Goal: Task Accomplishment & Management: Use online tool/utility

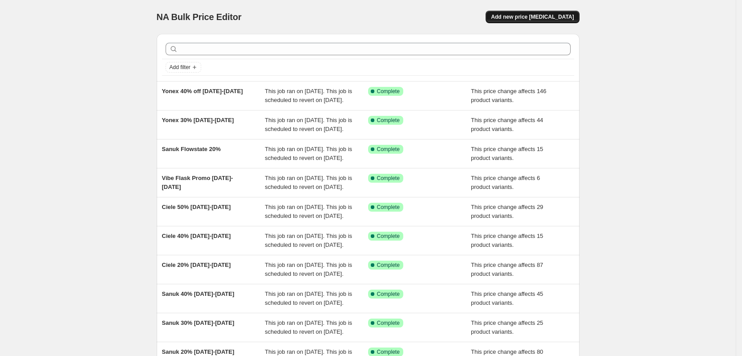
click at [531, 19] on span "Add new price [MEDICAL_DATA]" at bounding box center [532, 16] width 83 height 7
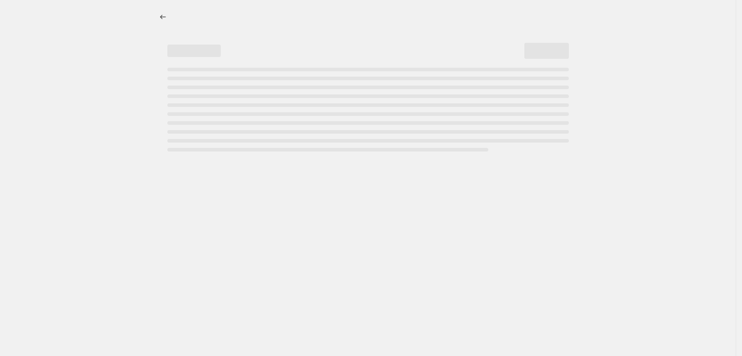
select select "percentage"
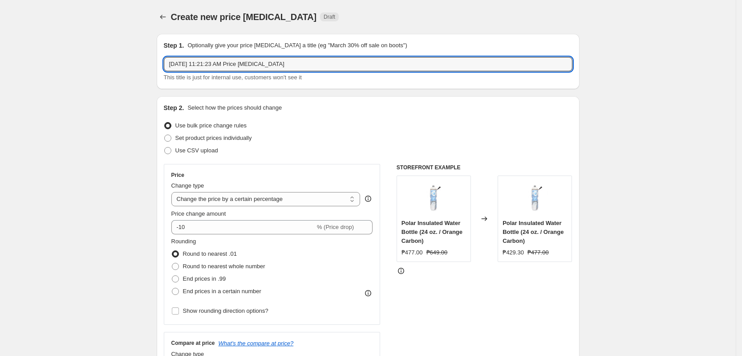
drag, startPoint x: 379, startPoint y: 62, endPoint x: 369, endPoint y: 73, distance: 15.4
click at [369, 73] on div "[DATE] 11:21:23 AM Price [MEDICAL_DATA] This title is just for internal use, cu…" at bounding box center [368, 69] width 409 height 25
type input "10.10 ON Running 10% off on all"
click at [291, 204] on select "Change the price to a certain amount Change the price by a certain amount Chang…" at bounding box center [265, 199] width 189 height 14
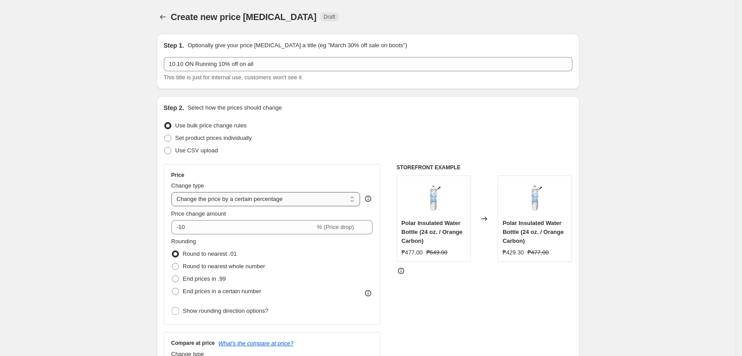
select select "pcap"
click at [174, 192] on select "Change the price to a certain amount Change the price by a certain amount Chang…" at bounding box center [265, 199] width 189 height 14
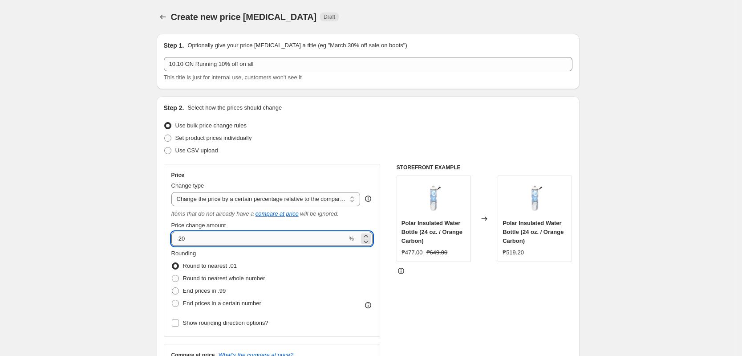
click at [269, 240] on input "-20" at bounding box center [259, 238] width 176 height 14
type input "-2"
type input "-10"
drag, startPoint x: 77, startPoint y: 204, endPoint x: 70, endPoint y: 222, distance: 19.0
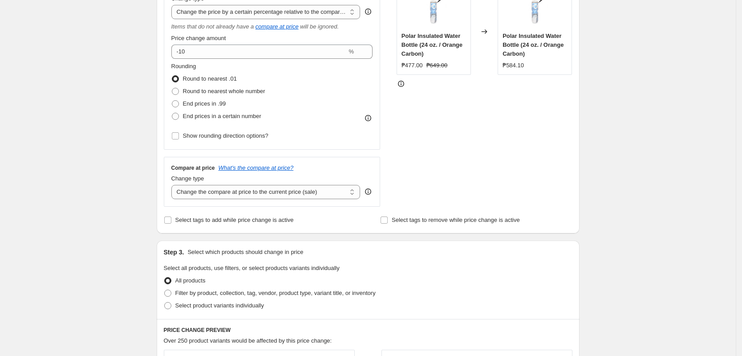
scroll to position [223, 0]
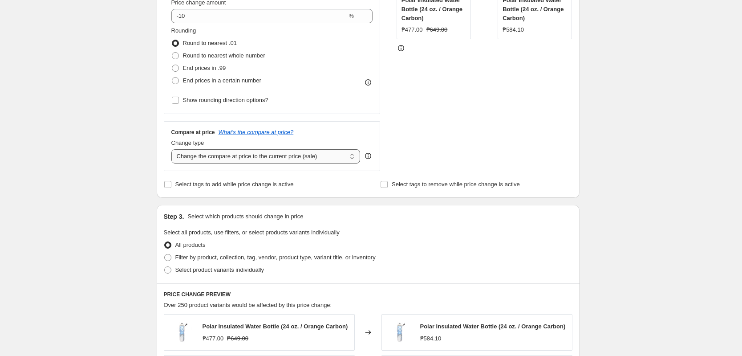
click at [262, 154] on select "Change the compare at price to the current price (sale) Change the compare at p…" at bounding box center [265, 156] width 189 height 14
select select "no_change"
click at [174, 149] on select "Change the compare at price to the current price (sale) Change the compare at p…" at bounding box center [265, 156] width 189 height 14
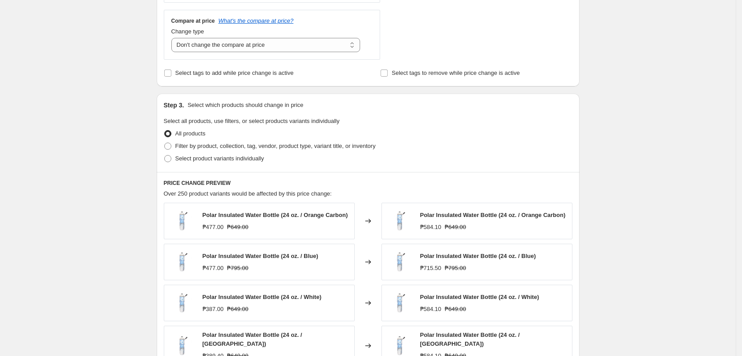
click at [235, 165] on div "Step 3. Select which products should change in price Select all products, use f…" at bounding box center [368, 132] width 423 height 78
click at [237, 145] on span "Filter by product, collection, tag, vendor, product type, variant title, or inv…" at bounding box center [275, 145] width 200 height 7
click at [165, 143] on input "Filter by product, collection, tag, vendor, product type, variant title, or inv…" at bounding box center [164, 142] width 0 height 0
radio input "true"
click at [237, 145] on span "Filter by product, collection, tag, vendor, product type, variant title, or inv…" at bounding box center [275, 145] width 200 height 7
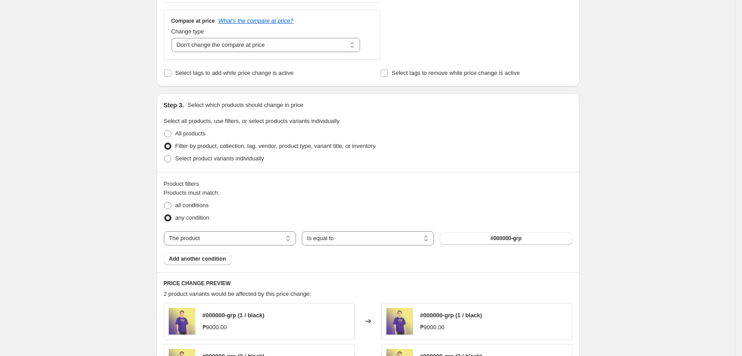
click at [210, 252] on div "Products must match: all conditions any condition The product The product's col…" at bounding box center [368, 226] width 409 height 77
click at [211, 243] on select "The product The product's collection The product's tag The product's vendor The…" at bounding box center [230, 238] width 132 height 14
select select "vendor"
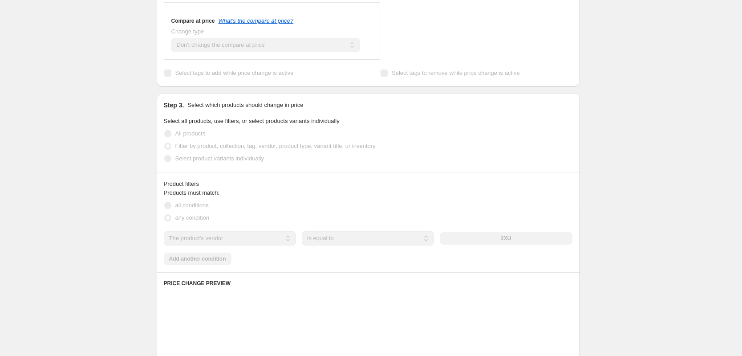
click at [490, 242] on div "2XU" at bounding box center [506, 238] width 132 height 12
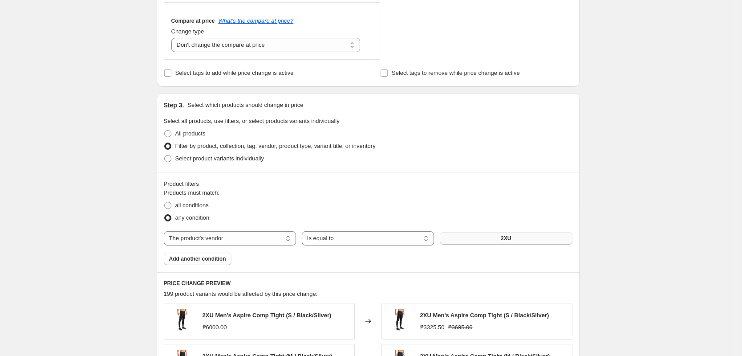
click at [479, 235] on button "2XU" at bounding box center [506, 238] width 132 height 12
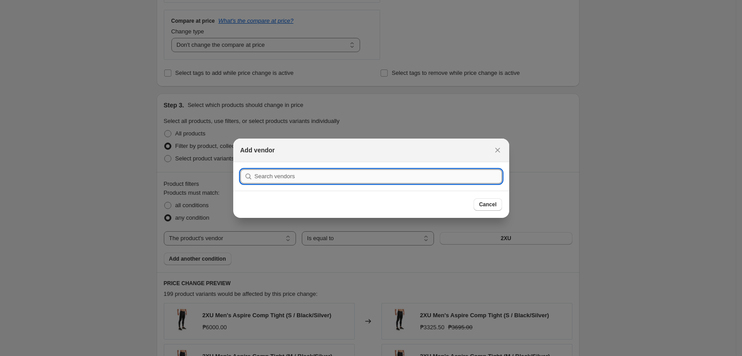
click at [358, 181] on input ":r2f:" at bounding box center [378, 176] width 247 height 14
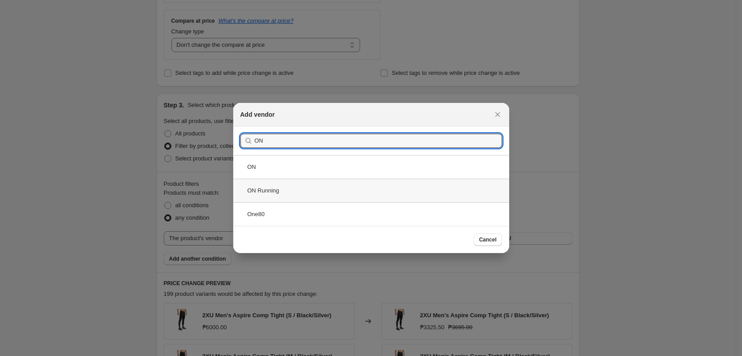
type input "ON"
click at [290, 196] on div "ON Running" at bounding box center [371, 190] width 276 height 24
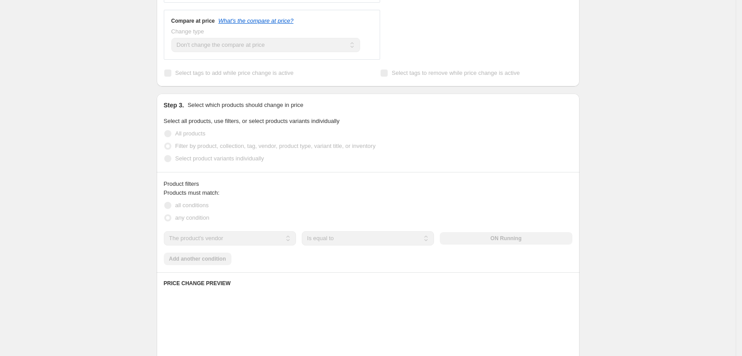
click at [655, 260] on div "Create new price [MEDICAL_DATA]. This page is ready Create new price [MEDICAL_D…" at bounding box center [368, 166] width 736 height 1001
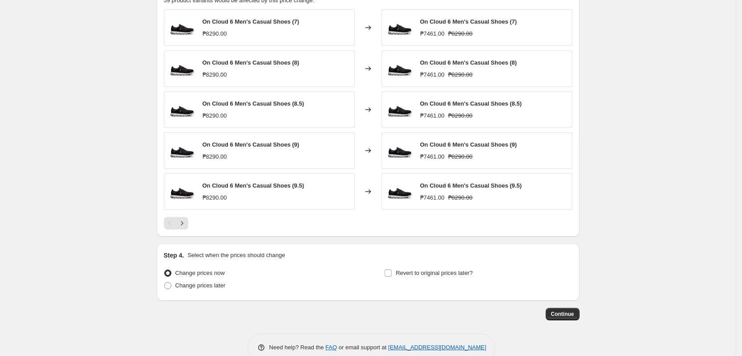
scroll to position [646, 0]
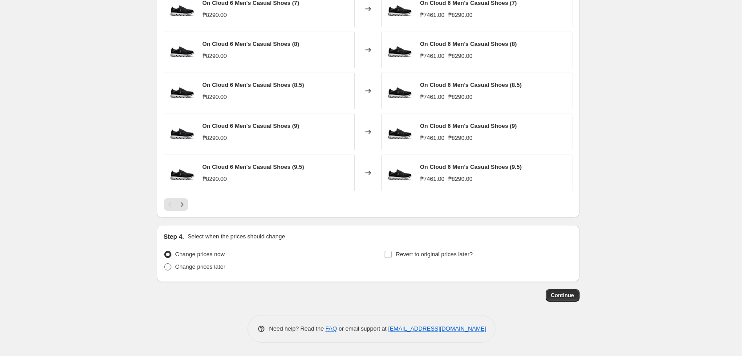
click at [226, 271] on span "Change prices later" at bounding box center [200, 266] width 50 height 9
click at [165, 263] on input "Change prices later" at bounding box center [164, 263] width 0 height 0
radio input "true"
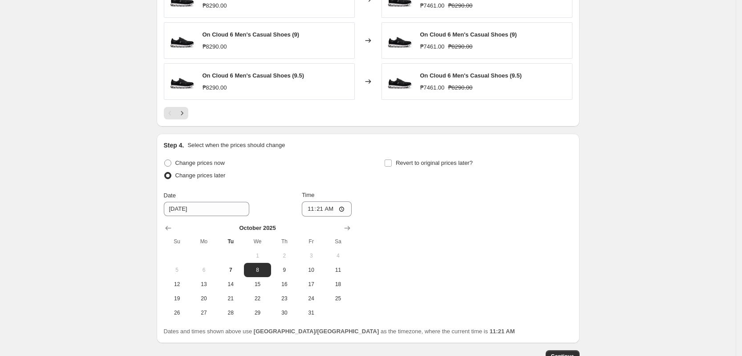
scroll to position [798, 0]
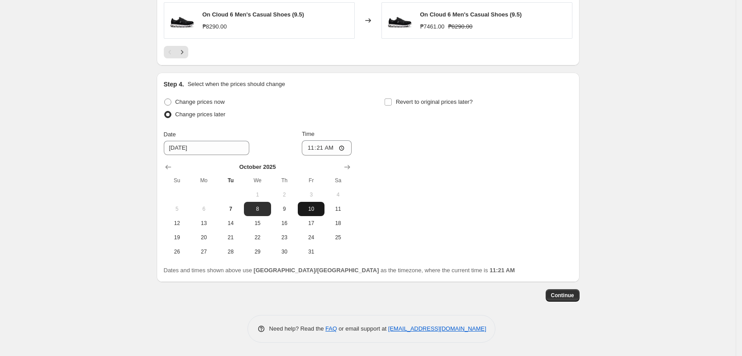
click at [307, 211] on span "10" at bounding box center [311, 208] width 20 height 7
type input "[DATE]"
click at [310, 148] on input "11:21" at bounding box center [327, 147] width 50 height 15
type input "00:00"
click at [415, 98] on span "Revert to original prices later?" at bounding box center [434, 101] width 77 height 7
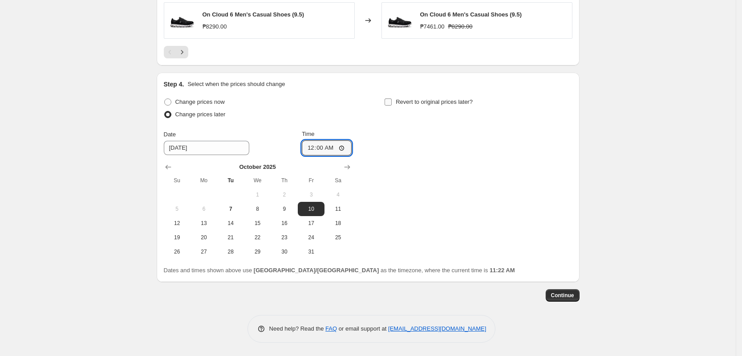
click at [392, 98] on input "Revert to original prices later?" at bounding box center [388, 101] width 7 height 7
checkbox input "true"
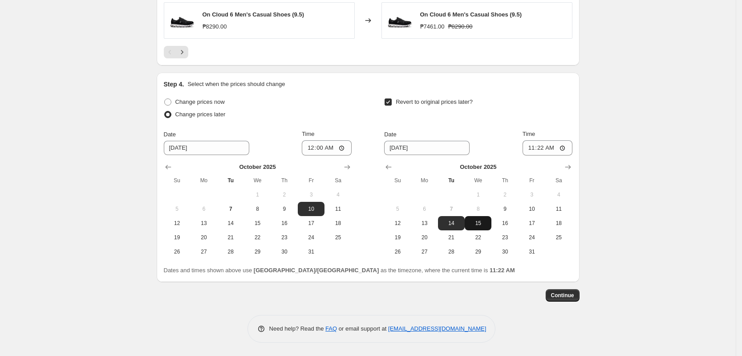
click at [480, 223] on span "15" at bounding box center [478, 222] width 20 height 7
type input "[DATE]"
click at [539, 146] on input "11:22" at bounding box center [548, 147] width 50 height 15
type input "23:59"
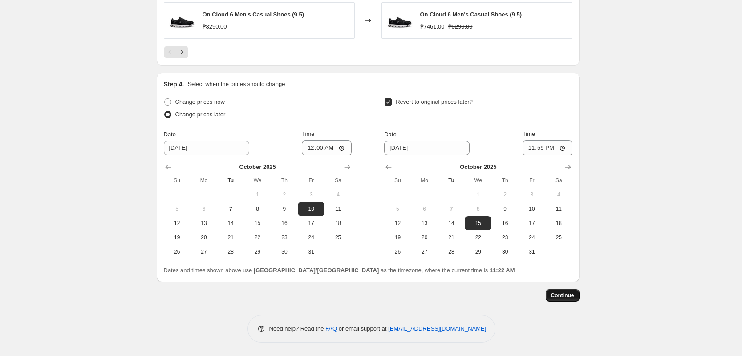
click at [573, 296] on span "Continue" at bounding box center [562, 295] width 23 height 7
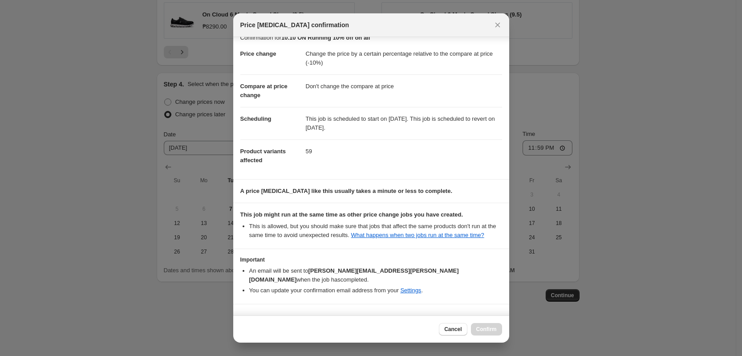
scroll to position [26, 0]
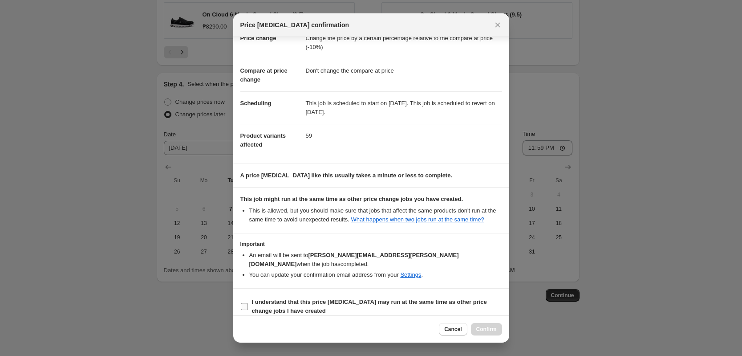
click at [337, 298] on b "I understand that this price [MEDICAL_DATA] may run at the same time as other p…" at bounding box center [369, 306] width 235 height 16
click at [248, 303] on input "I understand that this price [MEDICAL_DATA] may run at the same time as other p…" at bounding box center [244, 306] width 7 height 7
checkbox input "true"
drag, startPoint x: 489, startPoint y: 332, endPoint x: 478, endPoint y: 329, distance: 11.4
click at [486, 330] on button "Confirm" at bounding box center [486, 329] width 31 height 12
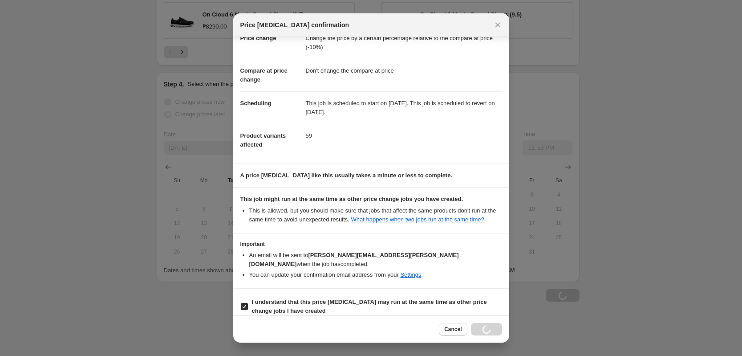
scroll to position [798, 0]
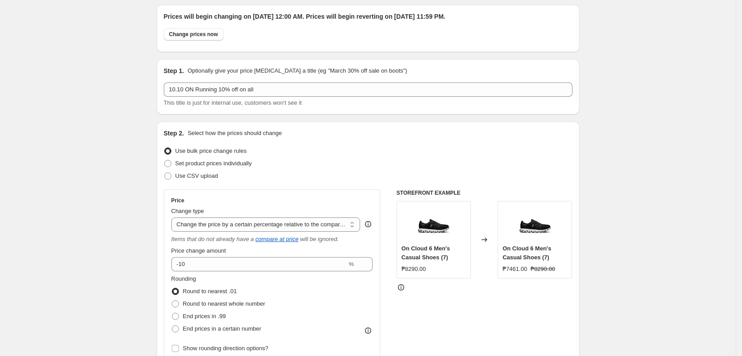
scroll to position [0, 0]
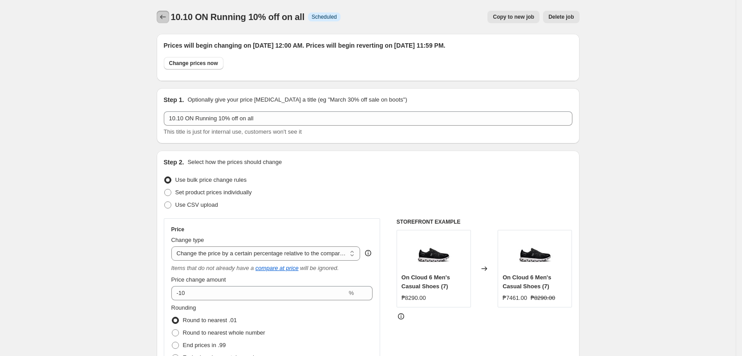
click at [163, 19] on icon "Price change jobs" at bounding box center [162, 16] width 9 height 9
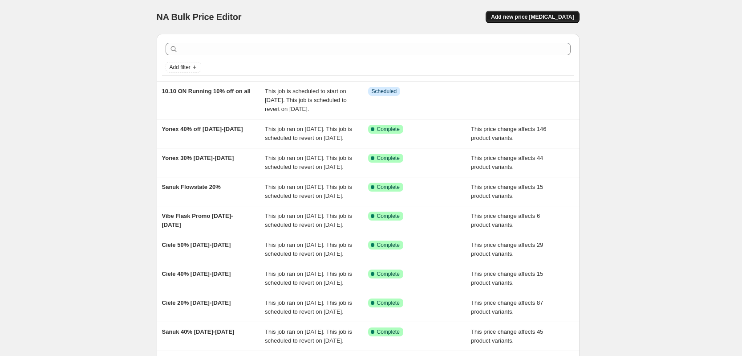
click at [532, 13] on span "Add new price [MEDICAL_DATA]" at bounding box center [532, 16] width 83 height 7
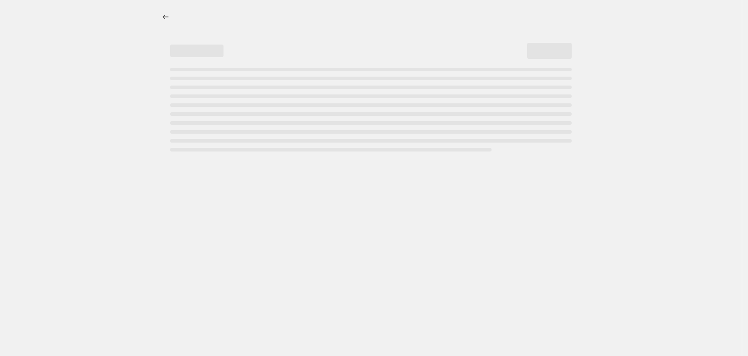
select select "percentage"
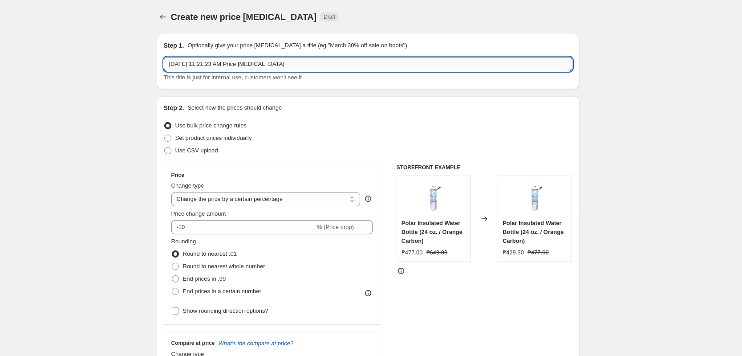
click at [239, 62] on input "[DATE] 11:21:23 AM Price [MEDICAL_DATA]" at bounding box center [368, 64] width 409 height 14
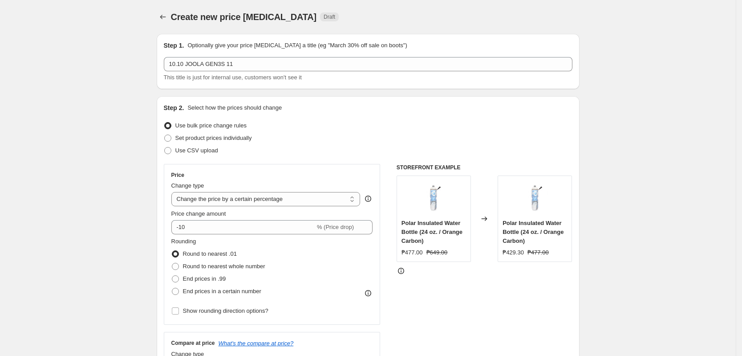
click at [241, 56] on div "Step 1. Optionally give your price [MEDICAL_DATA] a title (eg "March 30% off sa…" at bounding box center [368, 61] width 409 height 41
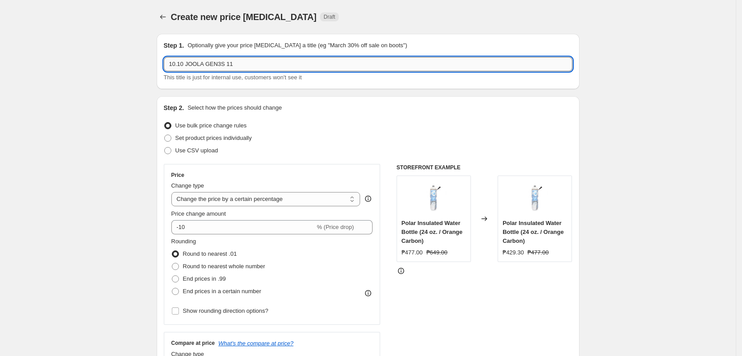
click at [246, 58] on input "10.10 JOOLA GEN3S 11" at bounding box center [368, 64] width 409 height 14
type input "10.10 JOOLA GEN3S 4500 off"
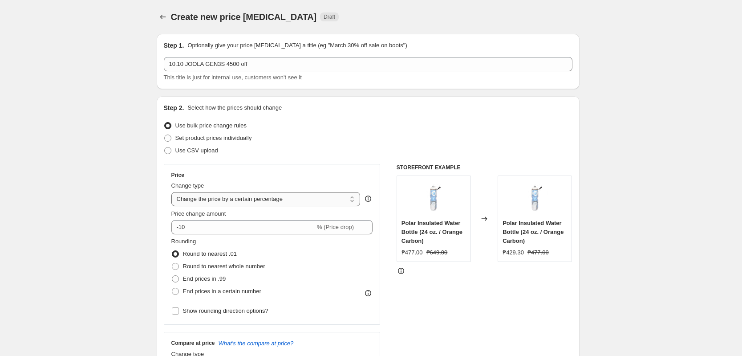
click at [289, 206] on select "Change the price to a certain amount Change the price by a certain amount Chang…" at bounding box center [265, 199] width 189 height 14
select select "bcap"
click at [174, 192] on select "Change the price to a certain amount Change the price by a certain amount Chang…" at bounding box center [265, 199] width 189 height 14
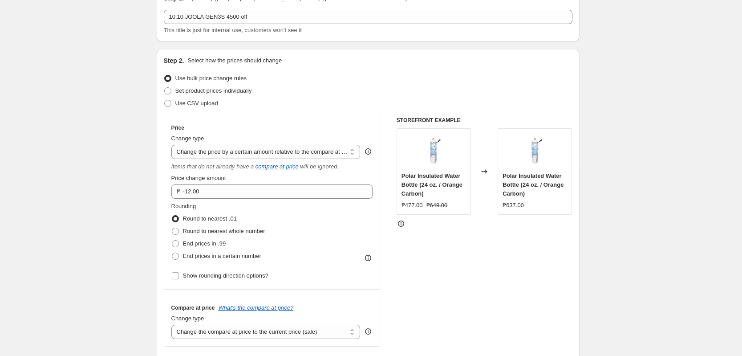
scroll to position [56, 0]
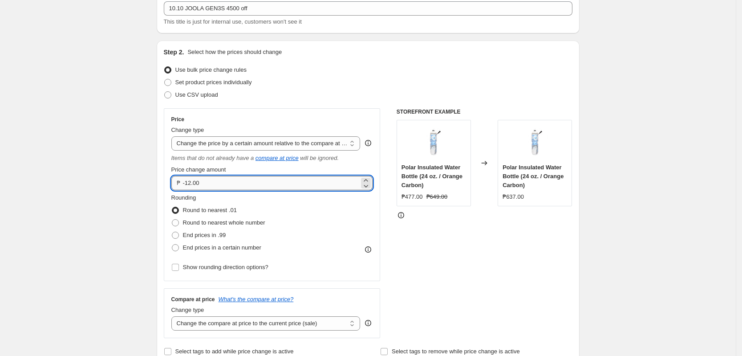
click at [231, 185] on input "-12.00" at bounding box center [271, 183] width 177 height 14
type input "-1"
type input "-4500.00"
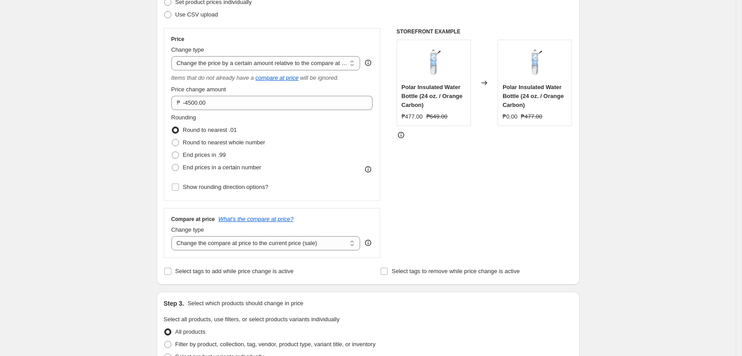
scroll to position [223, 0]
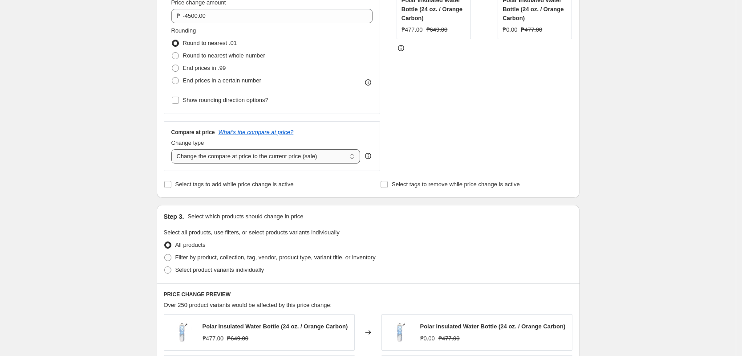
click at [261, 154] on select "Change the compare at price to the current price (sale) Change the compare at p…" at bounding box center [265, 156] width 189 height 14
select select "no_change"
click at [174, 149] on select "Change the compare at price to the current price (sale) Change the compare at p…" at bounding box center [265, 156] width 189 height 14
click at [211, 258] on span "Filter by product, collection, tag, vendor, product type, variant title, or inv…" at bounding box center [275, 257] width 200 height 7
click at [165, 254] on input "Filter by product, collection, tag, vendor, product type, variant title, or inv…" at bounding box center [164, 254] width 0 height 0
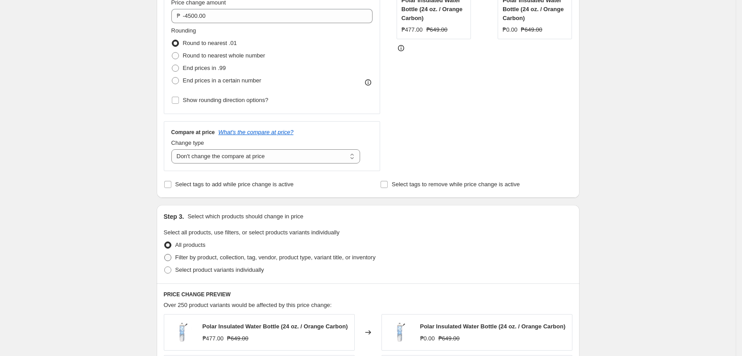
radio input "true"
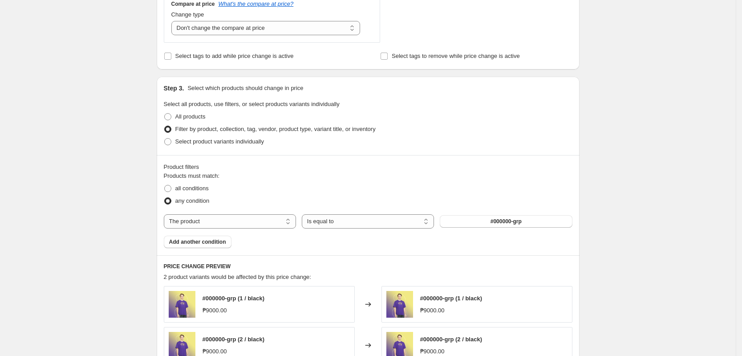
scroll to position [389, 0]
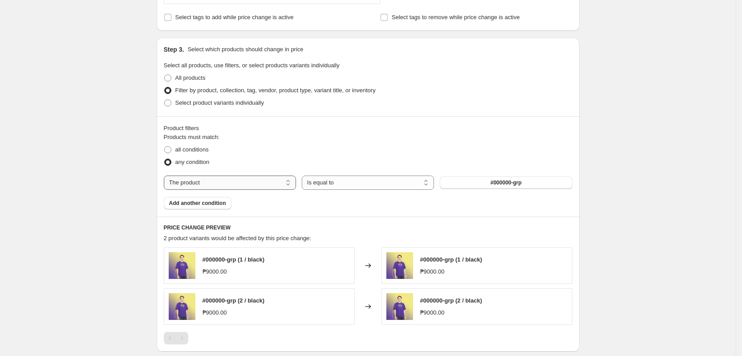
drag, startPoint x: 280, startPoint y: 186, endPoint x: 274, endPoint y: 189, distance: 6.6
click at [276, 188] on select "The product The product's collection The product's tag The product's vendor The…" at bounding box center [230, 182] width 132 height 14
select select "collection"
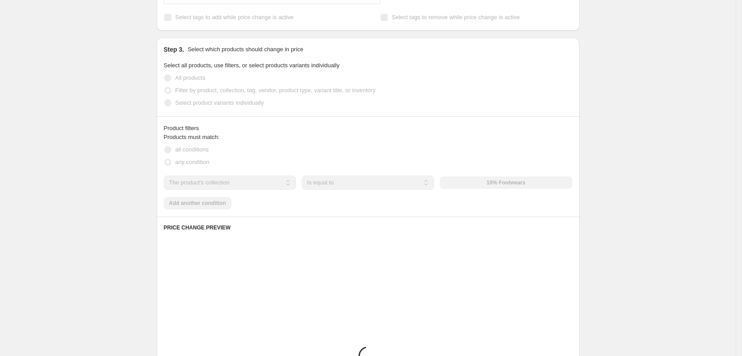
click at [484, 183] on div "The product The product's collection The product's tag The product's vendor The…" at bounding box center [368, 182] width 409 height 14
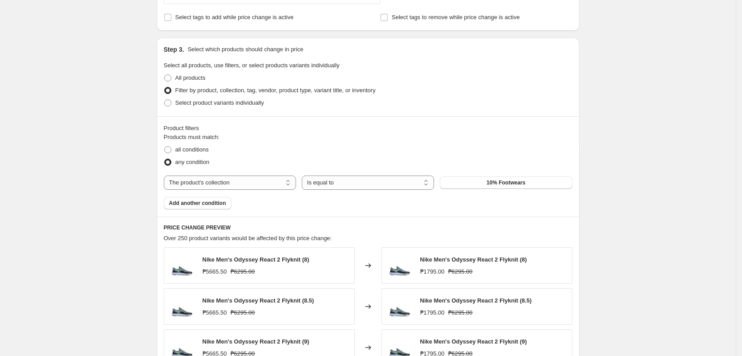
click at [482, 182] on button "10% Footwears" at bounding box center [506, 182] width 132 height 12
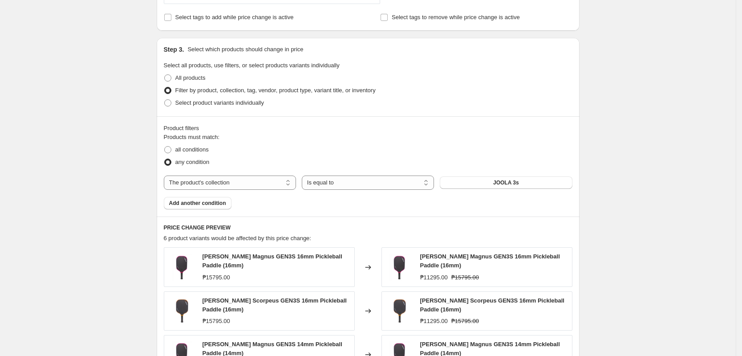
drag, startPoint x: 626, startPoint y: 251, endPoint x: 615, endPoint y: 295, distance: 45.9
click at [621, 259] on div "Create new price [MEDICAL_DATA]. This page is ready Create new price [MEDICAL_D…" at bounding box center [368, 119] width 736 height 1016
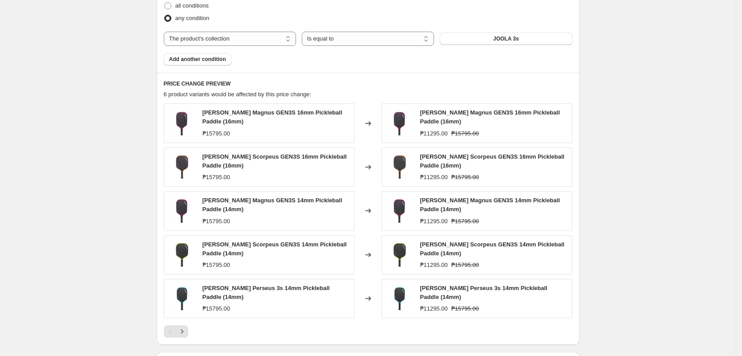
scroll to position [661, 0]
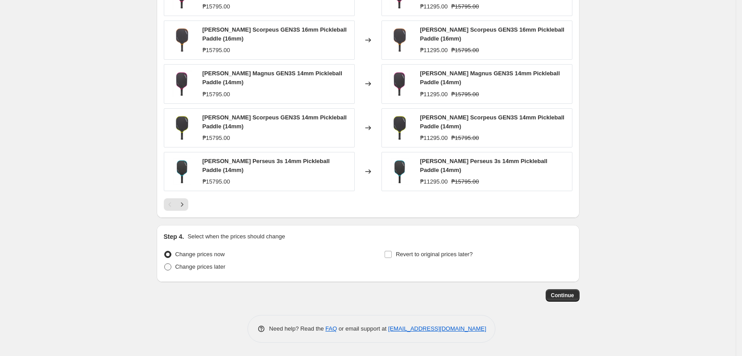
drag, startPoint x: 216, startPoint y: 263, endPoint x: 217, endPoint y: 271, distance: 7.1
click at [216, 263] on span "Change prices later" at bounding box center [200, 266] width 50 height 7
click at [165, 263] on input "Change prices later" at bounding box center [164, 263] width 0 height 0
radio input "true"
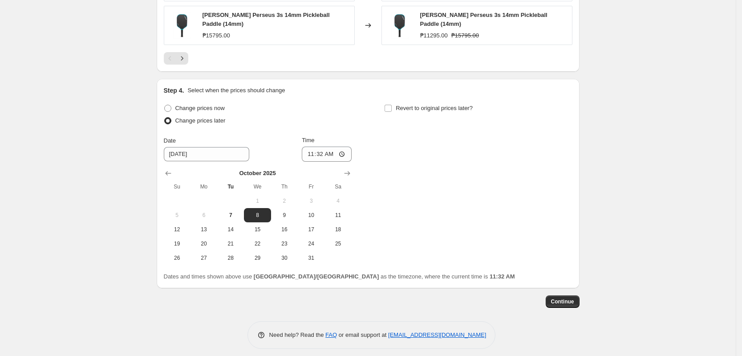
scroll to position [813, 0]
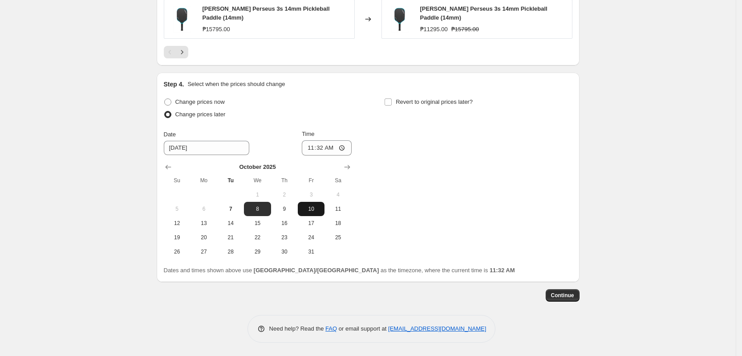
click at [313, 215] on button "10" at bounding box center [311, 209] width 27 height 14
type input "[DATE]"
click at [312, 147] on input "11:32" at bounding box center [327, 147] width 50 height 15
type input "00:00"
click at [443, 148] on div "Change prices now Change prices later Date [DATE] Time 00:00 [DATE] Su Mo Tu We…" at bounding box center [368, 177] width 409 height 163
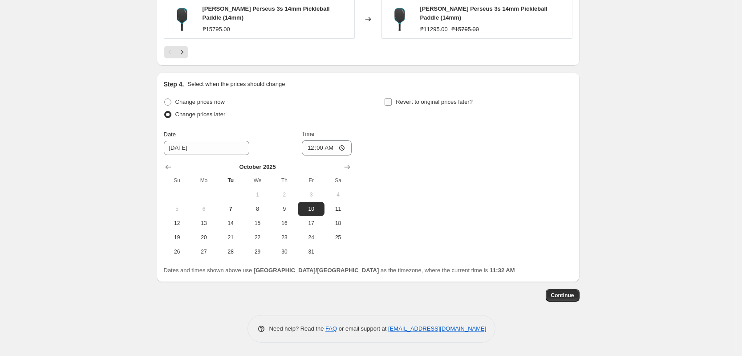
click at [444, 103] on span "Revert to original prices later?" at bounding box center [434, 101] width 77 height 7
click at [392, 103] on input "Revert to original prices later?" at bounding box center [388, 101] width 7 height 7
checkbox input "true"
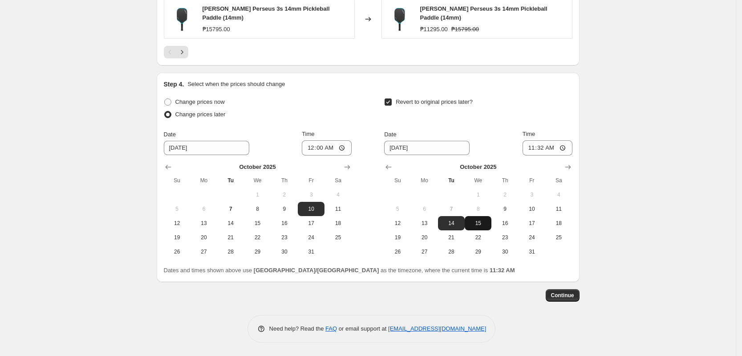
click at [487, 228] on button "15" at bounding box center [478, 223] width 27 height 14
type input "[DATE]"
click at [534, 147] on input "11:32" at bounding box center [548, 147] width 50 height 15
type input "23:59"
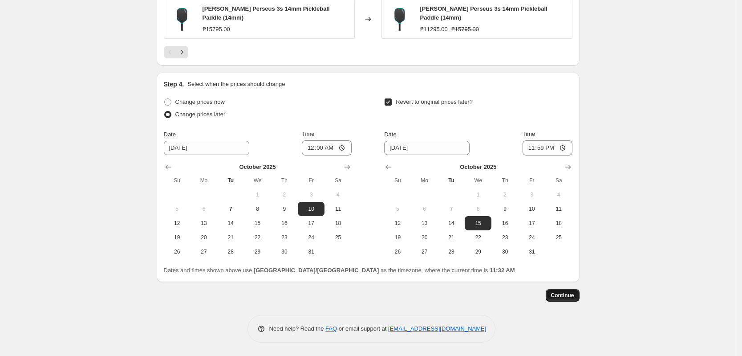
click at [580, 296] on button "Continue" at bounding box center [563, 295] width 34 height 12
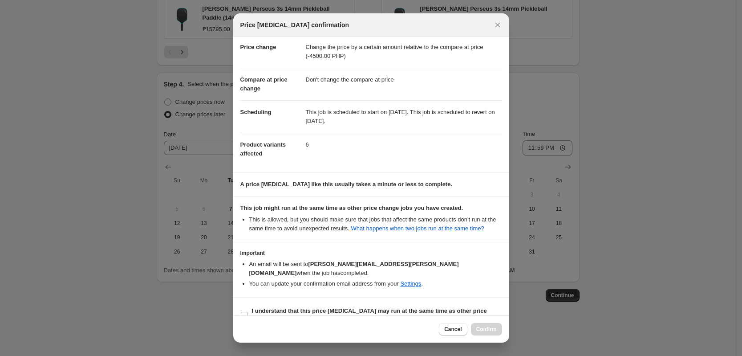
scroll to position [26, 0]
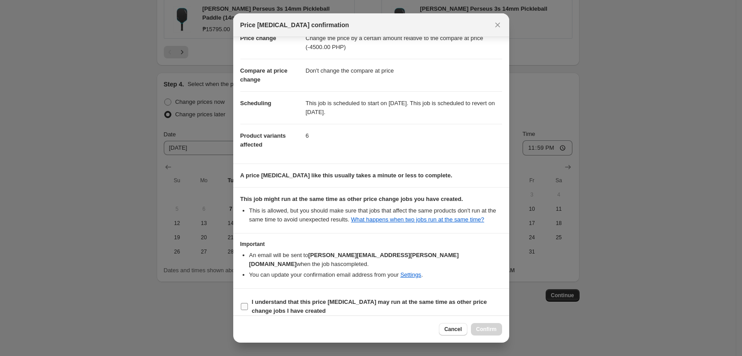
drag, startPoint x: 363, startPoint y: 297, endPoint x: 407, endPoint y: 309, distance: 45.7
click at [363, 298] on span "I understand that this price [MEDICAL_DATA] may run at the same time as other p…" at bounding box center [377, 306] width 250 height 18
click at [248, 303] on input "I understand that this price [MEDICAL_DATA] may run at the same time as other p…" at bounding box center [244, 306] width 7 height 7
checkbox input "true"
click at [499, 331] on button "Confirm" at bounding box center [486, 329] width 31 height 12
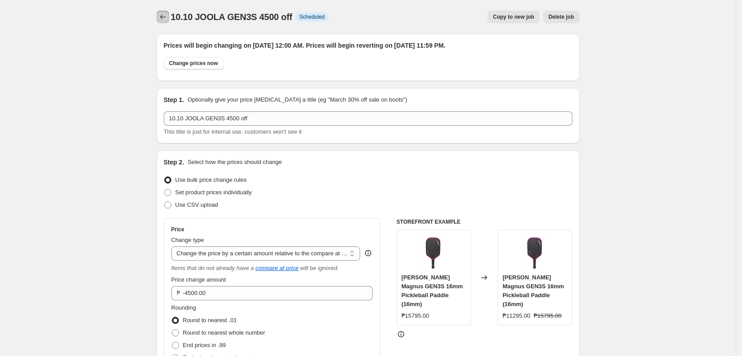
click at [164, 16] on icon "Price change jobs" at bounding box center [163, 17] width 6 height 4
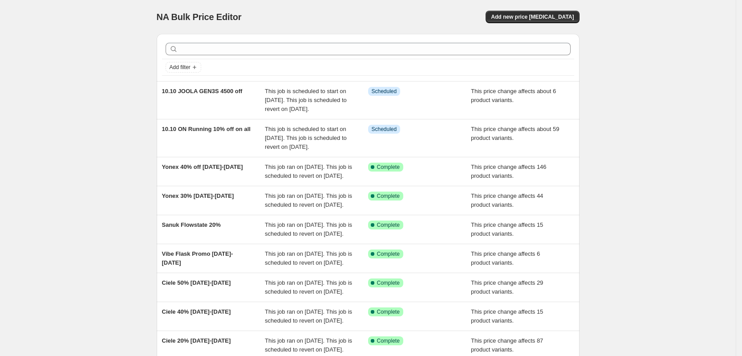
click at [663, 167] on div "NA Bulk Price Editor. This page is ready NA Bulk Price Editor Add new price [ME…" at bounding box center [368, 238] width 736 height 476
click at [709, 127] on div "NA Bulk Price Editor. This page is ready NA Bulk Price Editor Add new price [ME…" at bounding box center [368, 238] width 736 height 476
drag, startPoint x: 558, startPoint y: 7, endPoint x: 557, endPoint y: 14, distance: 7.2
click at [557, 7] on div "NA Bulk Price Editor. This page is ready NA Bulk Price Editor Add new price [ME…" at bounding box center [368, 17] width 423 height 34
click at [557, 14] on span "Add new price [MEDICAL_DATA]" at bounding box center [532, 16] width 83 height 7
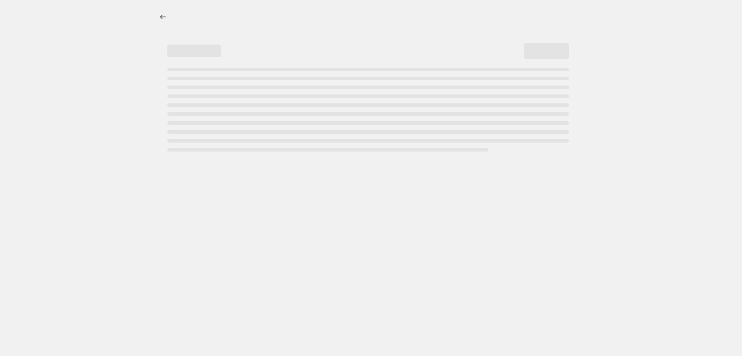
select select "percentage"
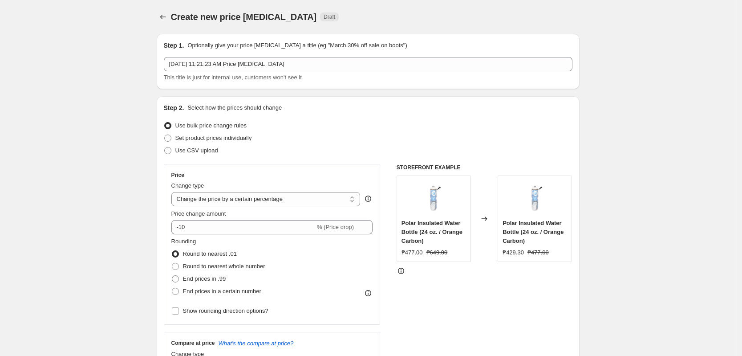
click at [251, 74] on span "This title is just for internal use, customers won't see it" at bounding box center [233, 77] width 138 height 7
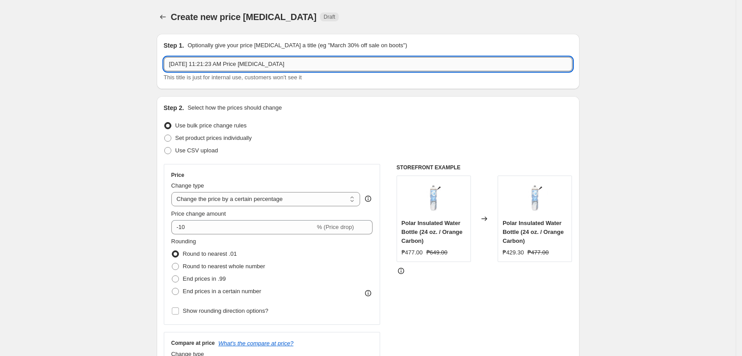
click at [264, 67] on input "[DATE] 11:21:23 AM Price [MEDICAL_DATA]" at bounding box center [368, 64] width 409 height 14
click at [266, 67] on input "[DATE] 11:21:23 AM Price [MEDICAL_DATA]" at bounding box center [368, 64] width 409 height 14
type input "10.10 Gamma 20% off on all items"
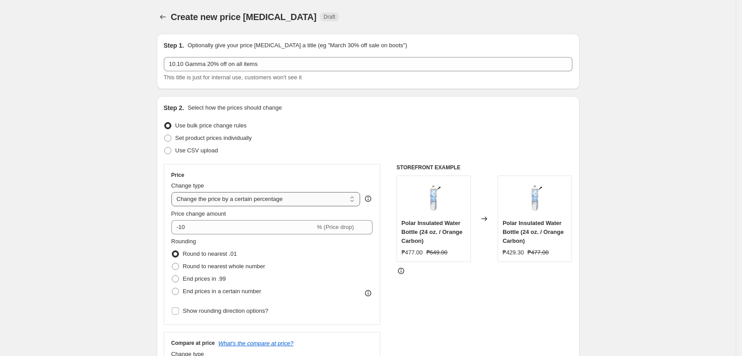
drag, startPoint x: 252, startPoint y: 195, endPoint x: 259, endPoint y: 204, distance: 11.4
click at [252, 195] on select "Change the price to a certain amount Change the price by a certain amount Chang…" at bounding box center [265, 199] width 189 height 14
click at [174, 192] on select "Change the price to a certain amount Change the price by a certain amount Chang…" at bounding box center [265, 199] width 189 height 14
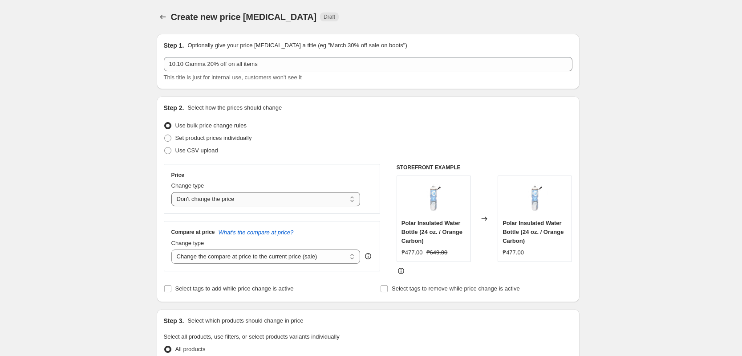
click at [259, 204] on select "Change the price to a certain amount Change the price by a certain amount Chang…" at bounding box center [265, 199] width 189 height 14
select select "pcap"
click at [174, 192] on select "Change the price to a certain amount Change the price by a certain amount Chang…" at bounding box center [265, 199] width 189 height 14
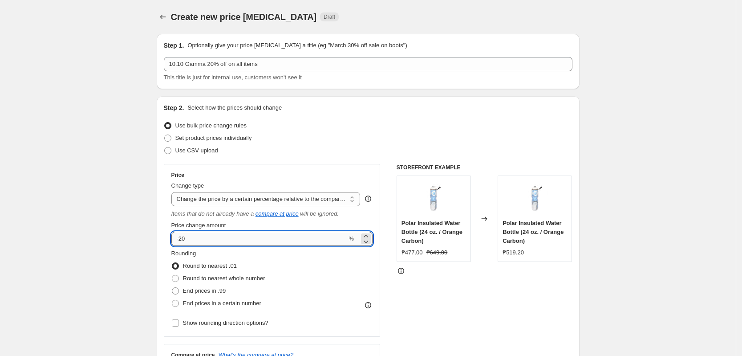
click at [217, 244] on input "-20" at bounding box center [259, 238] width 176 height 14
type input "-2"
type input "-1"
type input "-20"
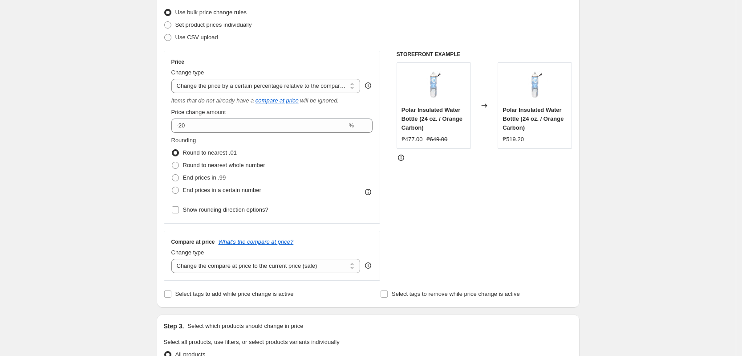
scroll to position [223, 0]
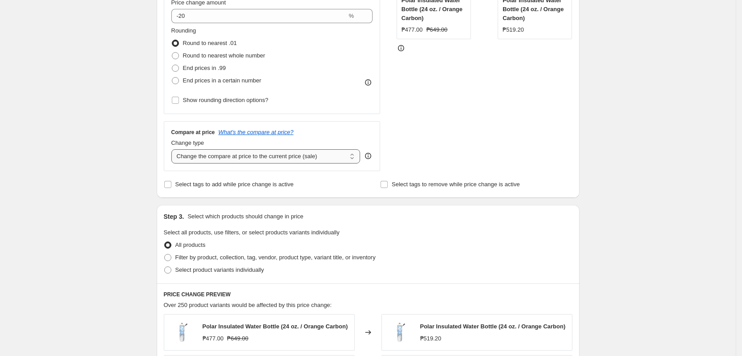
click at [255, 153] on select "Change the compare at price to the current price (sale) Change the compare at p…" at bounding box center [265, 156] width 189 height 14
select select "no_change"
click at [174, 149] on select "Change the compare at price to the current price (sale) Change the compare at p…" at bounding box center [265, 156] width 189 height 14
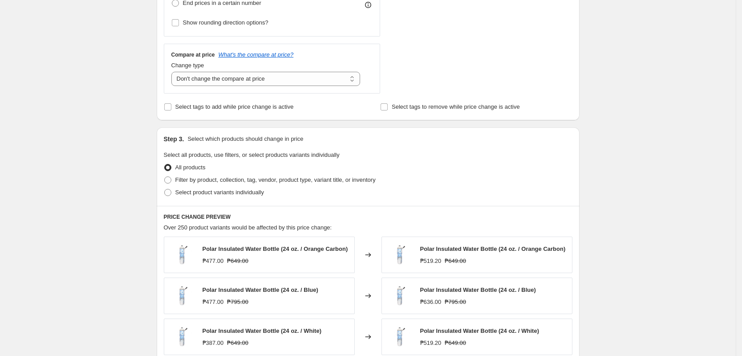
scroll to position [389, 0]
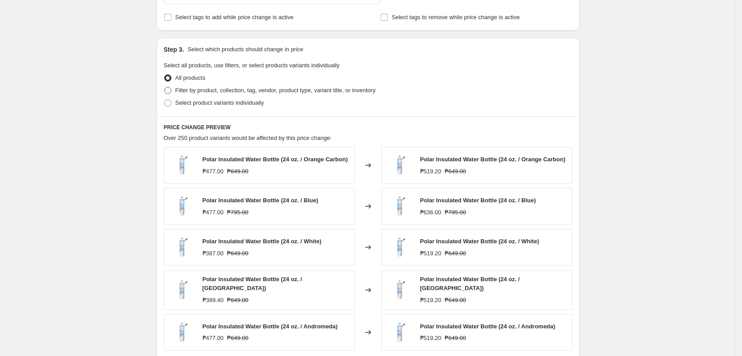
click at [261, 89] on span "Filter by product, collection, tag, vendor, product type, variant title, or inv…" at bounding box center [275, 90] width 200 height 7
click at [165, 87] on input "Filter by product, collection, tag, vendor, product type, variant title, or inv…" at bounding box center [164, 87] width 0 height 0
radio input "true"
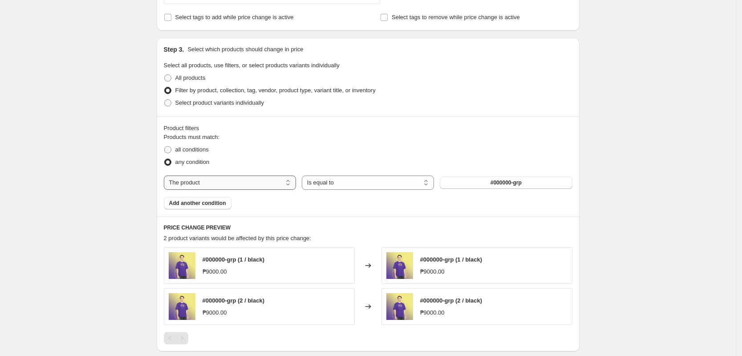
click at [238, 180] on select "The product The product's collection The product's tag The product's vendor The…" at bounding box center [230, 182] width 132 height 14
select select "vendor"
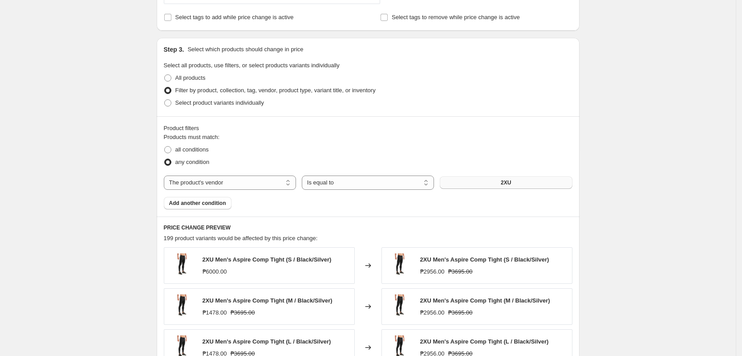
click at [519, 181] on button "2XU" at bounding box center [506, 182] width 132 height 12
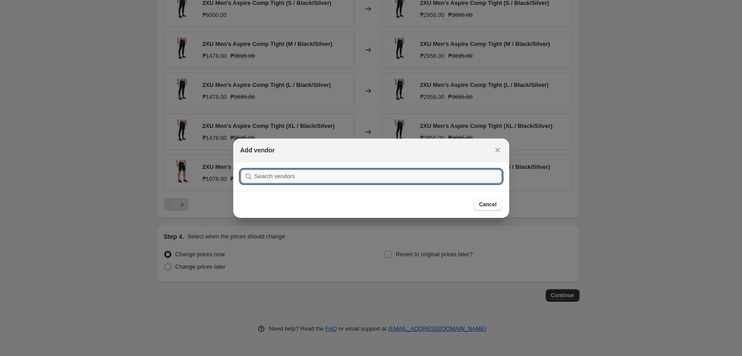
scroll to position [0, 0]
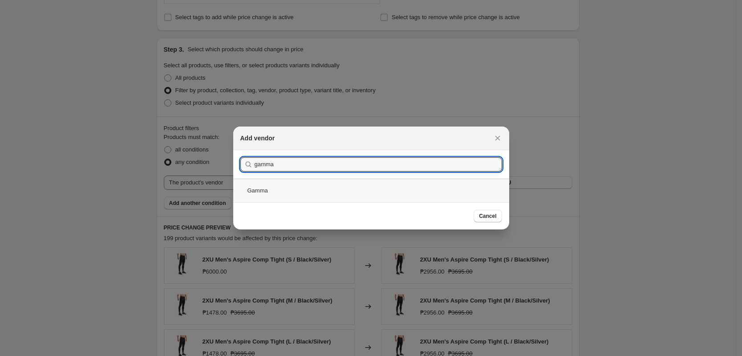
type input "gamma"
click at [282, 189] on div "Gamma" at bounding box center [371, 190] width 276 height 24
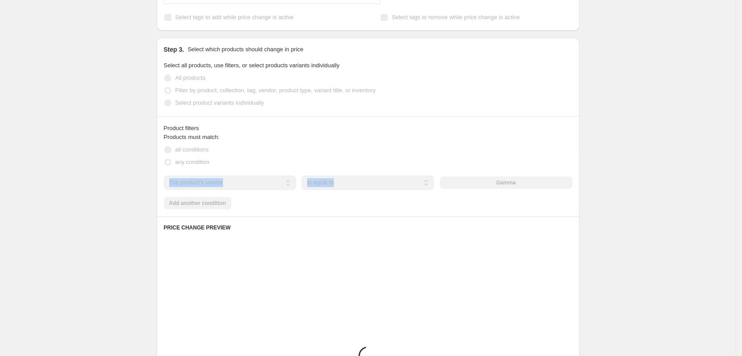
click at [644, 168] on div "Create new price [MEDICAL_DATA]. This page is ready Create new price [MEDICAL_D…" at bounding box center [368, 111] width 736 height 1001
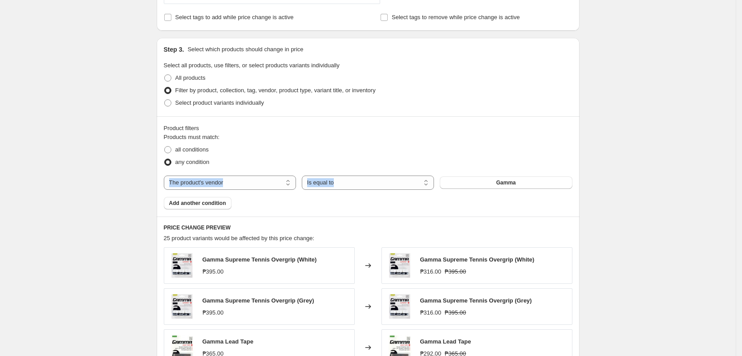
click at [640, 168] on div "Create new price [MEDICAL_DATA]. This page is ready Create new price [MEDICAL_D…" at bounding box center [368, 111] width 736 height 1001
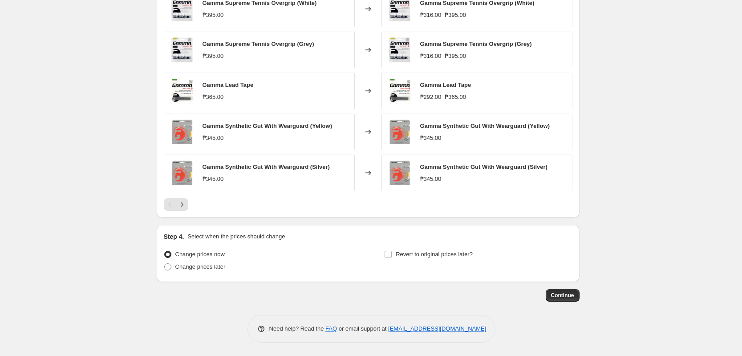
drag, startPoint x: 219, startPoint y: 269, endPoint x: 217, endPoint y: 273, distance: 4.8
click at [218, 270] on span "Change prices later" at bounding box center [200, 266] width 50 height 7
click at [165, 263] on input "Change prices later" at bounding box center [164, 263] width 0 height 0
radio input "true"
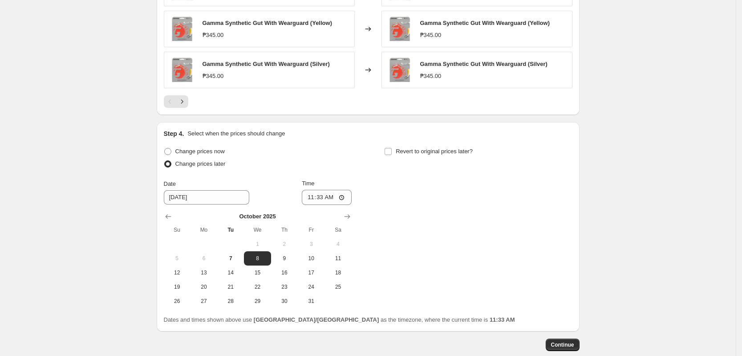
scroll to position [798, 0]
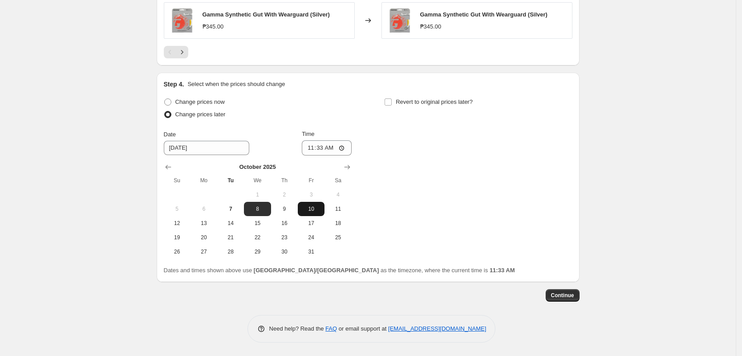
click at [316, 203] on button "10" at bounding box center [311, 209] width 27 height 14
type input "[DATE]"
click at [311, 147] on input "11:33" at bounding box center [327, 147] width 50 height 15
click at [314, 149] on input "11:33" at bounding box center [327, 147] width 50 height 15
type input "00:00"
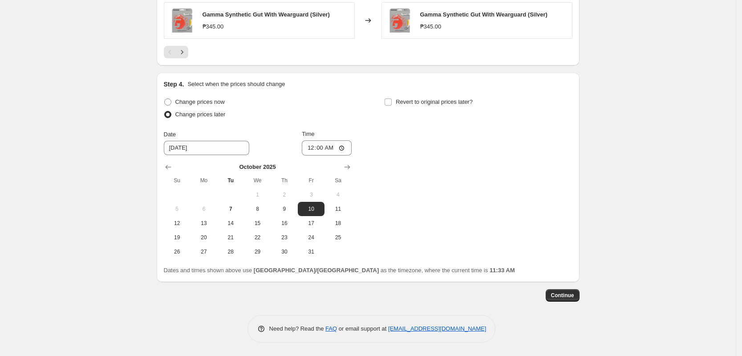
click at [454, 134] on div "Change prices now Change prices later Date [DATE] Time 00:00 [DATE] Su Mo Tu We…" at bounding box center [368, 177] width 409 height 163
click at [445, 101] on span "Revert to original prices later?" at bounding box center [434, 101] width 77 height 7
click at [392, 101] on input "Revert to original prices later?" at bounding box center [388, 101] width 7 height 7
checkbox input "true"
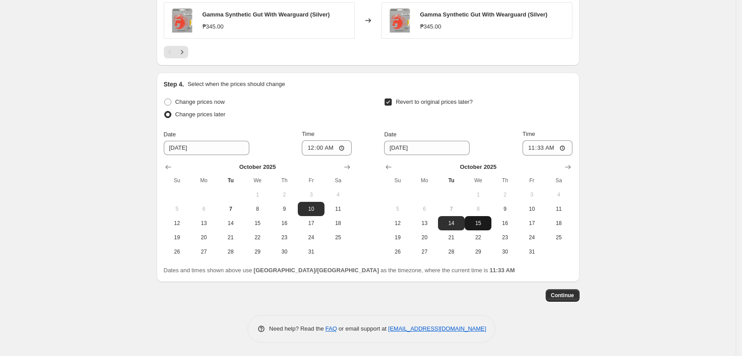
click at [473, 223] on span "15" at bounding box center [478, 222] width 20 height 7
type input "[DATE]"
click at [535, 143] on input "11:33" at bounding box center [548, 147] width 50 height 15
type input "23:59"
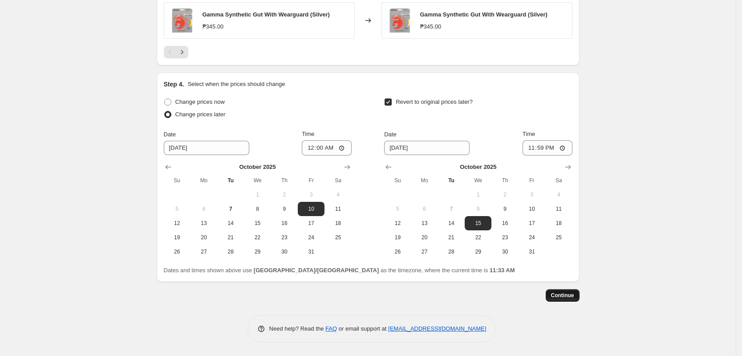
click at [571, 296] on span "Continue" at bounding box center [562, 295] width 23 height 7
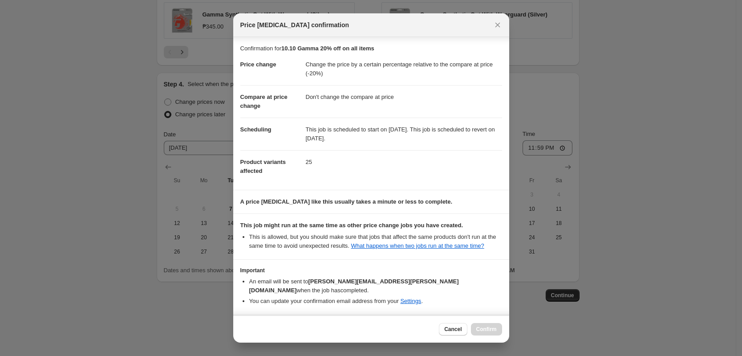
scroll to position [26, 0]
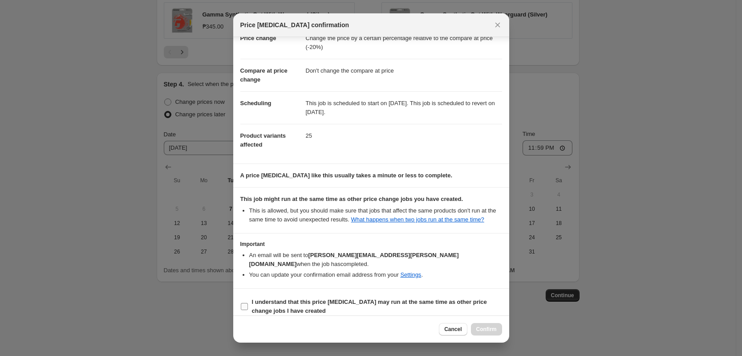
click at [362, 298] on b "I understand that this price [MEDICAL_DATA] may run at the same time as other p…" at bounding box center [369, 306] width 235 height 16
click at [248, 303] on input "I understand that this price [MEDICAL_DATA] may run at the same time as other p…" at bounding box center [244, 306] width 7 height 7
checkbox input "true"
click at [488, 329] on span "Confirm" at bounding box center [486, 328] width 20 height 7
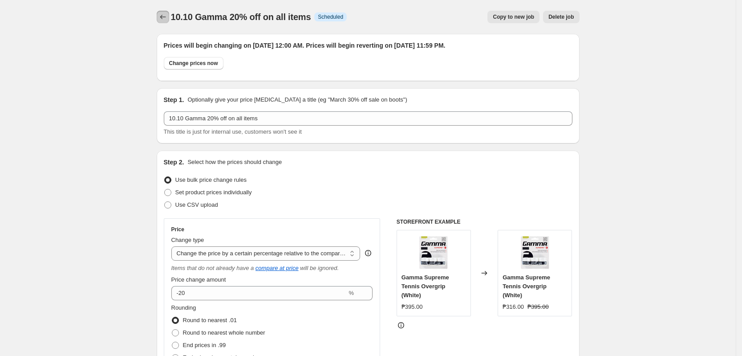
click at [165, 17] on icon "Price change jobs" at bounding box center [162, 16] width 9 height 9
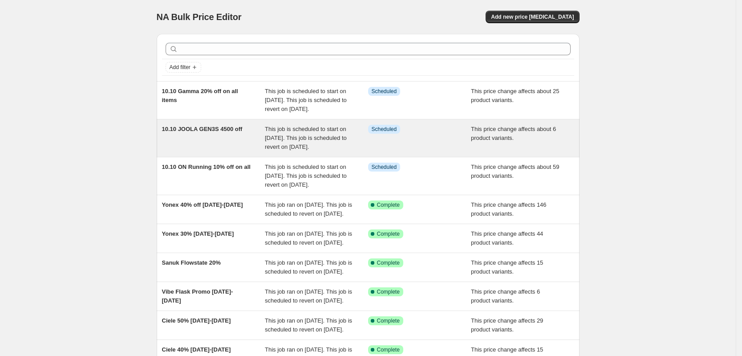
click at [259, 151] on div "10.10 JOOLA GEN3S 4500 off" at bounding box center [213, 138] width 103 height 27
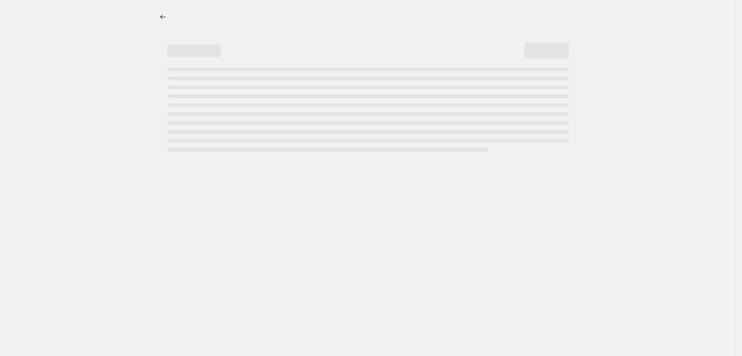
select select "bcap"
select select "no_change"
select select "collection"
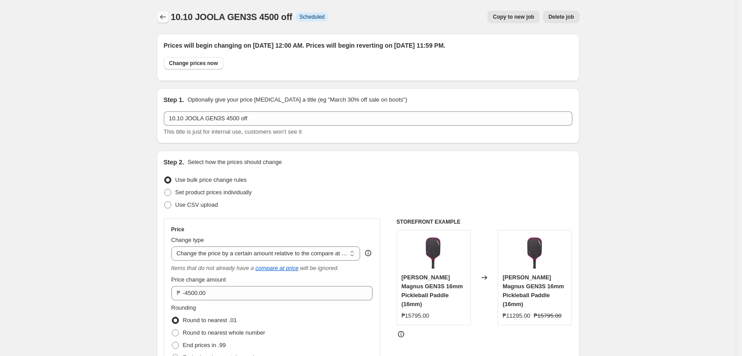
click at [167, 11] on button "Price change jobs" at bounding box center [163, 17] width 12 height 12
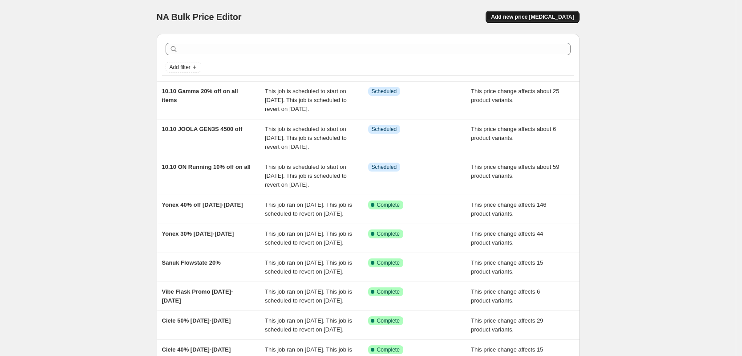
click at [549, 14] on span "Add new price [MEDICAL_DATA]" at bounding box center [532, 16] width 83 height 7
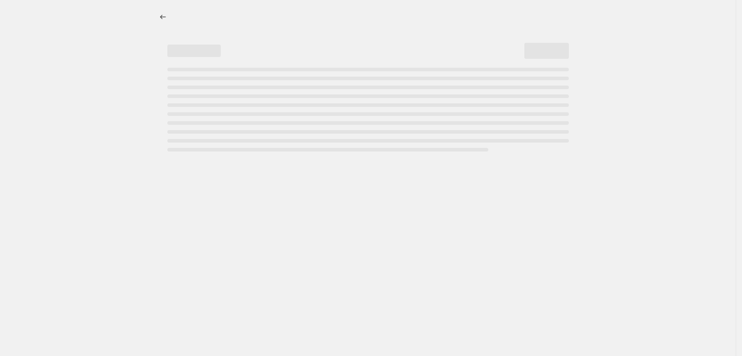
select select "percentage"
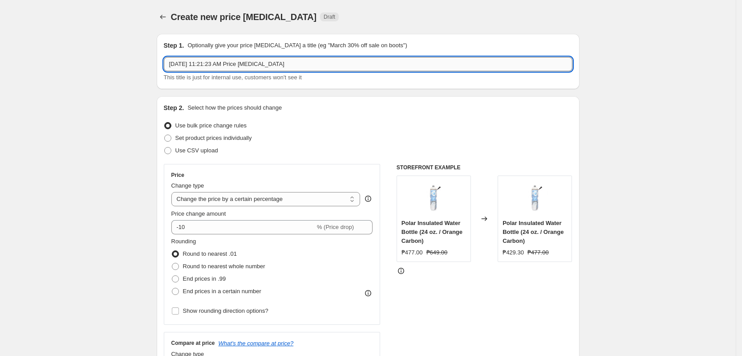
drag, startPoint x: 298, startPoint y: 60, endPoint x: 304, endPoint y: 60, distance: 5.4
click at [299, 61] on input "[DATE] 11:21:23 AM Price [MEDICAL_DATA]" at bounding box center [368, 64] width 409 height 14
type input "10.10 Superfeet 10% off on all items"
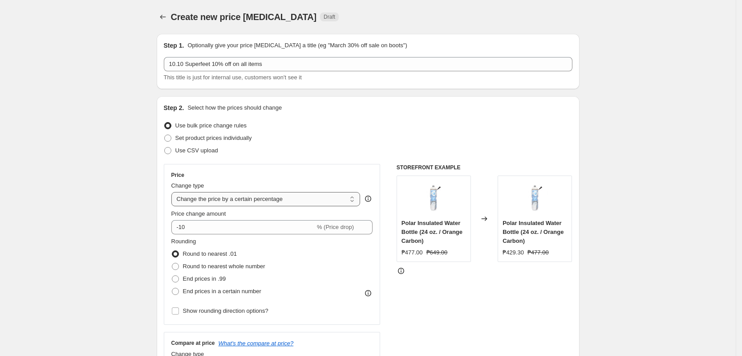
drag, startPoint x: 267, startPoint y: 199, endPoint x: 267, endPoint y: 205, distance: 5.3
click at [267, 199] on select "Change the price to a certain amount Change the price by a certain amount Chang…" at bounding box center [265, 199] width 189 height 14
select select "pcap"
click at [174, 192] on select "Change the price to a certain amount Change the price by a certain amount Chang…" at bounding box center [265, 199] width 189 height 14
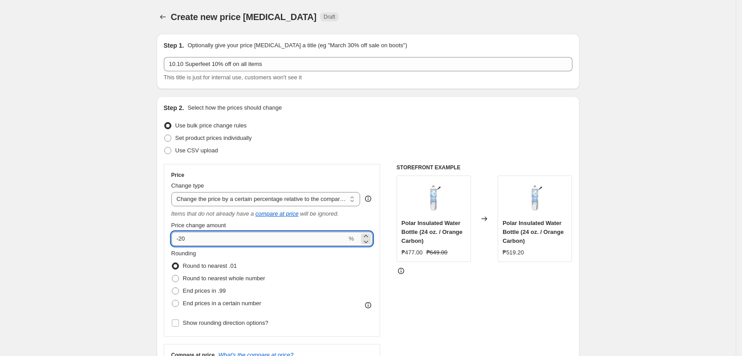
click at [224, 243] on input "-20" at bounding box center [259, 238] width 176 height 14
type input "-2"
type input "-15"
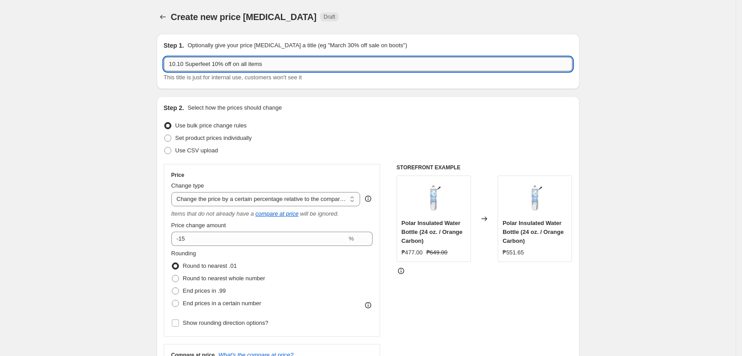
click at [216, 65] on input "10.10 Superfeet 10% off on all items" at bounding box center [368, 64] width 409 height 14
type input "10.10 Superfeet 15% off on all items"
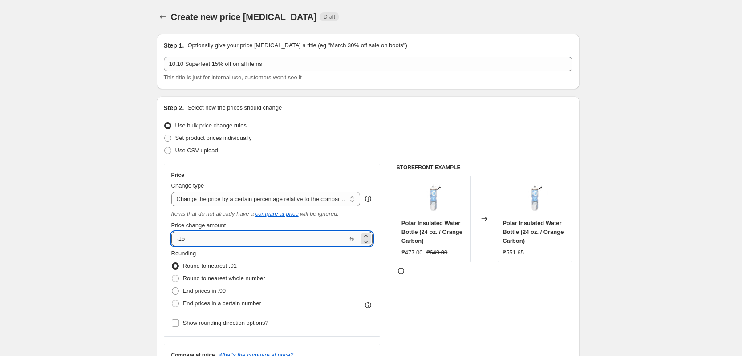
click at [198, 240] on input "-15" at bounding box center [259, 238] width 176 height 14
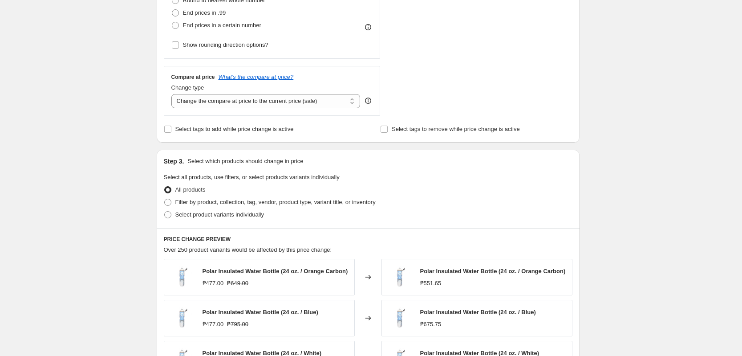
scroll to position [278, 0]
click at [263, 93] on div "Change type Change the compare at price to the current price (sale) Change the …" at bounding box center [265, 95] width 189 height 25
click at [259, 98] on select "Change the compare at price to the current price (sale) Change the compare at p…" at bounding box center [265, 100] width 189 height 14
select select "no_change"
click at [174, 93] on select "Change the compare at price to the current price (sale) Change the compare at p…" at bounding box center [265, 100] width 189 height 14
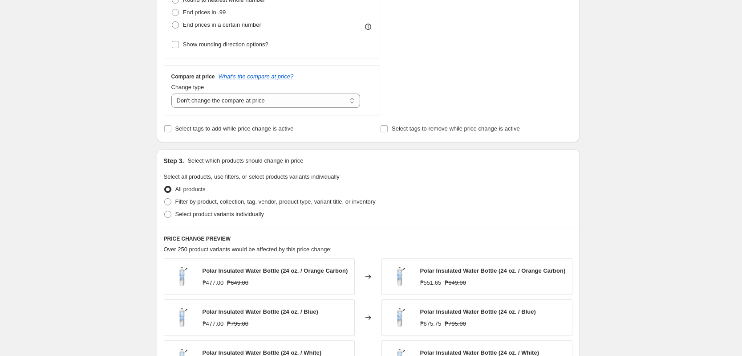
click at [577, 195] on div "Step 3. Select which products should change in price Select all products, use f…" at bounding box center [368, 188] width 423 height 78
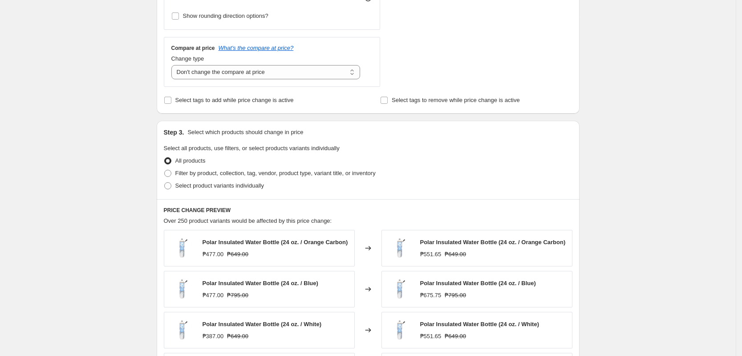
scroll to position [334, 0]
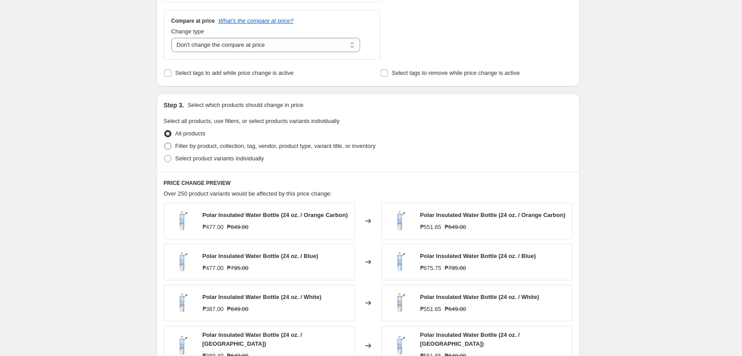
click at [253, 150] on span "Filter by product, collection, tag, vendor, product type, variant title, or inv…" at bounding box center [275, 146] width 200 height 9
click at [165, 143] on input "Filter by product, collection, tag, vendor, product type, variant title, or inv…" at bounding box center [164, 142] width 0 height 0
radio input "true"
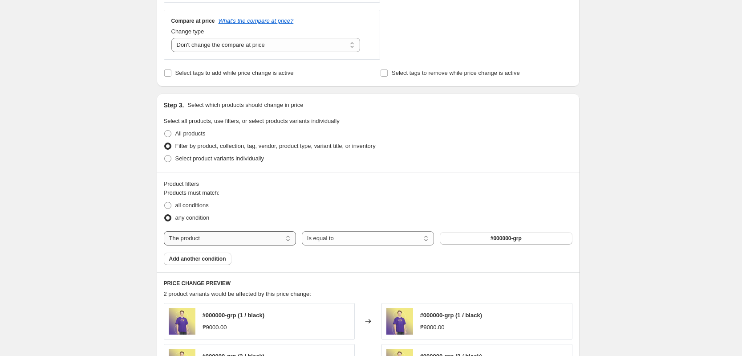
click at [219, 242] on select "The product The product's collection The product's tag The product's vendor The…" at bounding box center [230, 238] width 132 height 14
select select "vendor"
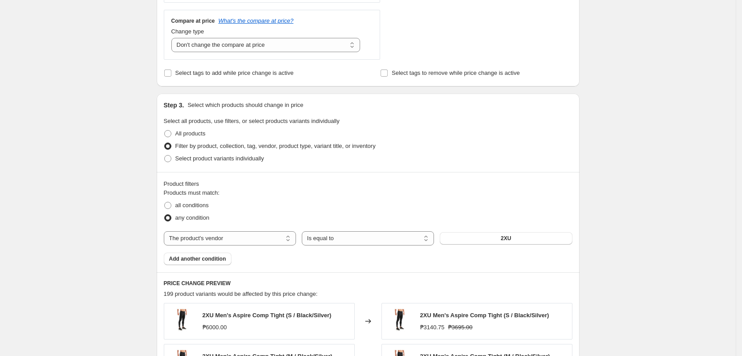
click at [524, 240] on button "2XU" at bounding box center [506, 238] width 132 height 12
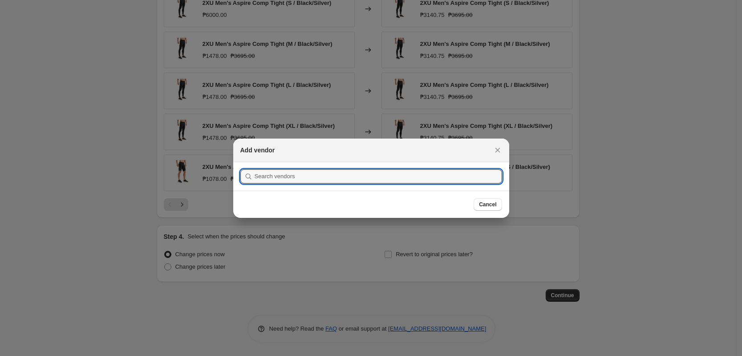
scroll to position [0, 0]
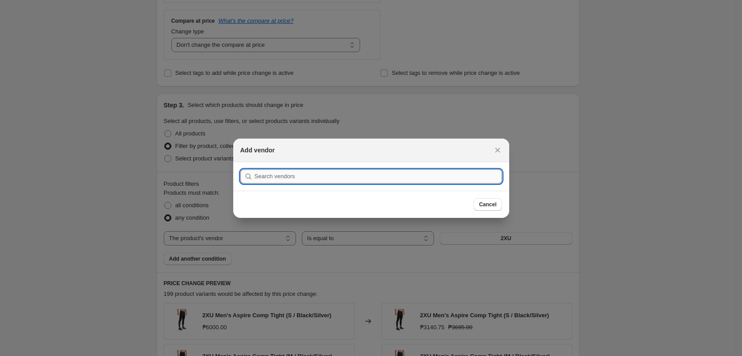
click at [294, 174] on input ":rem:" at bounding box center [378, 176] width 247 height 14
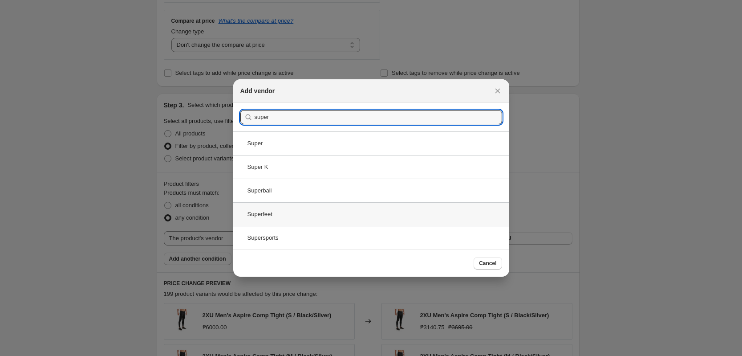
type input "super"
click at [276, 214] on div "Superfeet" at bounding box center [371, 214] width 276 height 24
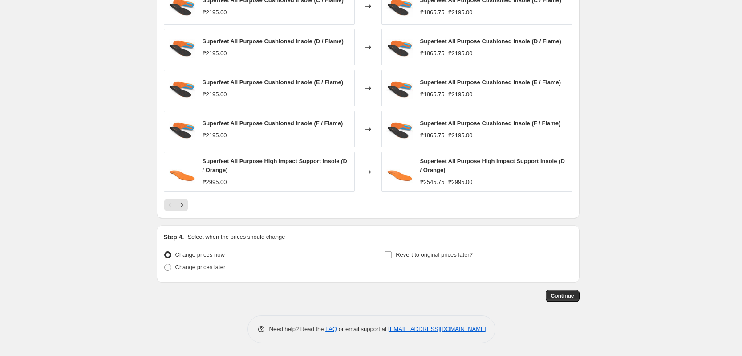
scroll to position [649, 0]
click at [205, 272] on label "Change prices later" at bounding box center [195, 266] width 62 height 12
click at [165, 263] on input "Change prices later" at bounding box center [164, 263] width 0 height 0
radio input "true"
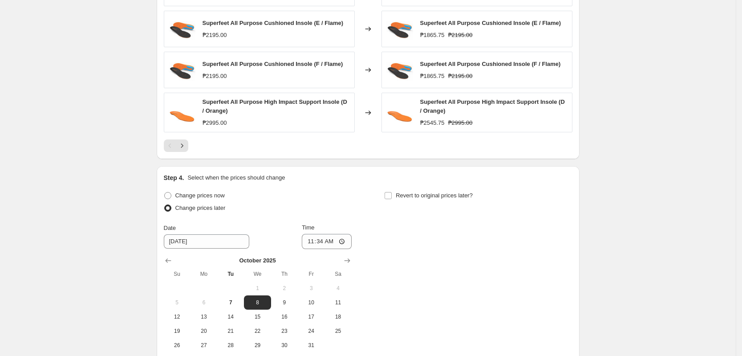
scroll to position [802, 0]
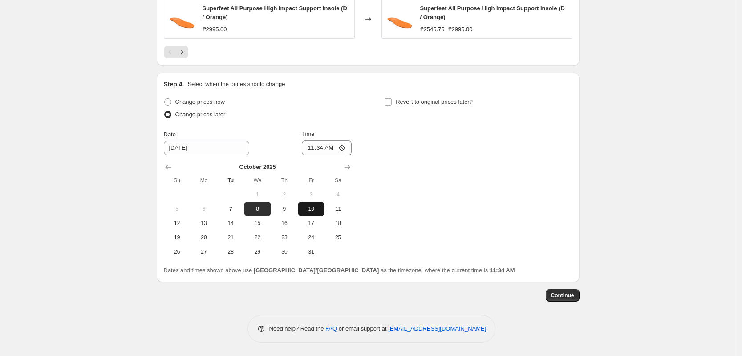
click at [318, 208] on span "10" at bounding box center [311, 208] width 20 height 7
type input "[DATE]"
click at [310, 149] on input "11:34" at bounding box center [327, 147] width 50 height 15
type input "00:00"
click at [421, 100] on label "Revert to original prices later?" at bounding box center [428, 102] width 89 height 12
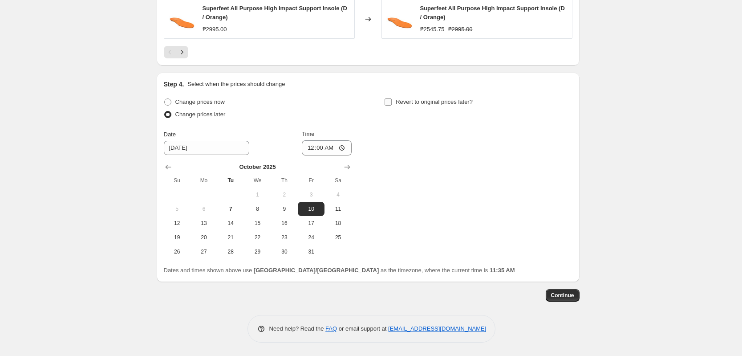
click at [392, 100] on input "Revert to original prices later?" at bounding box center [388, 101] width 7 height 7
checkbox input "true"
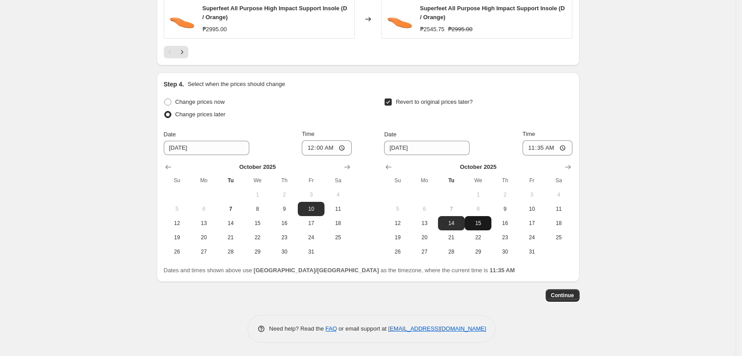
click at [474, 222] on span "15" at bounding box center [478, 222] width 20 height 7
type input "[DATE]"
click at [535, 145] on input "11:35" at bounding box center [548, 147] width 50 height 15
type input "23:59"
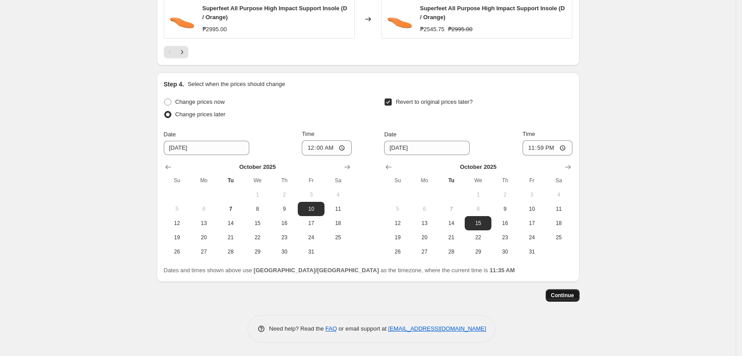
click at [564, 290] on button "Continue" at bounding box center [563, 295] width 34 height 12
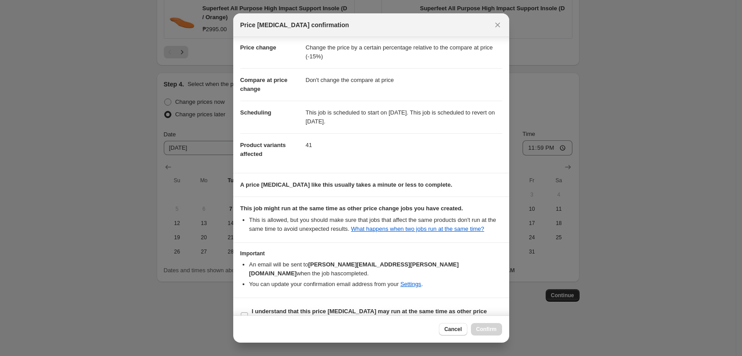
scroll to position [26, 0]
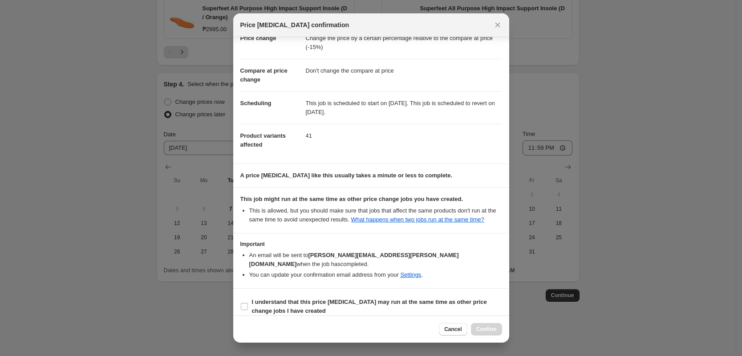
drag, startPoint x: 372, startPoint y: 284, endPoint x: 376, endPoint y: 287, distance: 4.8
click at [373, 288] on section "I understand that this price [MEDICAL_DATA] may run at the same time as other p…" at bounding box center [371, 306] width 276 height 36
click at [409, 298] on b "I understand that this price [MEDICAL_DATA] may run at the same time as other p…" at bounding box center [369, 306] width 235 height 16
click at [248, 303] on input "I understand that this price [MEDICAL_DATA] may run at the same time as other p…" at bounding box center [244, 306] width 7 height 7
checkbox input "true"
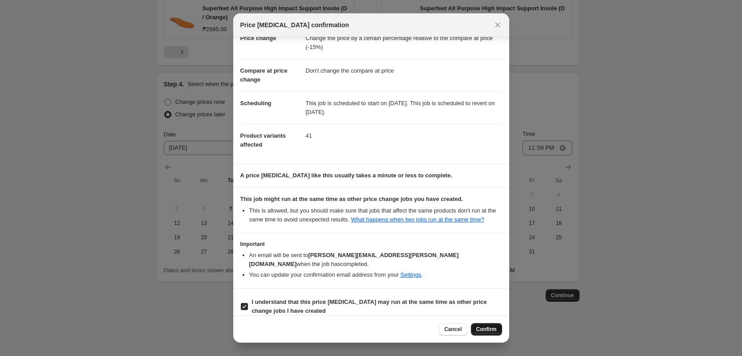
click at [482, 326] on span "Confirm" at bounding box center [486, 328] width 20 height 7
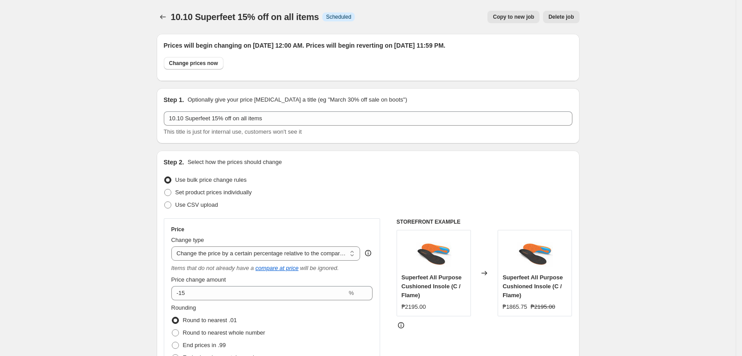
scroll to position [802, 0]
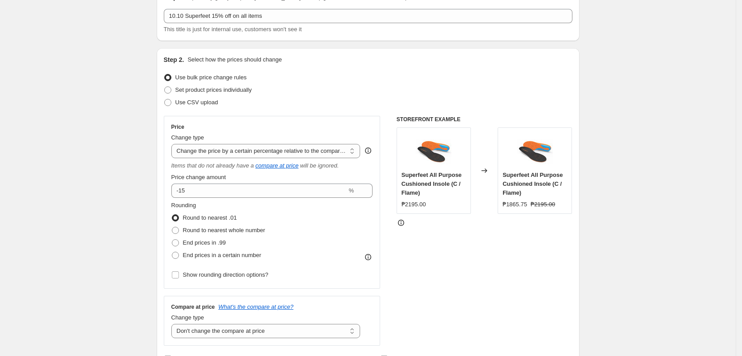
scroll to position [0, 0]
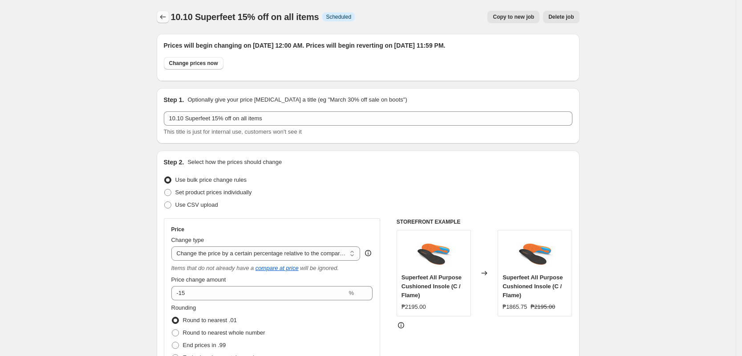
click at [164, 15] on icon "Price change jobs" at bounding box center [162, 16] width 9 height 9
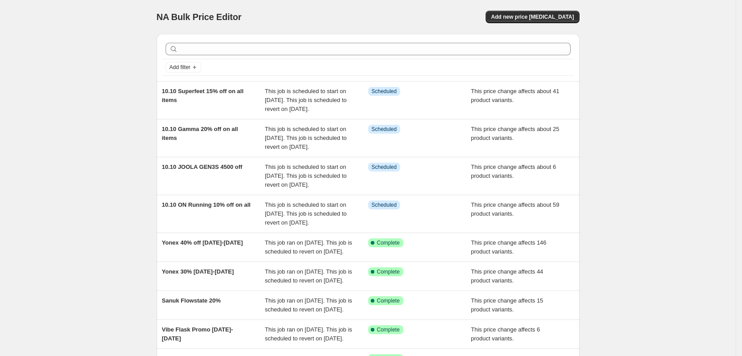
click at [608, 234] on div "NA Bulk Price Editor. This page is ready NA Bulk Price Editor Add new price [ME…" at bounding box center [368, 247] width 736 height 494
click at [539, 13] on span "Add new price [MEDICAL_DATA]" at bounding box center [532, 16] width 83 height 7
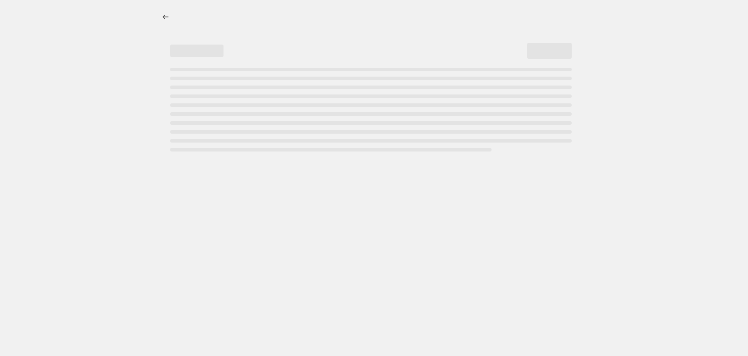
select select "percentage"
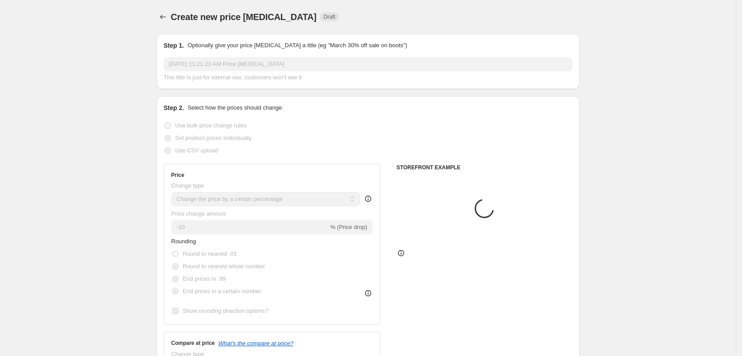
drag, startPoint x: 259, startPoint y: 54, endPoint x: 259, endPoint y: 63, distance: 8.9
click at [259, 55] on div "Step 1. Optionally give your price [MEDICAL_DATA] a title (eg "March 30% off sa…" at bounding box center [368, 61] width 409 height 41
click at [260, 65] on input "[DATE] 11:21:23 AM Price [MEDICAL_DATA]" at bounding box center [368, 64] width 409 height 14
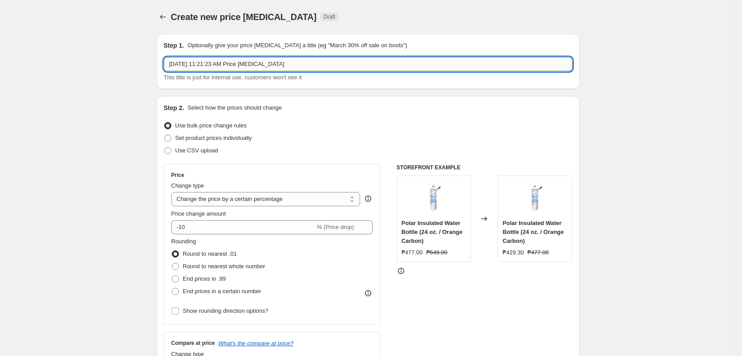
click at [260, 65] on input "[DATE] 11:21:23 AM Price [MEDICAL_DATA]" at bounding box center [368, 64] width 409 height 14
type input "10.10 Molten 5% off on all items"
click at [242, 137] on span "Set product prices individually" at bounding box center [213, 137] width 77 height 7
click at [165, 135] on input "Set product prices individually" at bounding box center [164, 134] width 0 height 0
radio input "true"
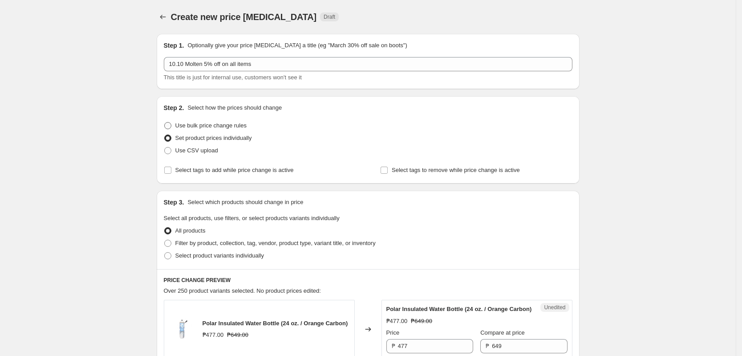
click at [230, 122] on span "Use bulk price change rules" at bounding box center [210, 125] width 71 height 7
click at [165, 122] on input "Use bulk price change rules" at bounding box center [164, 122] width 0 height 0
radio input "true"
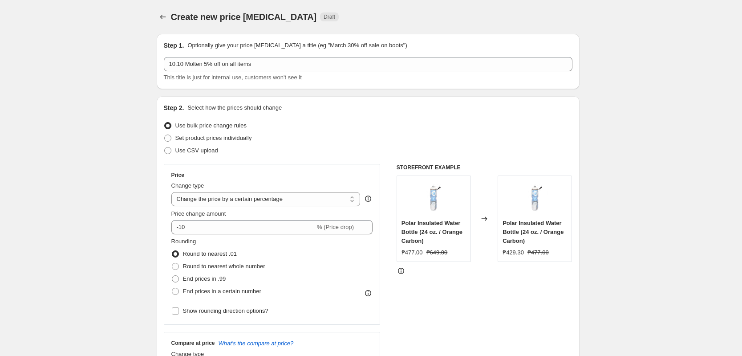
scroll to position [56, 0]
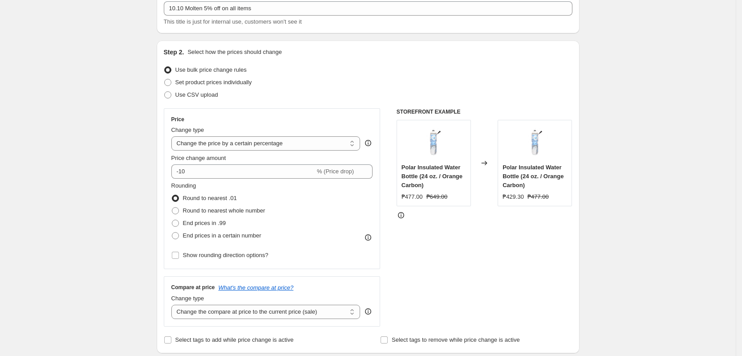
click at [291, 133] on div "Change type" at bounding box center [265, 130] width 189 height 9
click at [289, 137] on select "Change the price to a certain amount Change the price by a certain amount Chang…" at bounding box center [265, 143] width 189 height 14
select select "pcap"
click at [174, 136] on select "Change the price to a certain amount Change the price by a certain amount Chang…" at bounding box center [265, 143] width 189 height 14
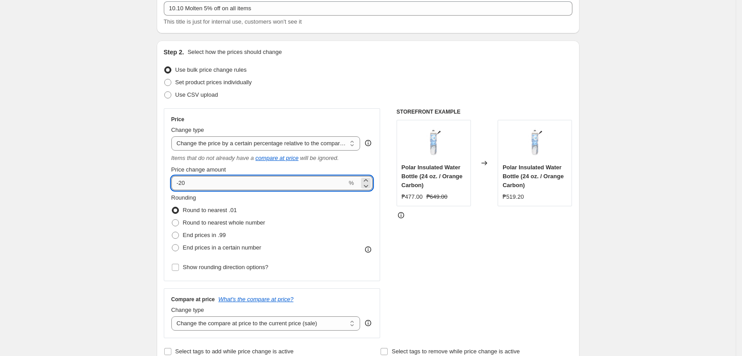
click at [218, 181] on input "-20" at bounding box center [259, 183] width 176 height 14
type input "-2"
type input "-5"
drag, startPoint x: 123, startPoint y: 224, endPoint x: 118, endPoint y: 237, distance: 13.7
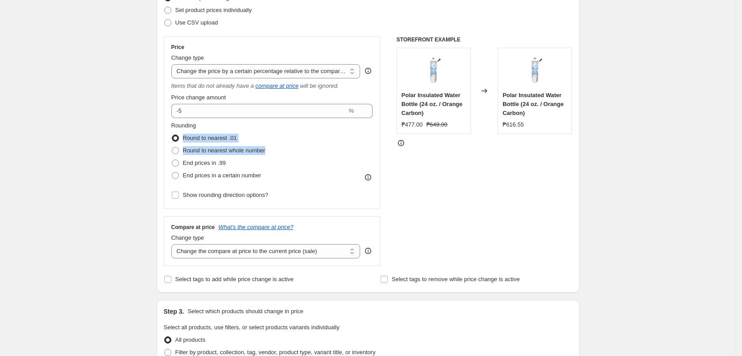
scroll to position [223, 0]
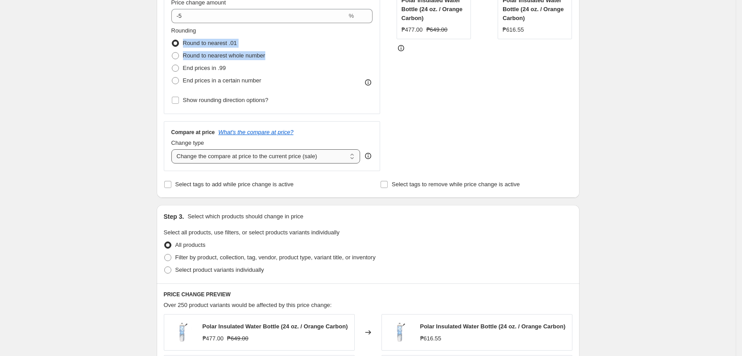
click at [273, 163] on select "Change the compare at price to the current price (sale) Change the compare at p…" at bounding box center [265, 156] width 189 height 14
select select "no_change"
click at [174, 149] on select "Change the compare at price to the current price (sale) Change the compare at p…" at bounding box center [265, 156] width 189 height 14
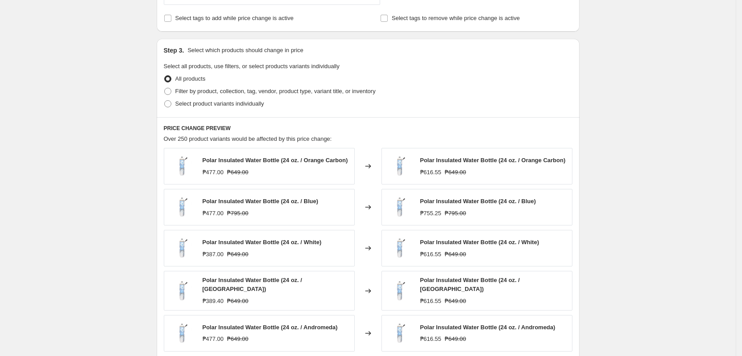
scroll to position [389, 0]
click at [239, 90] on span "Filter by product, collection, tag, vendor, product type, variant title, or inv…" at bounding box center [275, 90] width 200 height 7
click at [165, 87] on input "Filter by product, collection, tag, vendor, product type, variant title, or inv…" at bounding box center [164, 87] width 0 height 0
radio input "true"
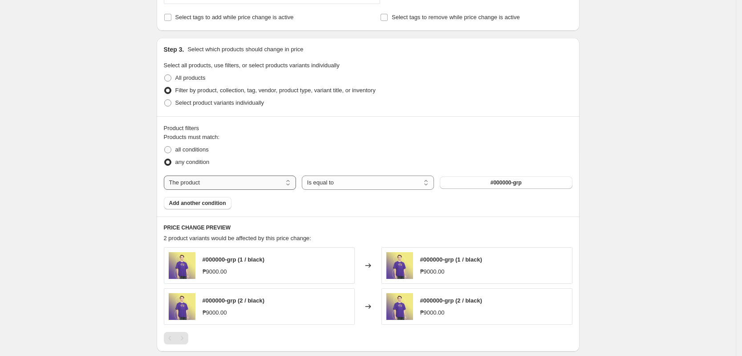
click at [223, 178] on select "The product The product's collection The product's tag The product's vendor The…" at bounding box center [230, 182] width 132 height 14
select select "vendor"
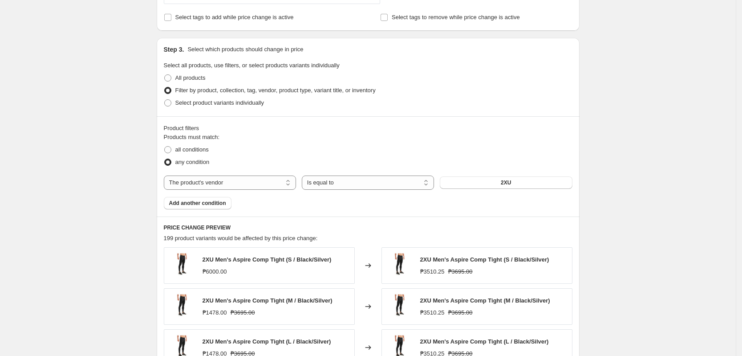
click at [523, 178] on button "2XU" at bounding box center [506, 182] width 132 height 12
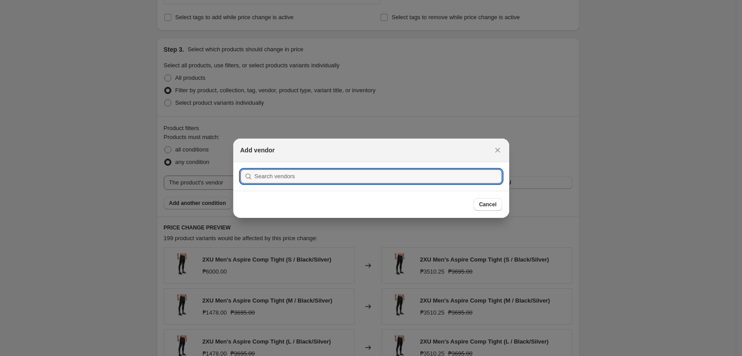
click at [368, 165] on section "Submit" at bounding box center [371, 176] width 276 height 28
click at [461, 169] on input ":rkt:" at bounding box center [378, 176] width 247 height 14
type input "molten"
click at [240, 162] on button "Submit" at bounding box center [252, 166] width 25 height 9
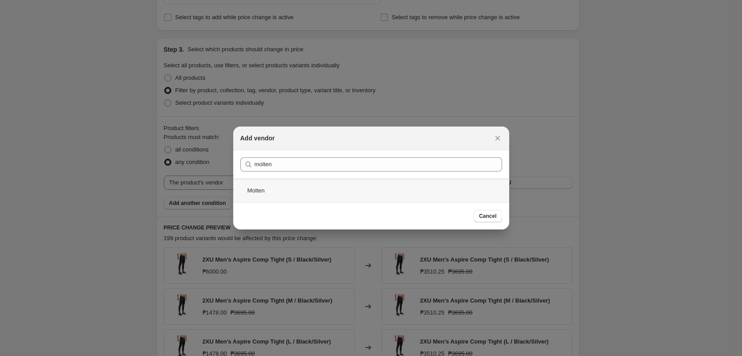
click at [300, 191] on div "Molten" at bounding box center [371, 190] width 276 height 24
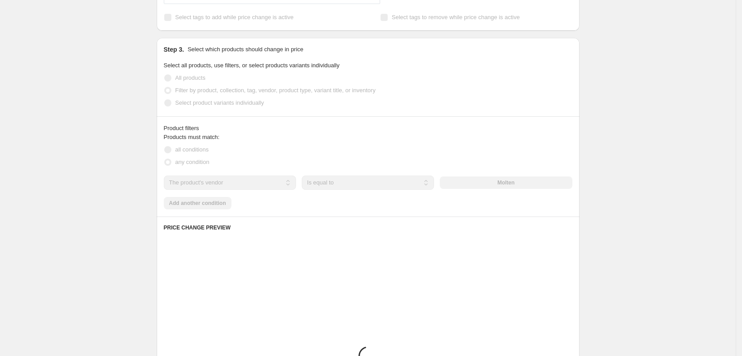
click at [622, 243] on div "Create new price [MEDICAL_DATA]. This page is ready Create new price [MEDICAL_D…" at bounding box center [368, 111] width 736 height 1001
click at [610, 233] on div "Create new price [MEDICAL_DATA]. This page is ready Create new price [MEDICAL_D…" at bounding box center [368, 111] width 736 height 1001
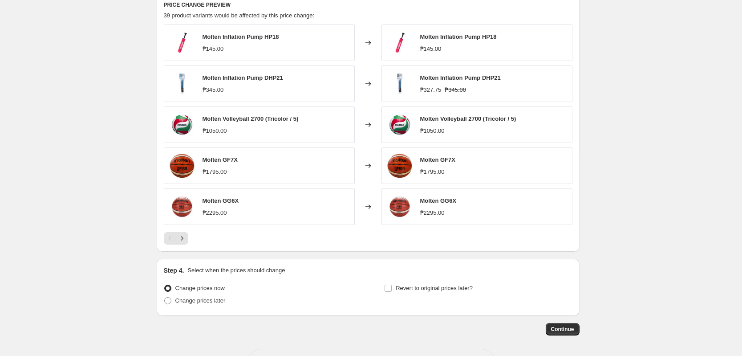
scroll to position [646, 0]
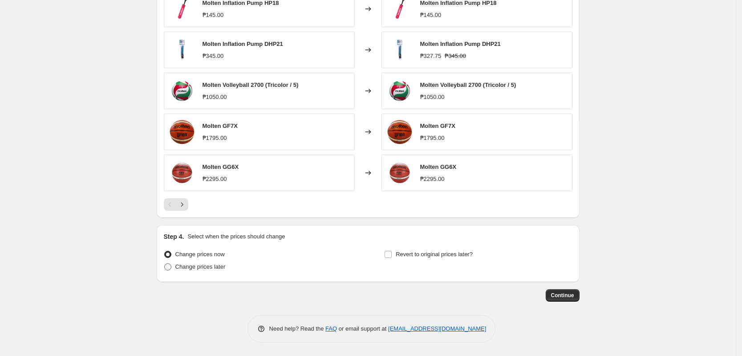
click at [212, 269] on span "Change prices later" at bounding box center [200, 266] width 50 height 7
click at [165, 263] on input "Change prices later" at bounding box center [164, 263] width 0 height 0
radio input "true"
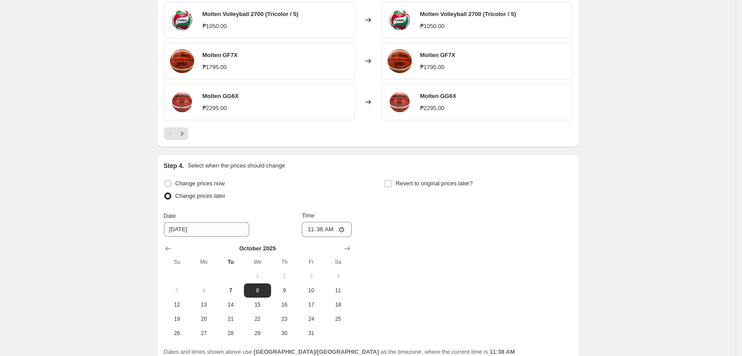
scroll to position [798, 0]
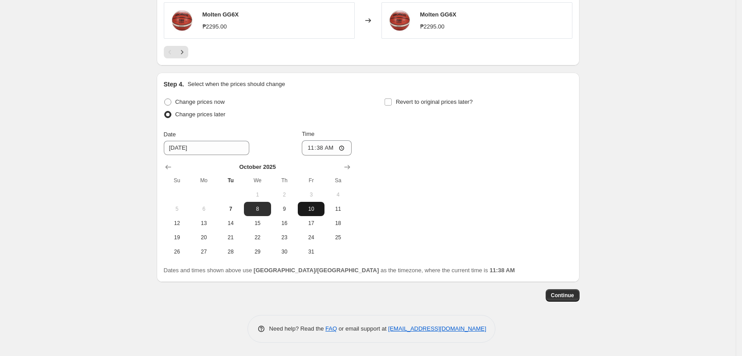
click at [310, 211] on span "10" at bounding box center [311, 208] width 20 height 7
type input "[DATE]"
click at [310, 147] on input "11:38" at bounding box center [327, 147] width 50 height 15
type input "00:00"
click at [458, 103] on span "Revert to original prices later?" at bounding box center [434, 101] width 77 height 7
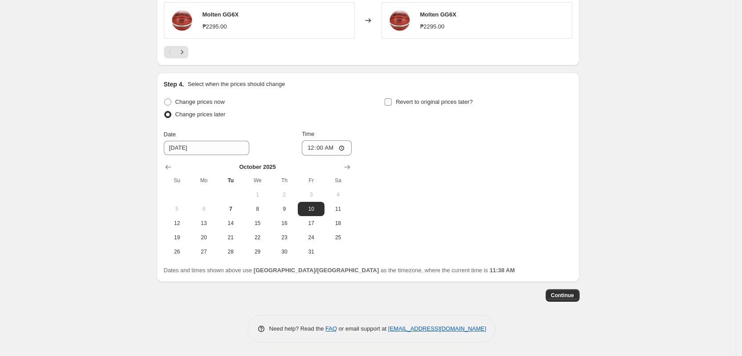
click at [392, 103] on input "Revert to original prices later?" at bounding box center [388, 101] width 7 height 7
checkbox input "true"
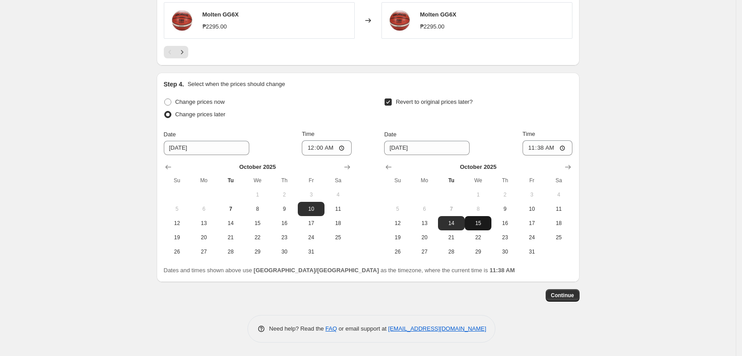
click at [482, 226] on span "15" at bounding box center [478, 222] width 20 height 7
type input "[DATE]"
click at [535, 149] on input "11:38" at bounding box center [548, 147] width 50 height 15
type input "23:59"
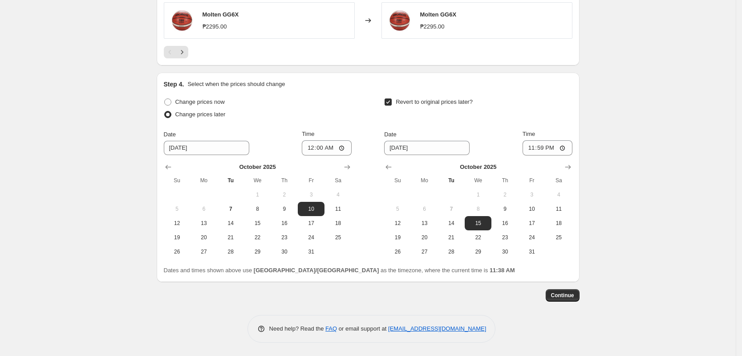
click at [574, 301] on div "Continue" at bounding box center [368, 295] width 423 height 12
click at [570, 293] on span "Continue" at bounding box center [562, 295] width 23 height 7
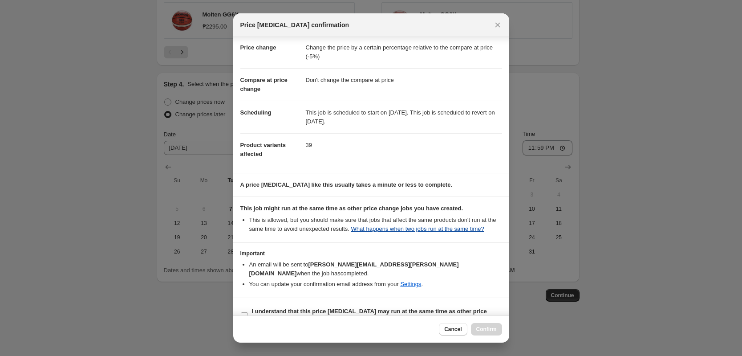
scroll to position [26, 0]
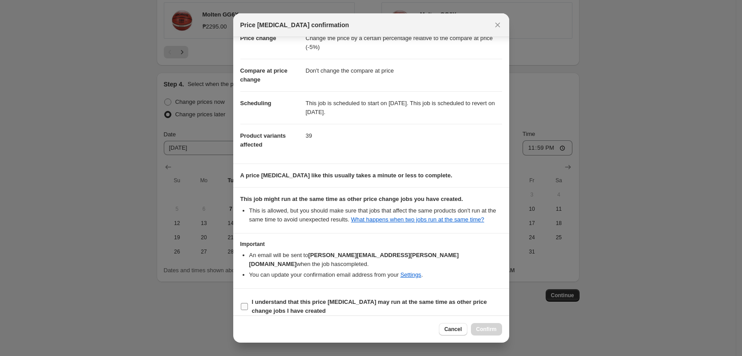
click at [341, 298] on b "I understand that this price [MEDICAL_DATA] may run at the same time as other p…" at bounding box center [369, 306] width 235 height 16
click at [248, 303] on input "I understand that this price [MEDICAL_DATA] may run at the same time as other p…" at bounding box center [244, 306] width 7 height 7
checkbox input "true"
click at [478, 324] on button "Confirm" at bounding box center [486, 329] width 31 height 12
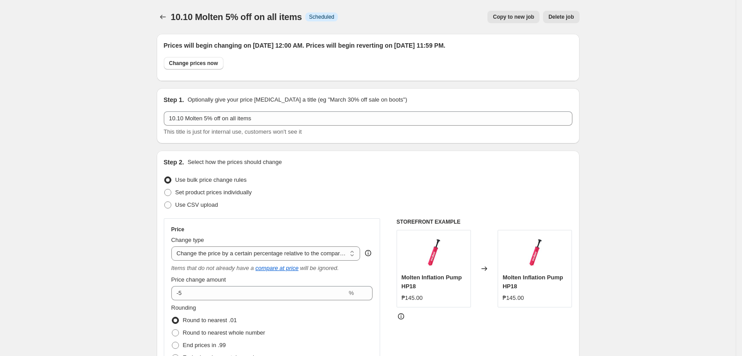
drag, startPoint x: 703, startPoint y: 162, endPoint x: 618, endPoint y: 237, distance: 113.6
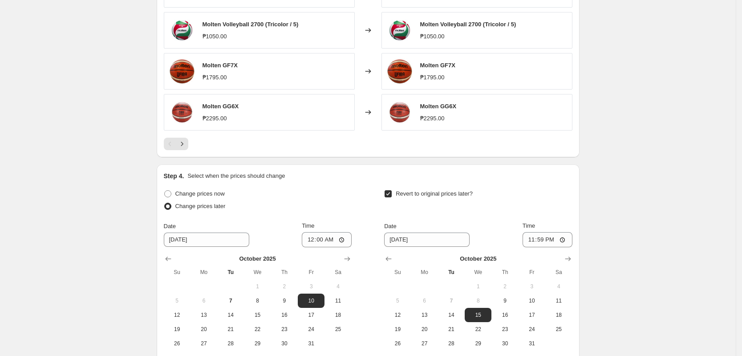
scroll to position [835, 0]
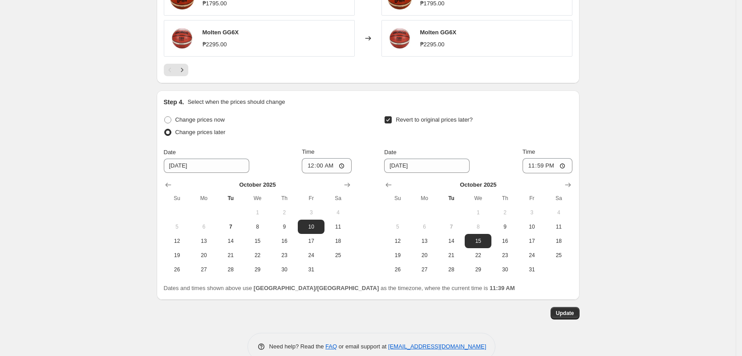
click at [191, 66] on div at bounding box center [368, 70] width 409 height 12
click at [182, 73] on icon "Next" at bounding box center [182, 69] width 9 height 9
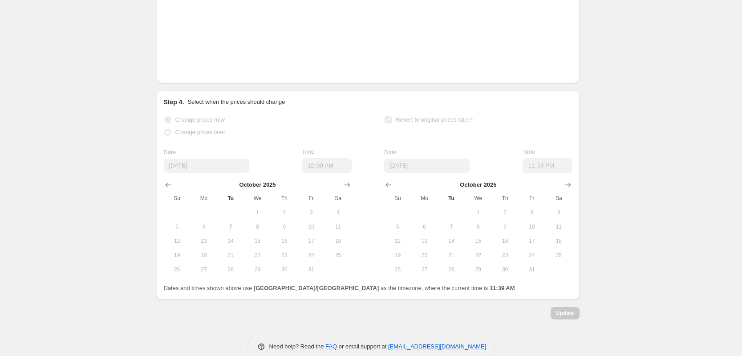
scroll to position [668, 0]
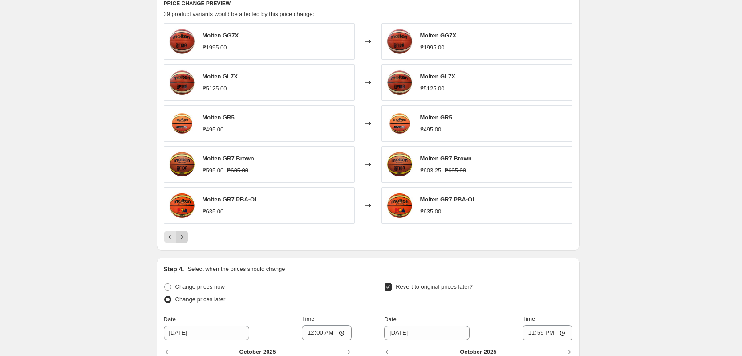
click at [184, 235] on icon "Next" at bounding box center [182, 236] width 9 height 9
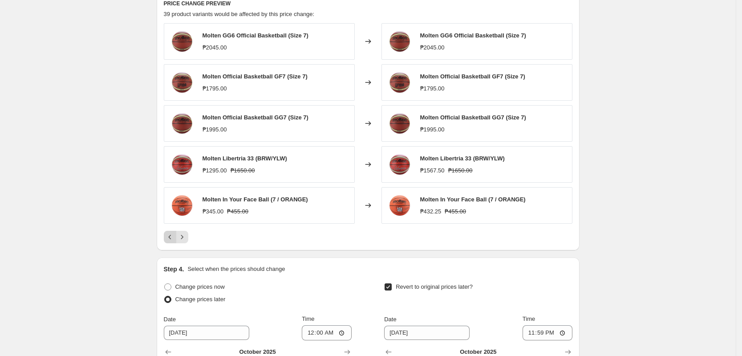
click at [174, 231] on button "Previous" at bounding box center [170, 237] width 12 height 12
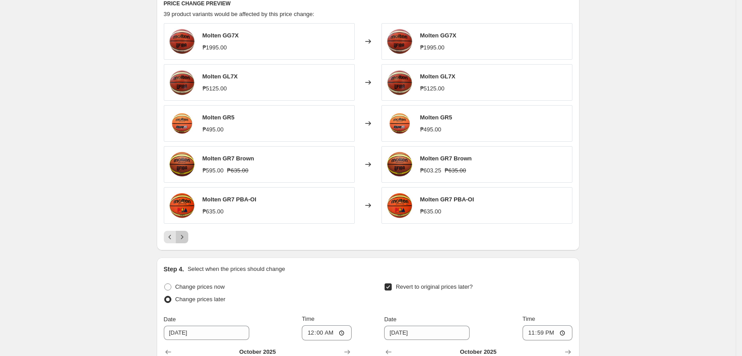
click at [182, 237] on icon "Next" at bounding box center [182, 236] width 9 height 9
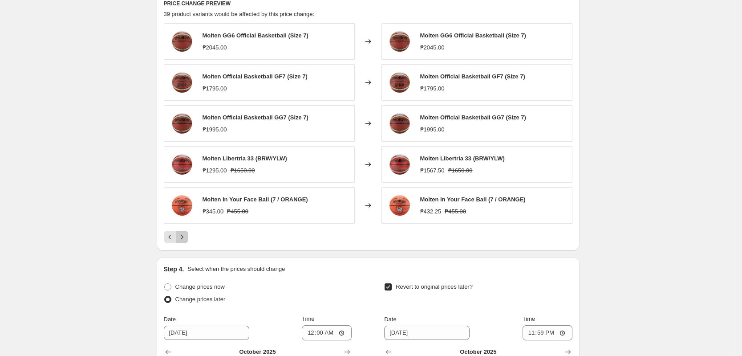
click at [182, 237] on icon "Next" at bounding box center [182, 236] width 9 height 9
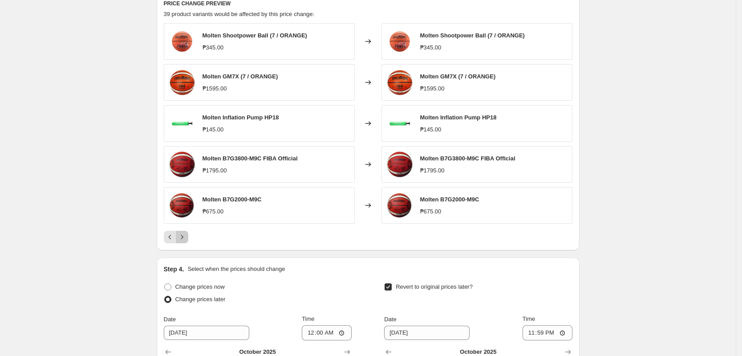
click at [182, 237] on icon "Next" at bounding box center [182, 236] width 9 height 9
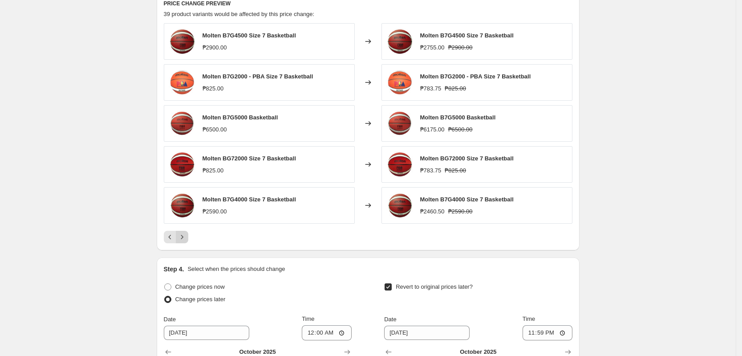
click at [182, 237] on icon "Next" at bounding box center [182, 236] width 9 height 9
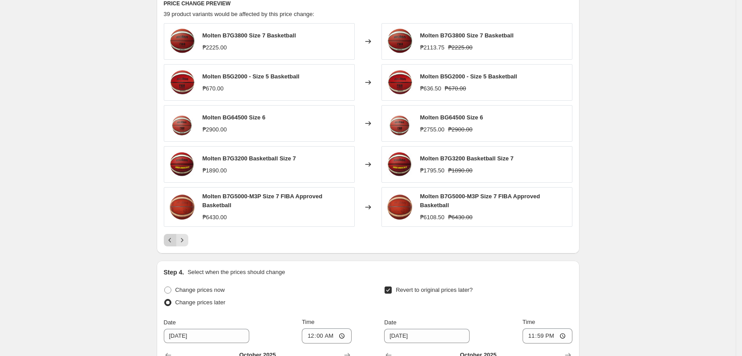
click at [172, 234] on button "Previous" at bounding box center [170, 240] width 12 height 12
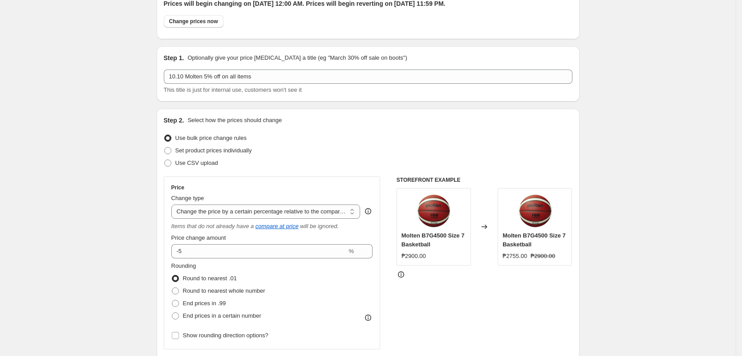
scroll to position [0, 0]
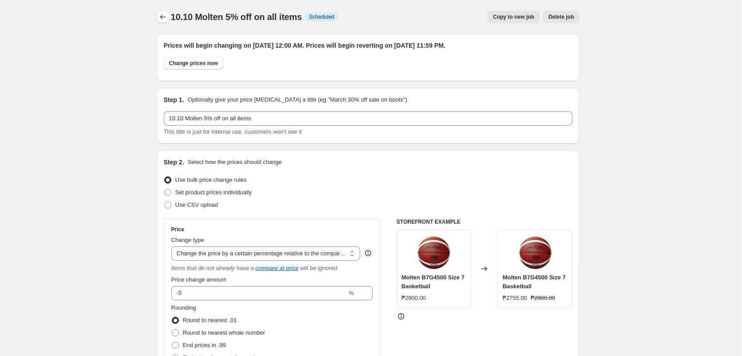
click at [165, 13] on icon "Price change jobs" at bounding box center [162, 16] width 9 height 9
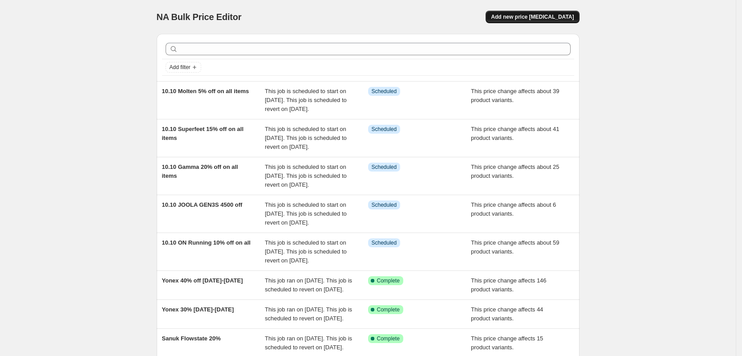
click at [519, 11] on button "Add new price [MEDICAL_DATA]" at bounding box center [532, 17] width 93 height 12
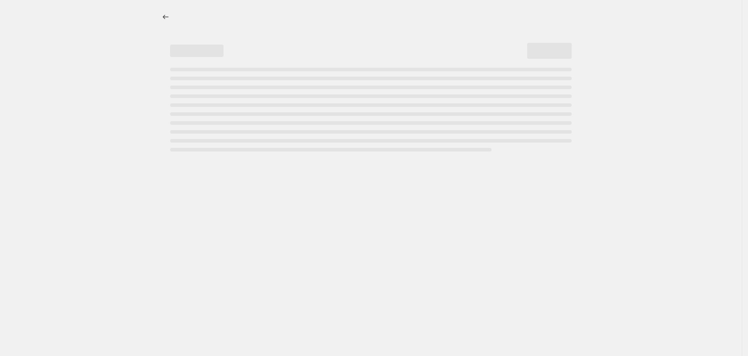
select select "percentage"
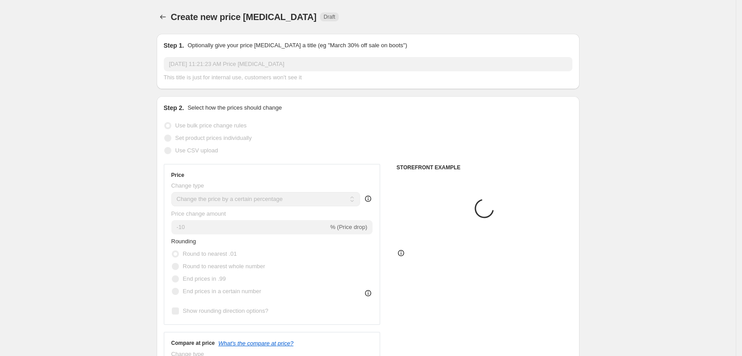
click at [271, 58] on input "[DATE] 11:21:23 AM Price [MEDICAL_DATA]" at bounding box center [368, 64] width 409 height 14
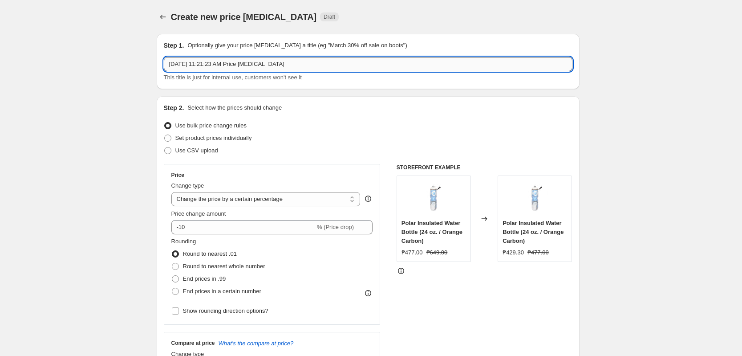
click at [273, 60] on input "[DATE] 11:21:23 AM Price [MEDICAL_DATA]" at bounding box center [368, 64] width 409 height 14
type input "10.10 Bikes 30% off"
click at [277, 198] on select "Change the price to a certain amount Change the price by a certain amount Chang…" at bounding box center [265, 199] width 189 height 14
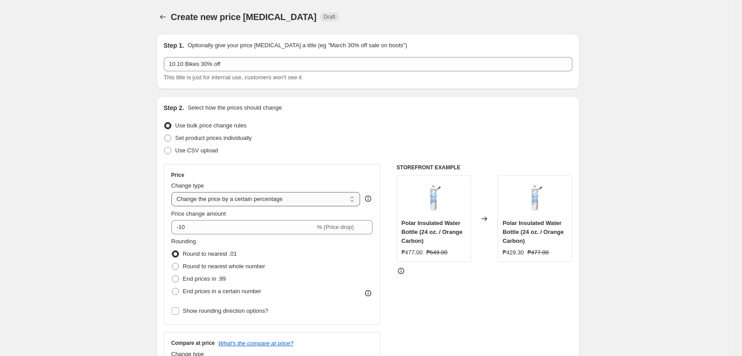
select select "pcap"
click at [174, 192] on select "Change the price to a certain amount Change the price by a certain amount Chang…" at bounding box center [265, 199] width 189 height 14
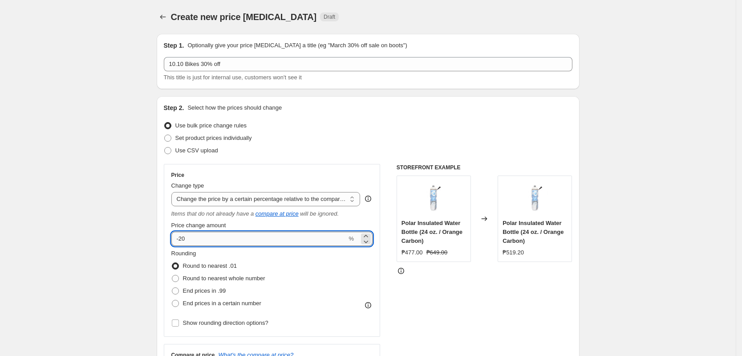
click at [204, 237] on input "-20" at bounding box center [259, 238] width 176 height 14
type input "-2"
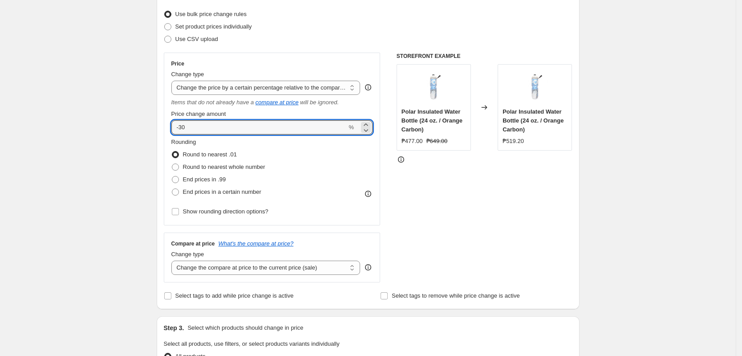
type input "-30"
click at [251, 259] on div "Change type Change the compare at price to the current price (sale) Change the …" at bounding box center [265, 262] width 189 height 25
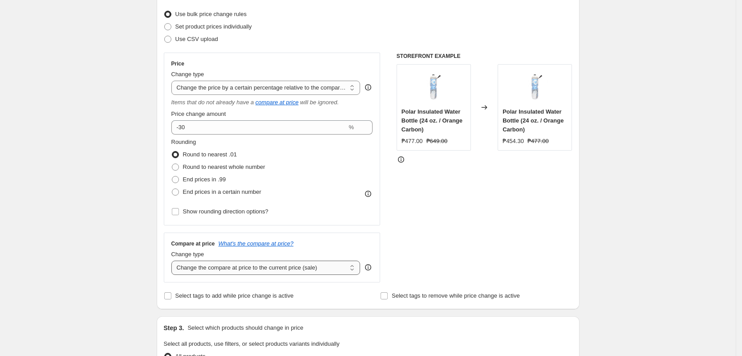
click at [254, 264] on select "Change the compare at price to the current price (sale) Change the compare at p…" at bounding box center [265, 267] width 189 height 14
select select "no_change"
click at [174, 260] on select "Change the compare at price to the current price (sale) Change the compare at p…" at bounding box center [265, 267] width 189 height 14
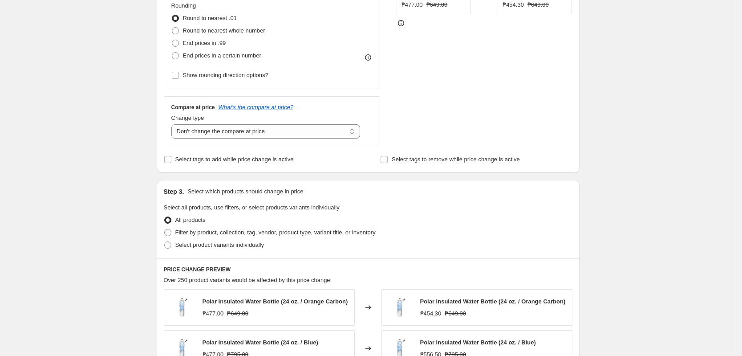
scroll to position [389, 0]
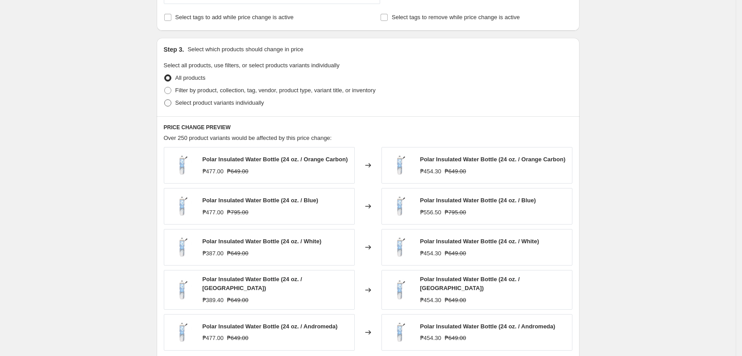
click at [208, 97] on label "Select product variants individually" at bounding box center [214, 103] width 100 height 12
click at [165, 99] on input "Select product variants individually" at bounding box center [164, 99] width 0 height 0
radio input "true"
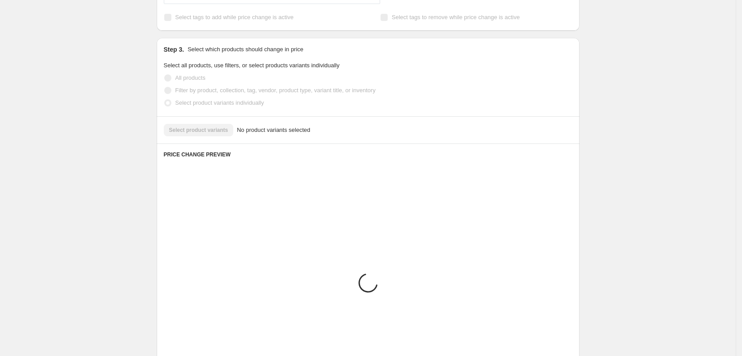
scroll to position [349, 0]
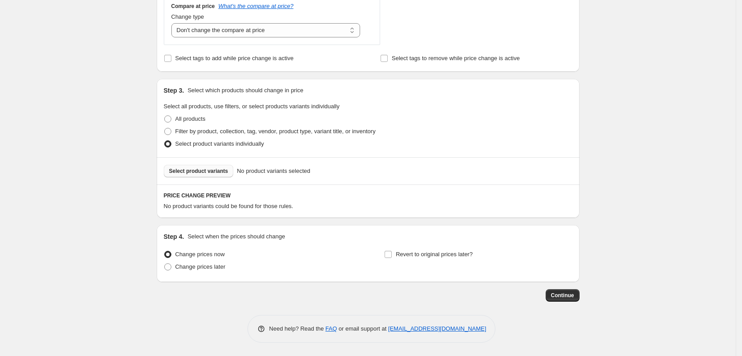
click at [200, 175] on button "Select product variants" at bounding box center [199, 171] width 70 height 12
click at [210, 174] on button "Select product variants" at bounding box center [199, 171] width 70 height 12
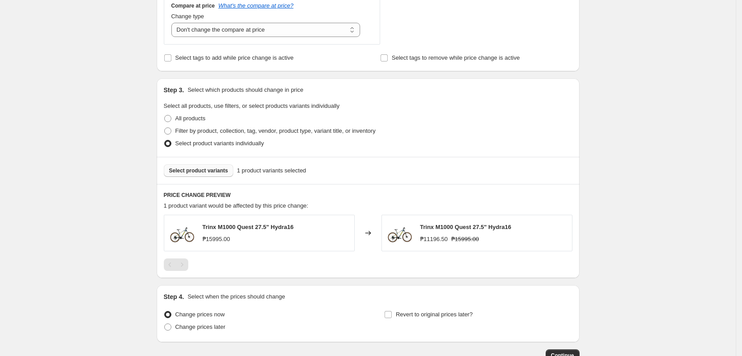
click at [608, 118] on div "Create new price [MEDICAL_DATA]. This page is ready Create new price [MEDICAL_D…" at bounding box center [368, 33] width 736 height 765
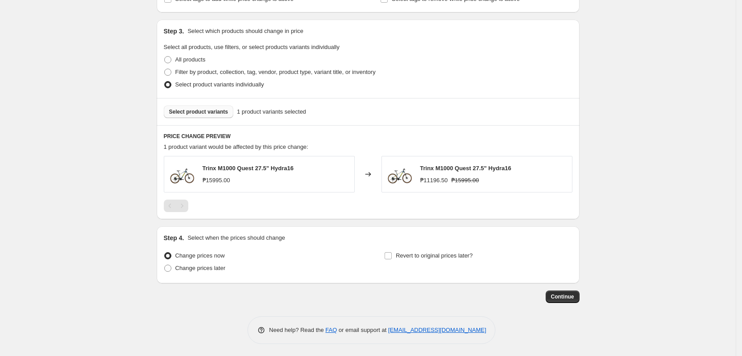
scroll to position [409, 0]
drag, startPoint x: 674, startPoint y: 242, endPoint x: 635, endPoint y: 235, distance: 39.8
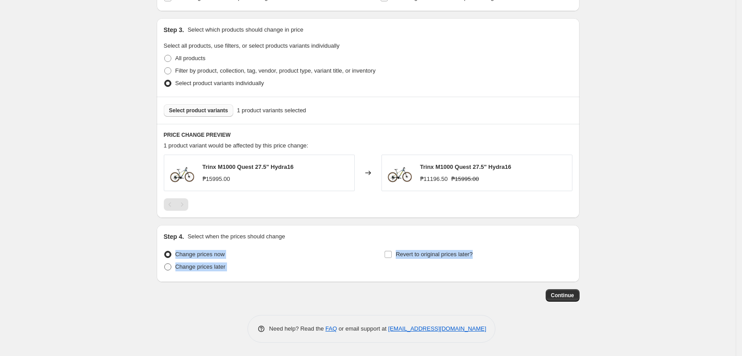
click at [203, 270] on span "Change prices later" at bounding box center [200, 266] width 50 height 7
click at [165, 263] on input "Change prices later" at bounding box center [164, 263] width 0 height 0
radio input "true"
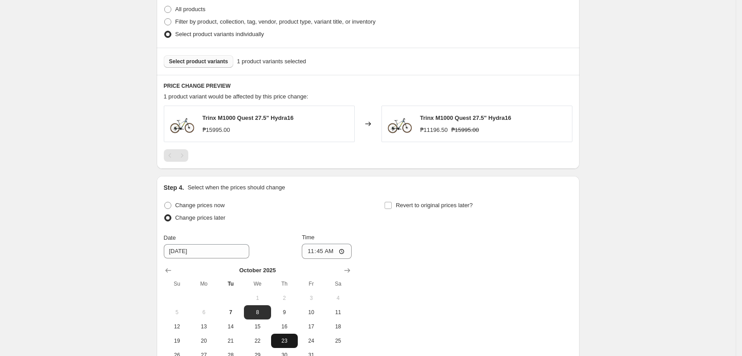
scroll to position [521, 0]
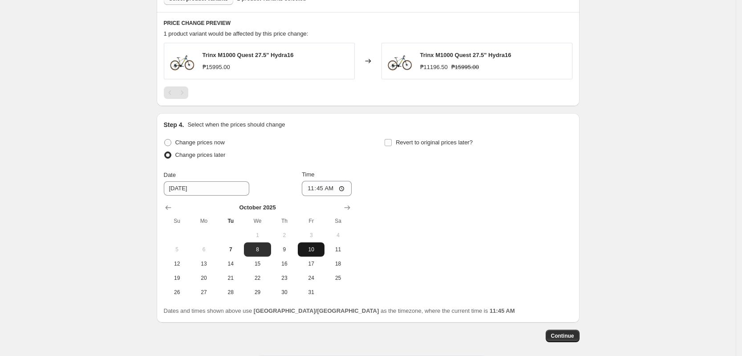
click at [308, 250] on span "10" at bounding box center [311, 249] width 20 height 7
type input "[DATE]"
click at [315, 191] on input "11:45" at bounding box center [327, 188] width 50 height 15
type input "00:00"
click at [475, 146] on div "Revert to original prices later?" at bounding box center [478, 149] width 188 height 27
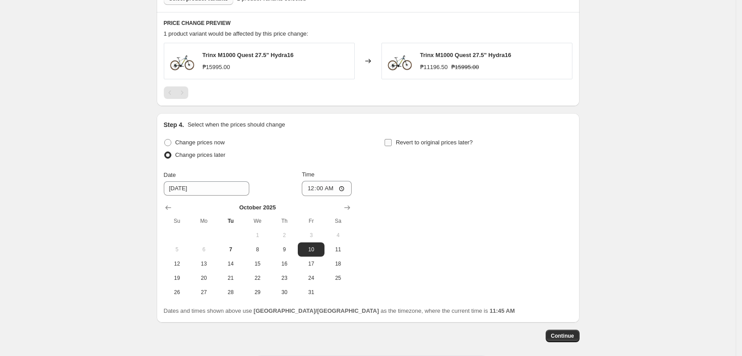
click at [473, 142] on span "Revert to original prices later?" at bounding box center [434, 142] width 77 height 7
click at [392, 142] on input "Revert to original prices later?" at bounding box center [388, 142] width 7 height 7
checkbox input "true"
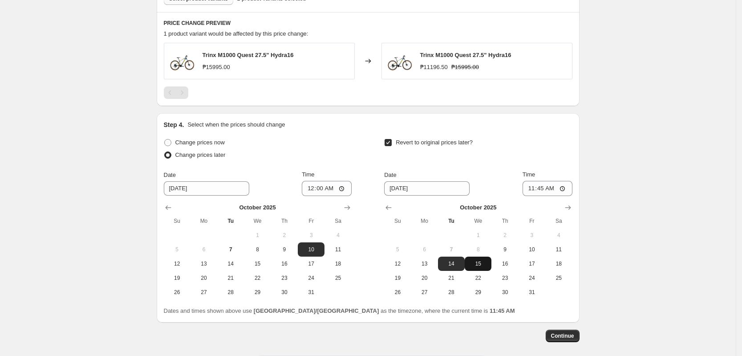
click at [476, 263] on span "15" at bounding box center [478, 263] width 20 height 7
type input "[DATE]"
click at [531, 189] on input "11:45" at bounding box center [548, 188] width 50 height 15
type input "23:59"
drag, startPoint x: 599, startPoint y: 206, endPoint x: 568, endPoint y: 280, distance: 80.3
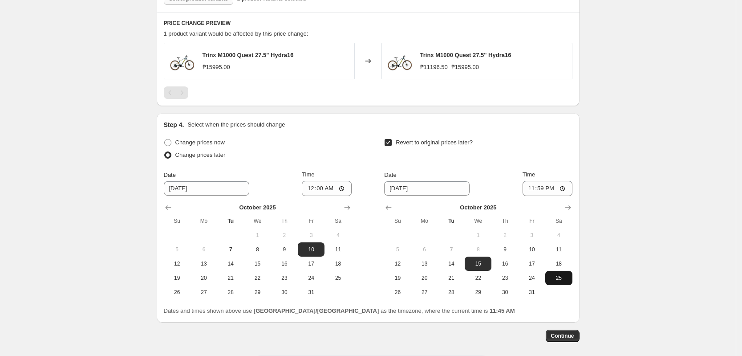
click at [564, 340] on button "Continue" at bounding box center [563, 335] width 34 height 12
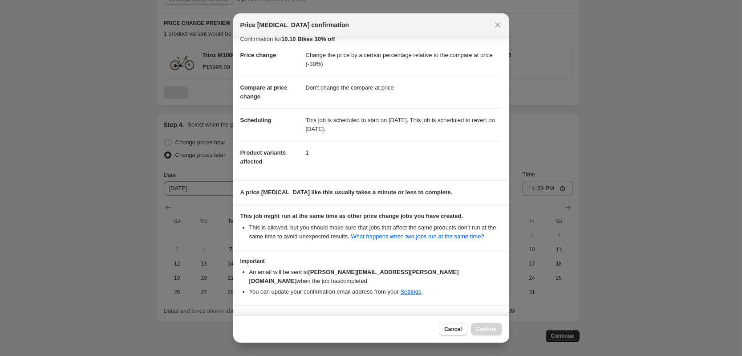
scroll to position [26, 0]
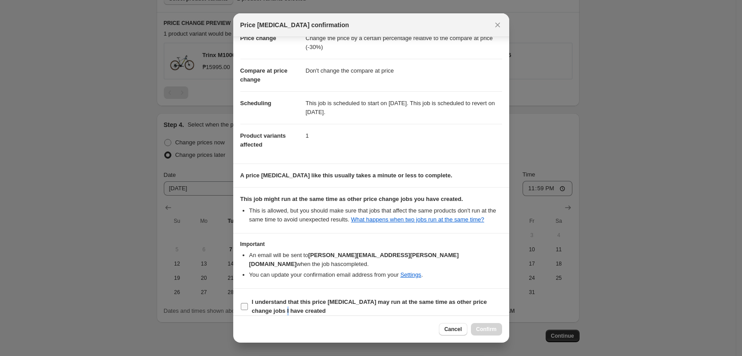
drag, startPoint x: 276, startPoint y: 305, endPoint x: 284, endPoint y: 303, distance: 7.5
click at [278, 305] on span "I understand that this price [MEDICAL_DATA] may run at the same time as other p…" at bounding box center [377, 306] width 250 height 18
click at [391, 299] on span "I understand that this price [MEDICAL_DATA] may run at the same time as other p…" at bounding box center [377, 306] width 250 height 18
click at [248, 303] on input "I understand that this price [MEDICAL_DATA] may run at the same time as other p…" at bounding box center [244, 306] width 7 height 7
checkbox input "true"
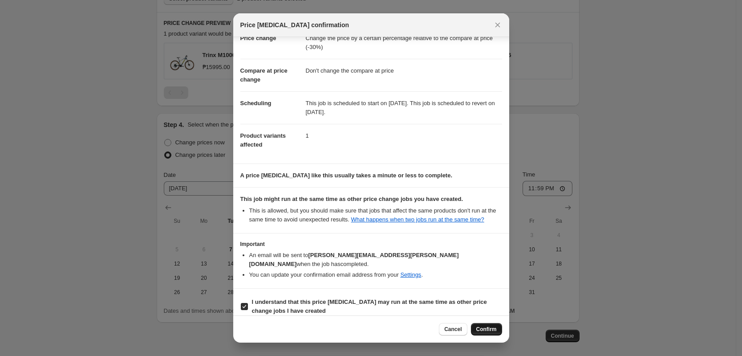
click at [494, 328] on span "Confirm" at bounding box center [486, 328] width 20 height 7
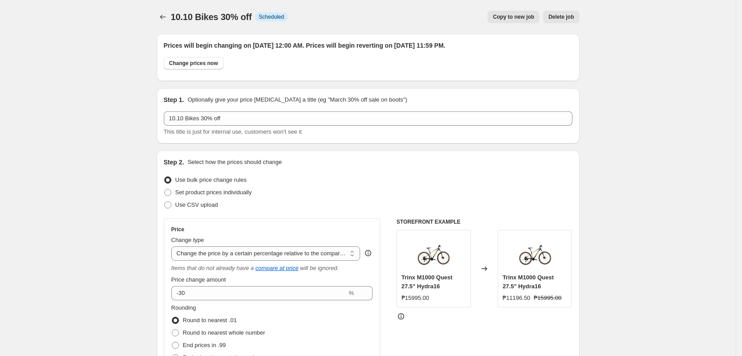
scroll to position [521, 0]
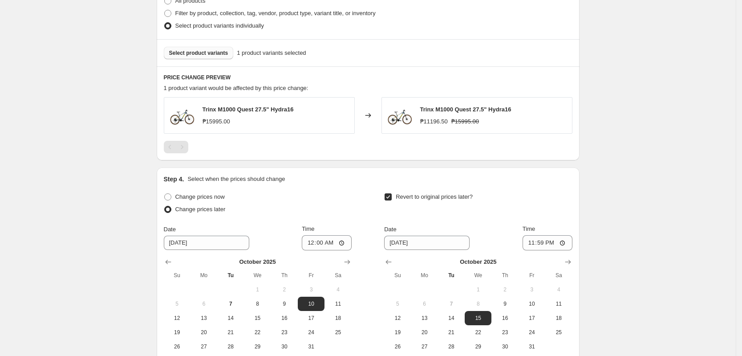
drag, startPoint x: 648, startPoint y: 217, endPoint x: 621, endPoint y: 188, distance: 39.7
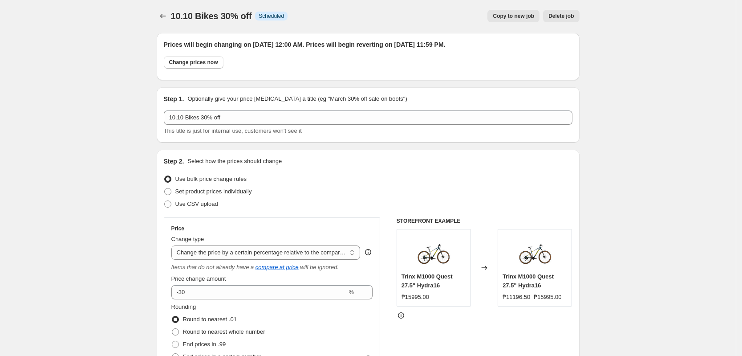
scroll to position [0, 0]
click at [165, 14] on icon "Price change jobs" at bounding box center [162, 16] width 9 height 9
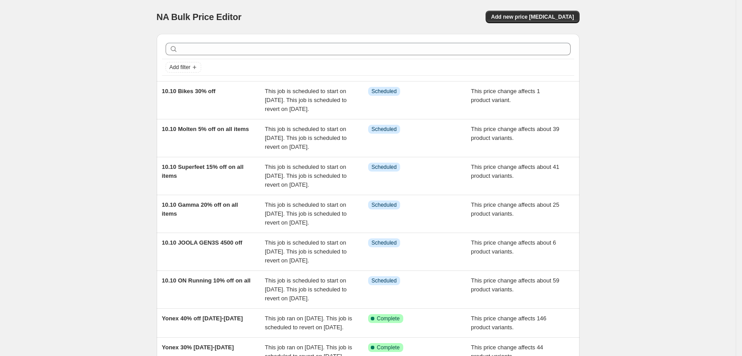
click at [135, 96] on div "NA Bulk Price Editor. This page is ready NA Bulk Price Editor Add new price [ME…" at bounding box center [368, 256] width 736 height 512
copy span "10.10 Bikes 30% off"
drag, startPoint x: 138, startPoint y: 96, endPoint x: 343, endPoint y: 74, distance: 205.5
click at [227, 92] on div "NA Bulk Price Editor. This page is ready NA Bulk Price Editor Add new price [ME…" at bounding box center [368, 256] width 736 height 512
click at [579, 20] on button "Add new price [MEDICAL_DATA]" at bounding box center [532, 17] width 93 height 12
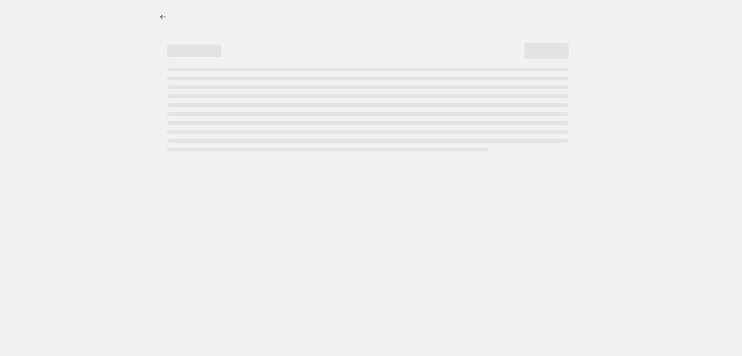
select select "percentage"
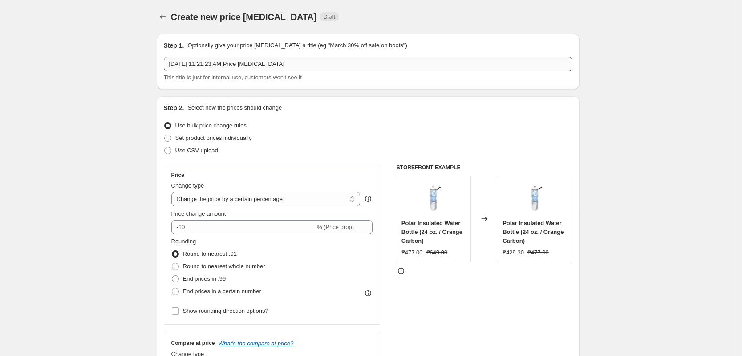
click at [259, 66] on input "[DATE] 11:21:23 AM Price [MEDICAL_DATA]" at bounding box center [368, 64] width 409 height 14
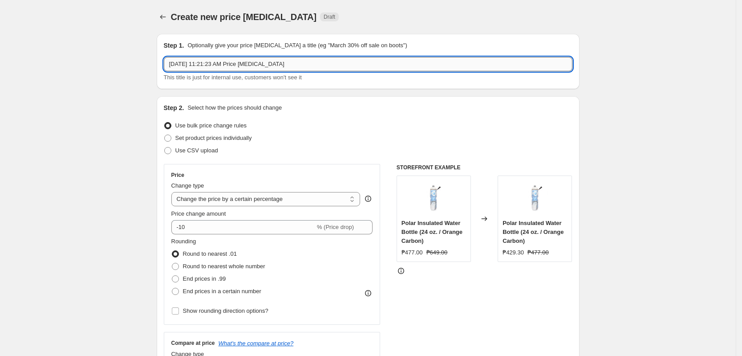
click at [261, 65] on input "[DATE] 11:21:23 AM Price [MEDICAL_DATA]" at bounding box center [368, 64] width 409 height 14
paste input "10.10 Bikes 30% off"
type input "10.10 Bikes 15% off"
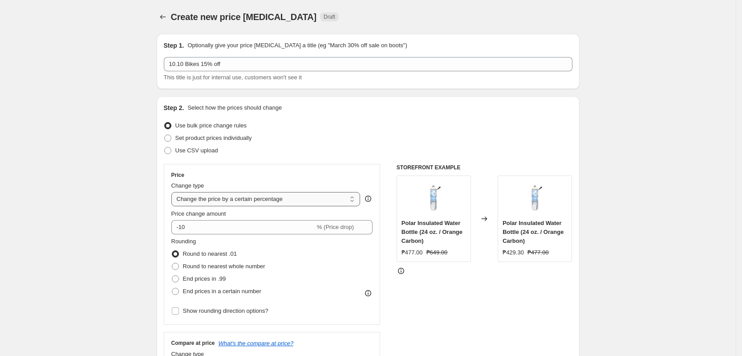
drag, startPoint x: 251, startPoint y: 199, endPoint x: 253, endPoint y: 203, distance: 5.4
click at [252, 200] on select "Change the price to a certain amount Change the price by a certain amount Chang…" at bounding box center [265, 199] width 189 height 14
select select "pcap"
click at [174, 192] on select "Change the price to a certain amount Change the price by a certain amount Chang…" at bounding box center [265, 199] width 189 height 14
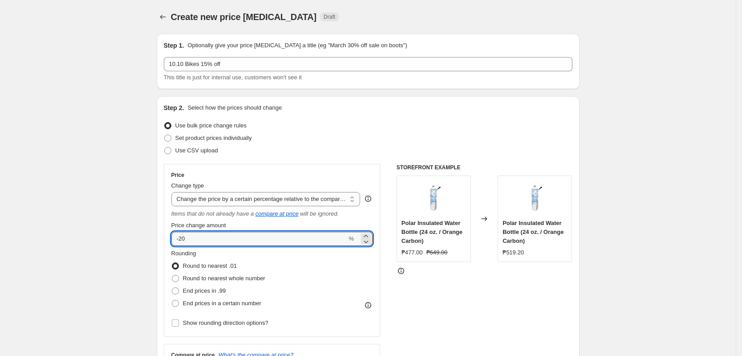
drag, startPoint x: 228, startPoint y: 241, endPoint x: 284, endPoint y: 44, distance: 205.2
click at [227, 242] on input "-20" at bounding box center [259, 238] width 176 height 14
type input "-2"
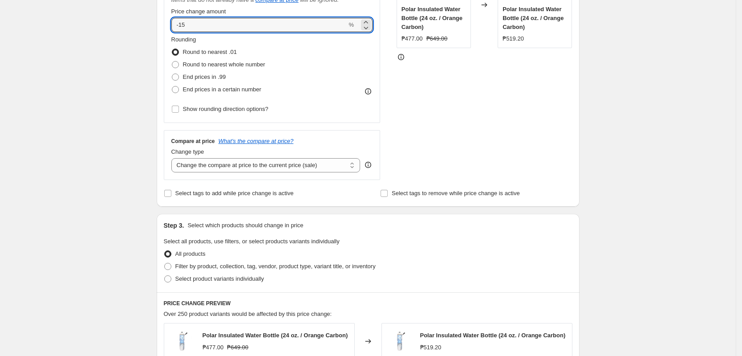
scroll to position [223, 0]
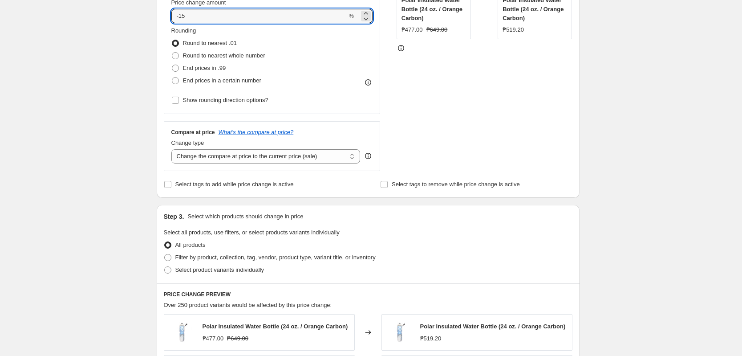
type input "-15"
click at [313, 148] on div "Change type Change the compare at price to the current price (sale) Change the …" at bounding box center [265, 150] width 189 height 25
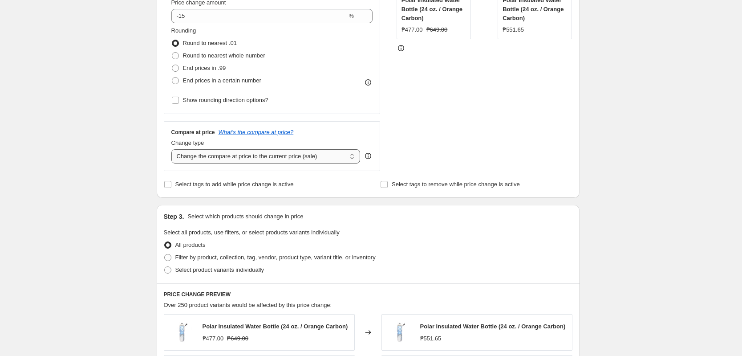
click at [312, 149] on select "Change the compare at price to the current price (sale) Change the compare at p…" at bounding box center [265, 156] width 189 height 14
select select "no_change"
click at [174, 149] on select "Change the compare at price to the current price (sale) Change the compare at p…" at bounding box center [265, 156] width 189 height 14
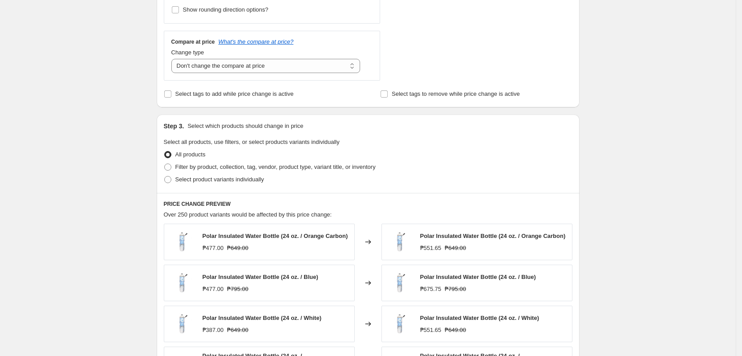
scroll to position [389, 0]
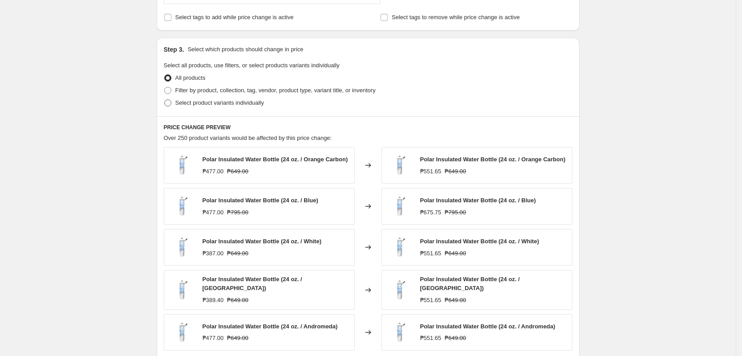
click at [211, 99] on span "Select product variants individually" at bounding box center [219, 102] width 89 height 7
click at [165, 99] on input "Select product variants individually" at bounding box center [164, 99] width 0 height 0
radio input "true"
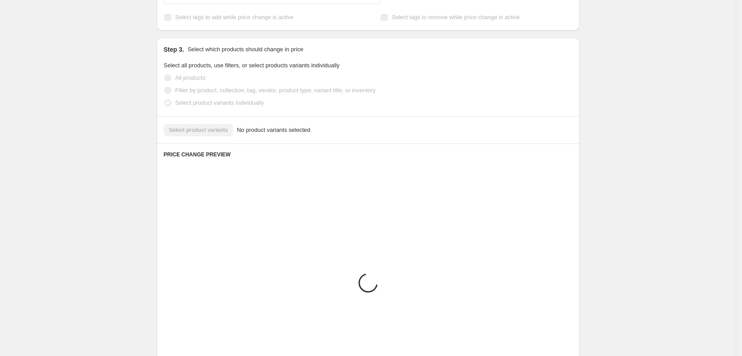
scroll to position [349, 0]
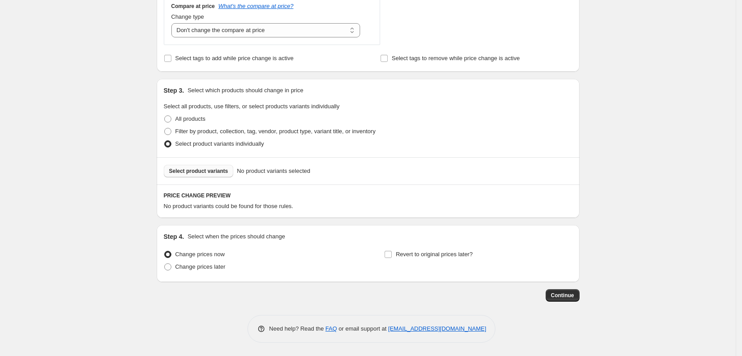
click at [200, 167] on span "Select product variants" at bounding box center [198, 170] width 59 height 7
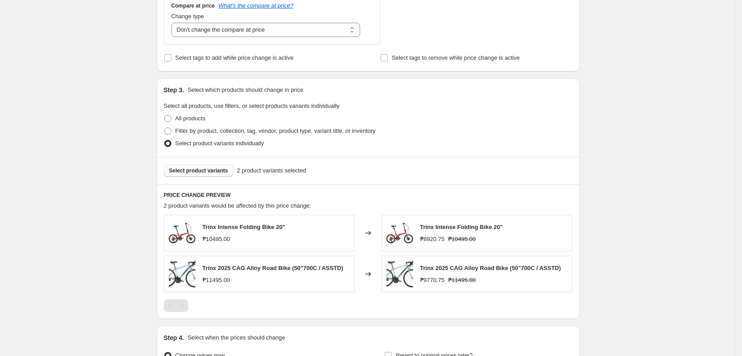
click at [630, 263] on div "Create new price [MEDICAL_DATA]. This page is ready Create new price [MEDICAL_D…" at bounding box center [368, 54] width 736 height 806
click at [631, 187] on div "Create new price [MEDICAL_DATA]. This page is ready Create new price [MEDICAL_D…" at bounding box center [368, 54] width 736 height 806
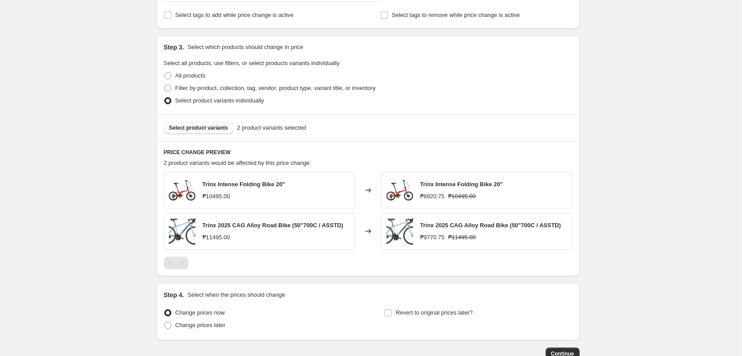
scroll to position [450, 0]
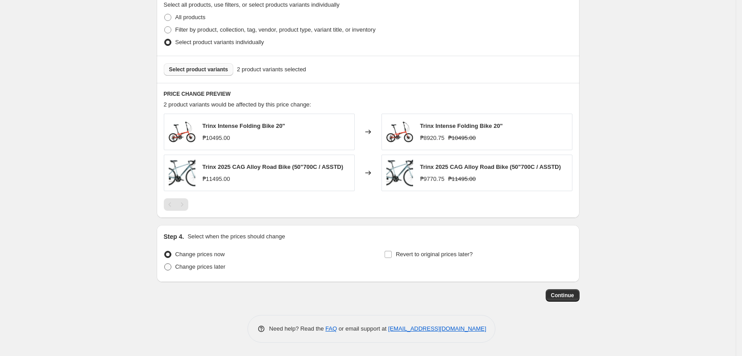
click at [201, 265] on span "Change prices later" at bounding box center [200, 266] width 50 height 7
click at [165, 263] on input "Change prices later" at bounding box center [164, 263] width 0 height 0
radio input "true"
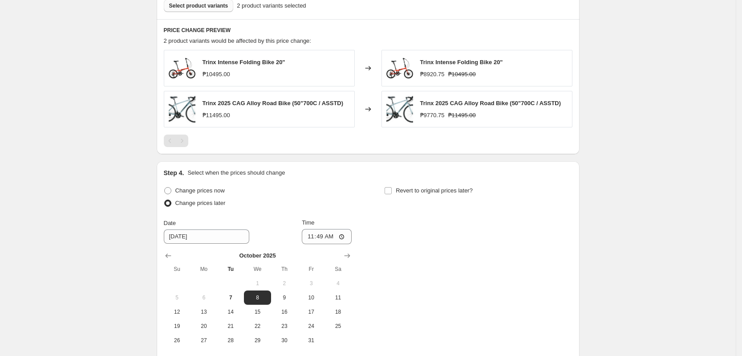
scroll to position [603, 0]
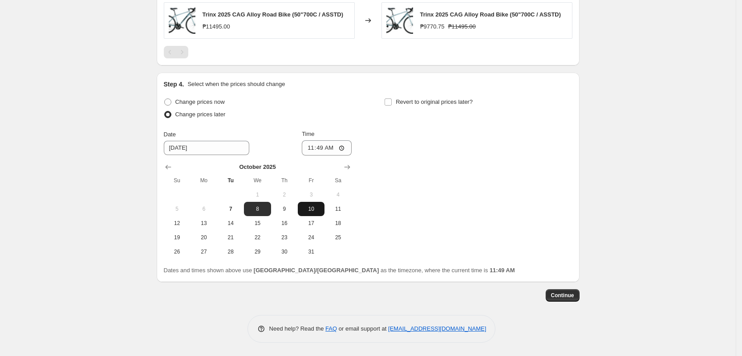
drag, startPoint x: 307, startPoint y: 209, endPoint x: 311, endPoint y: 205, distance: 6.3
click at [307, 209] on span "10" at bounding box center [311, 208] width 20 height 7
type input "[DATE]"
click at [311, 150] on input "11:49" at bounding box center [327, 147] width 50 height 15
type input "00:00"
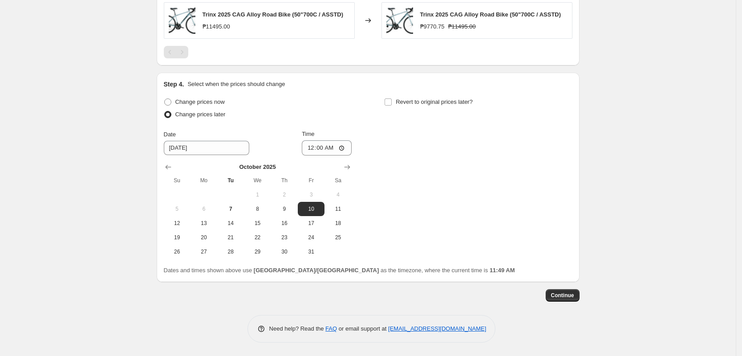
click at [463, 109] on div "Revert to original prices later?" at bounding box center [478, 109] width 188 height 27
click at [460, 97] on label "Revert to original prices later?" at bounding box center [428, 102] width 89 height 12
click at [392, 98] on input "Revert to original prices later?" at bounding box center [388, 101] width 7 height 7
checkbox input "true"
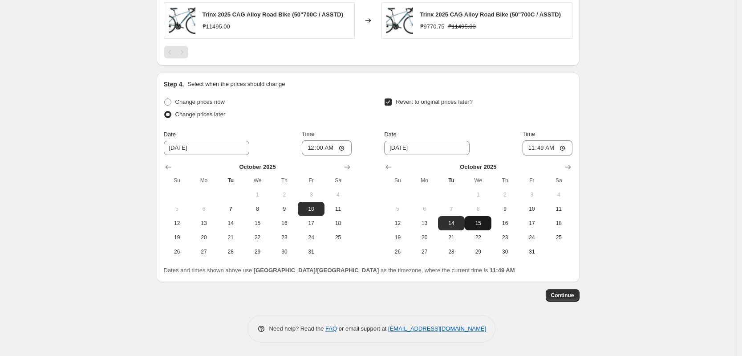
click at [480, 220] on span "15" at bounding box center [478, 222] width 20 height 7
type input "[DATE]"
click at [531, 144] on input "11:49" at bounding box center [548, 147] width 50 height 15
type input "23:59"
drag, startPoint x: 650, startPoint y: 174, endPoint x: 637, endPoint y: 190, distance: 20.6
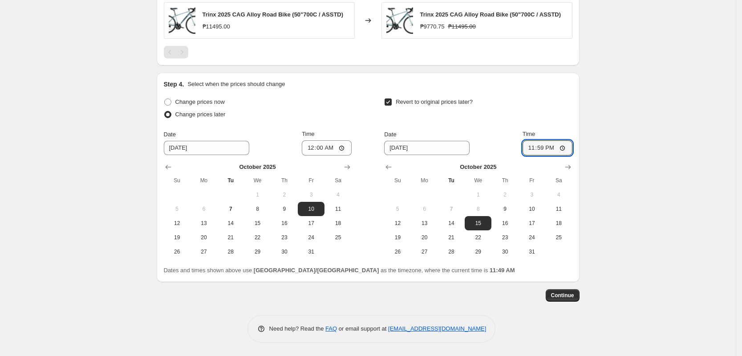
click at [571, 301] on button "Continue" at bounding box center [563, 295] width 34 height 12
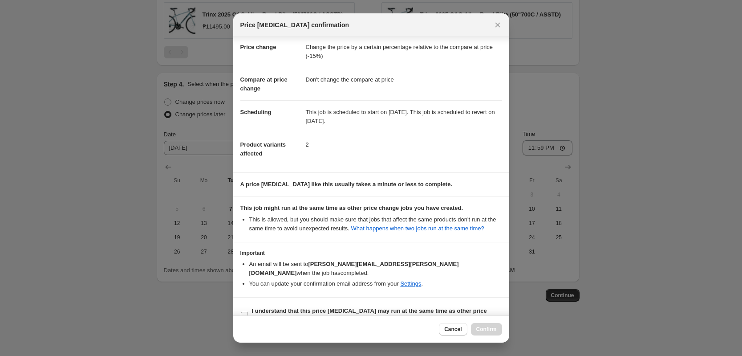
scroll to position [26, 0]
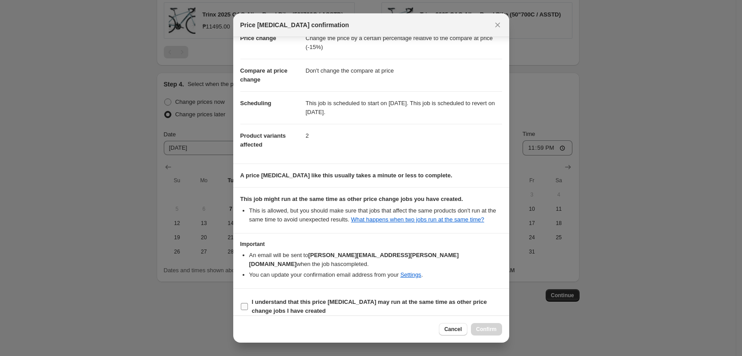
click at [346, 298] on b "I understand that this price [MEDICAL_DATA] may run at the same time as other p…" at bounding box center [369, 306] width 235 height 16
click at [248, 303] on input "I understand that this price [MEDICAL_DATA] may run at the same time as other p…" at bounding box center [244, 306] width 7 height 7
checkbox input "true"
click at [478, 329] on span "Confirm" at bounding box center [486, 328] width 20 height 7
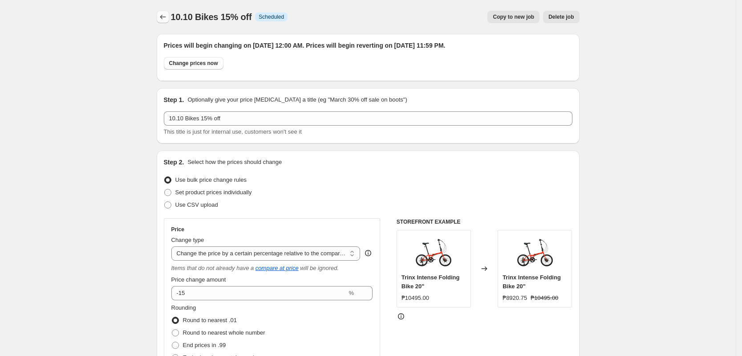
click at [162, 16] on icon "Price change jobs" at bounding box center [162, 16] width 9 height 9
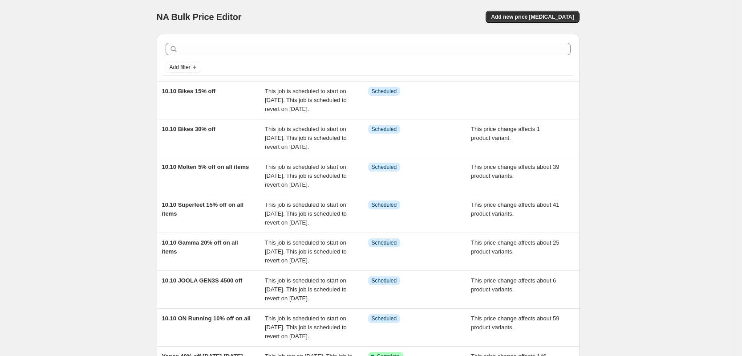
click at [584, 8] on div "NA Bulk Price Editor. This page is ready NA Bulk Price Editor Add new price [ME…" at bounding box center [368, 260] width 444 height 521
click at [579, 12] on button "Add new price [MEDICAL_DATA]" at bounding box center [532, 17] width 93 height 12
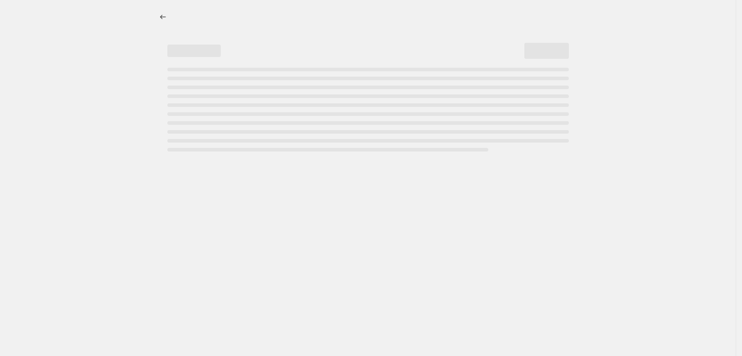
select select "percentage"
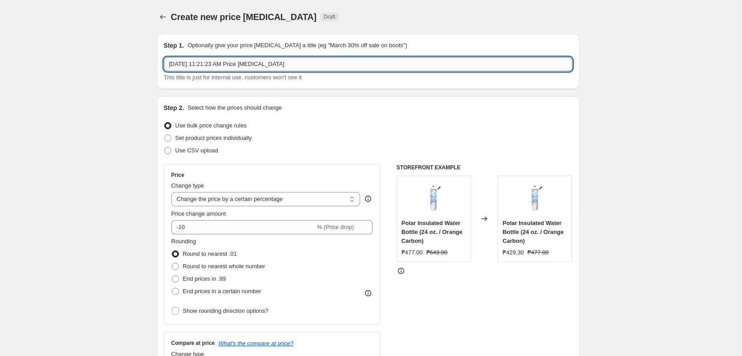
click at [263, 61] on input "[DATE] 11:21:23 AM Price [MEDICAL_DATA]" at bounding box center [368, 64] width 409 height 14
type input "10.10 Yonex High Price item 1000 off"
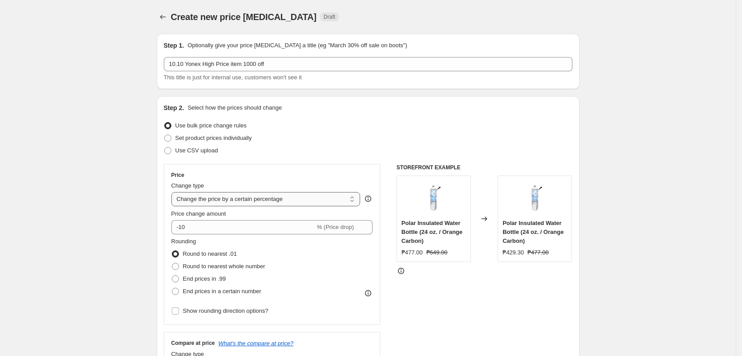
click at [292, 197] on select "Change the price to a certain amount Change the price by a certain amount Chang…" at bounding box center [265, 199] width 189 height 14
select select "bcap"
click at [174, 192] on select "Change the price to a certain amount Change the price by a certain amount Chang…" at bounding box center [265, 199] width 189 height 14
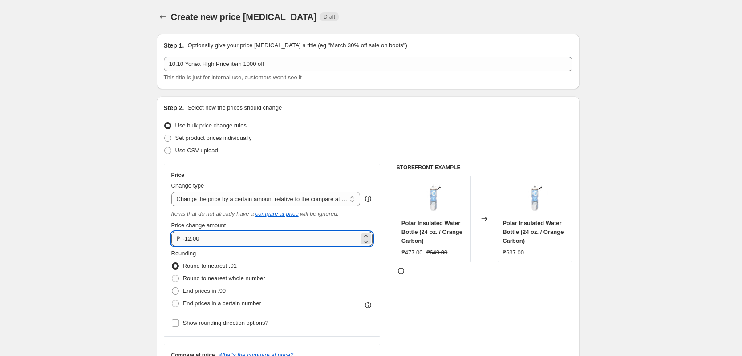
click at [248, 240] on input "-12.00" at bounding box center [271, 238] width 177 height 14
type input "-1"
type input "-1000.00"
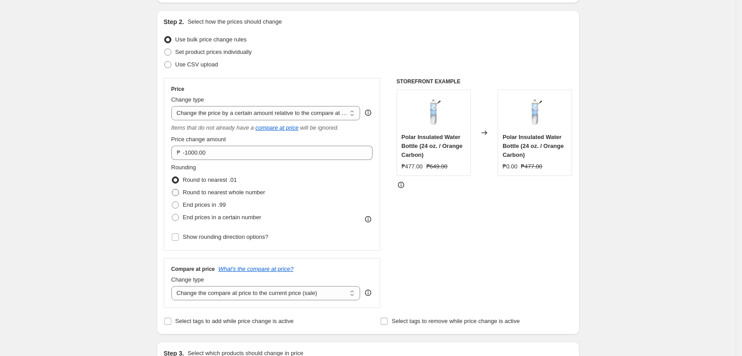
scroll to position [111, 0]
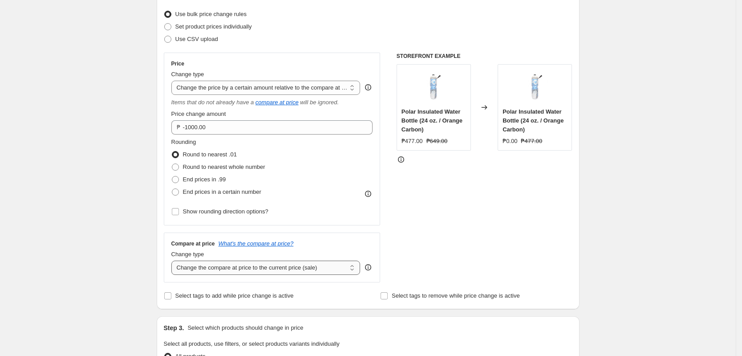
click at [235, 262] on select "Change the compare at price to the current price (sale) Change the compare at p…" at bounding box center [265, 267] width 189 height 14
select select "no_change"
click at [174, 260] on select "Change the compare at price to the current price (sale) Change the compare at p…" at bounding box center [265, 267] width 189 height 14
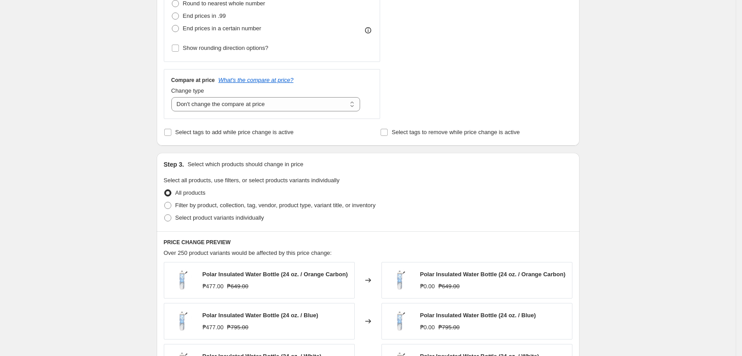
scroll to position [278, 0]
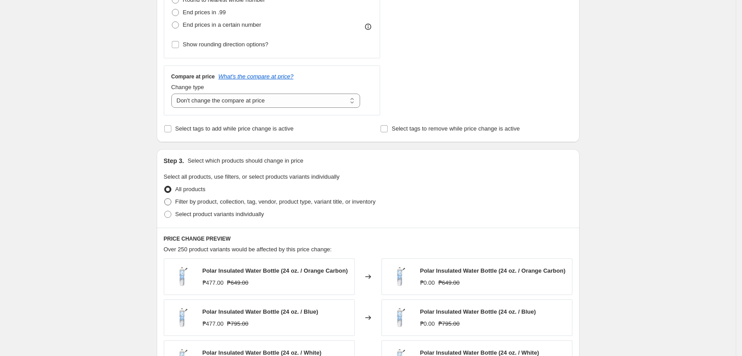
click at [210, 207] on label "Filter by product, collection, tag, vendor, product type, variant title, or inv…" at bounding box center [270, 201] width 212 height 12
click at [165, 199] on input "Filter by product, collection, tag, vendor, product type, variant title, or inv…" at bounding box center [164, 198] width 0 height 0
radio input "true"
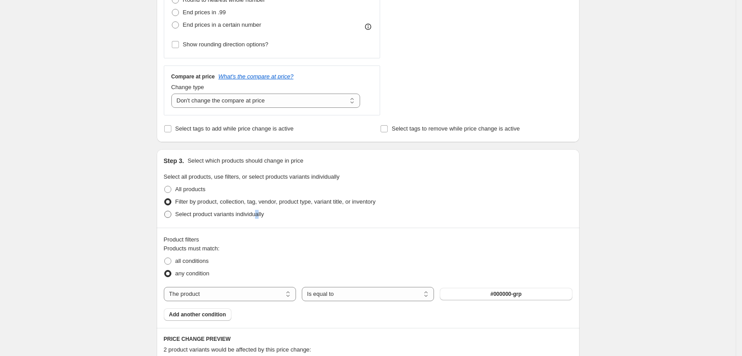
click at [258, 220] on label "Select product variants individually" at bounding box center [214, 214] width 100 height 12
click at [262, 219] on label "Select product variants individually" at bounding box center [214, 214] width 100 height 12
click at [165, 211] on input "Select product variants individually" at bounding box center [164, 211] width 0 height 0
radio input "true"
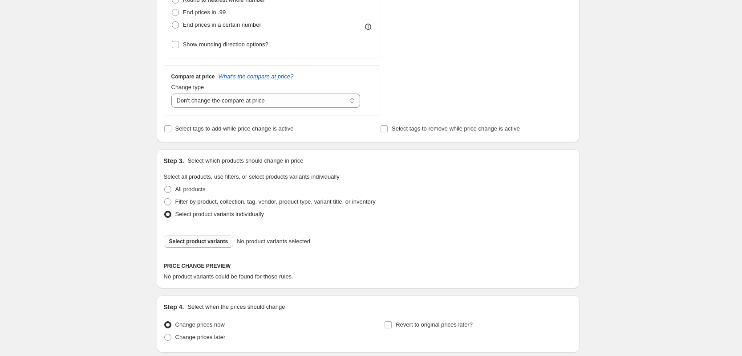
click at [215, 246] on button "Select product variants" at bounding box center [199, 241] width 70 height 12
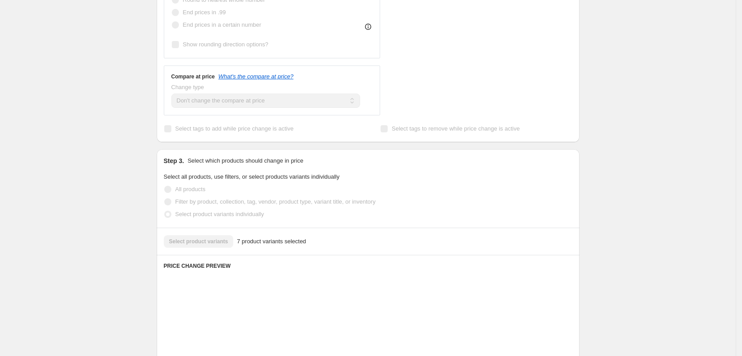
drag, startPoint x: 689, startPoint y: 133, endPoint x: 622, endPoint y: 148, distance: 68.5
click at [680, 134] on div "Create new price [MEDICAL_DATA]. This page is ready Create new price [MEDICAL_D…" at bounding box center [368, 186] width 736 height 928
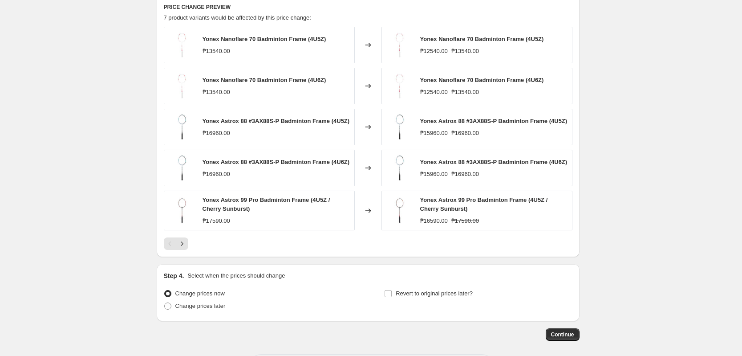
scroll to position [576, 0]
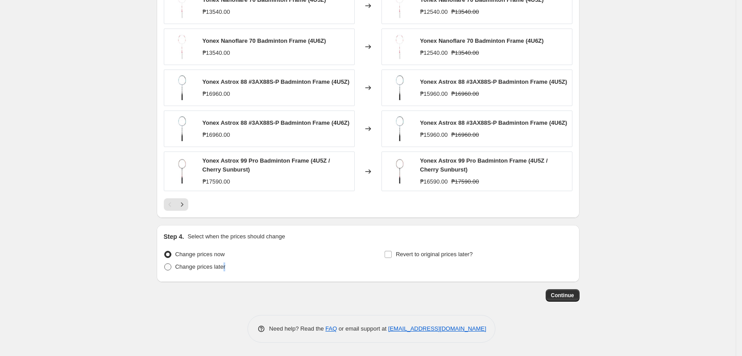
click at [223, 268] on span "Change prices later" at bounding box center [200, 266] width 50 height 7
click at [165, 263] on input "Change prices later" at bounding box center [164, 263] width 0 height 0
radio input "true"
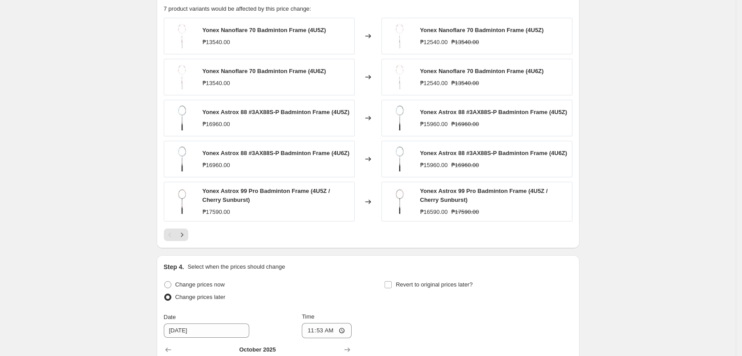
scroll to position [521, 0]
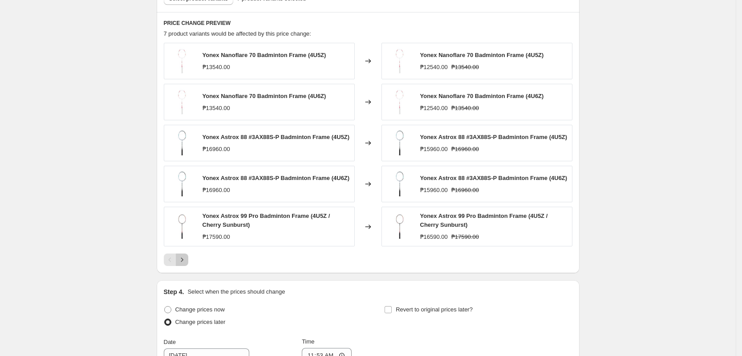
click at [183, 258] on icon "Next" at bounding box center [182, 259] width 9 height 9
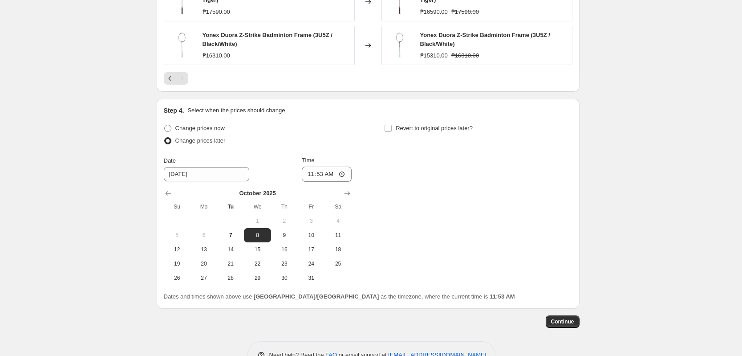
scroll to position [608, 0]
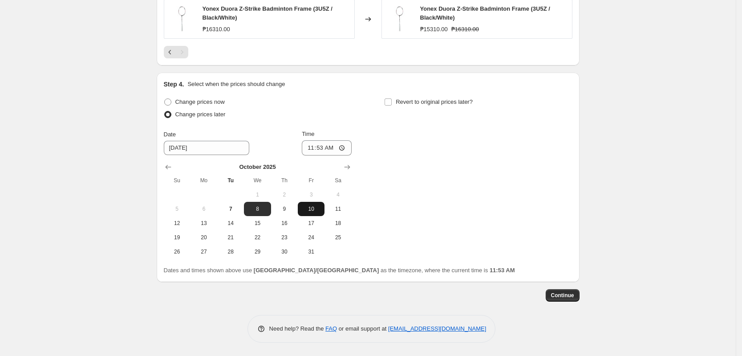
click at [318, 203] on button "10" at bounding box center [311, 209] width 27 height 14
type input "[DATE]"
click at [311, 154] on input "11:53" at bounding box center [327, 147] width 50 height 15
type input "00:00"
click at [447, 99] on span "Revert to original prices later?" at bounding box center [434, 101] width 77 height 7
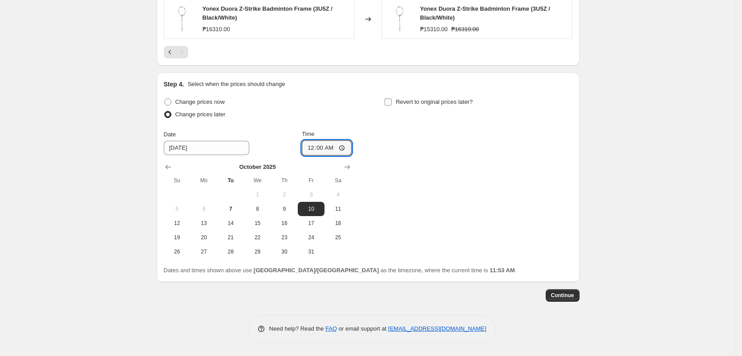
click at [392, 99] on input "Revert to original prices later?" at bounding box center [388, 101] width 7 height 7
checkbox input "true"
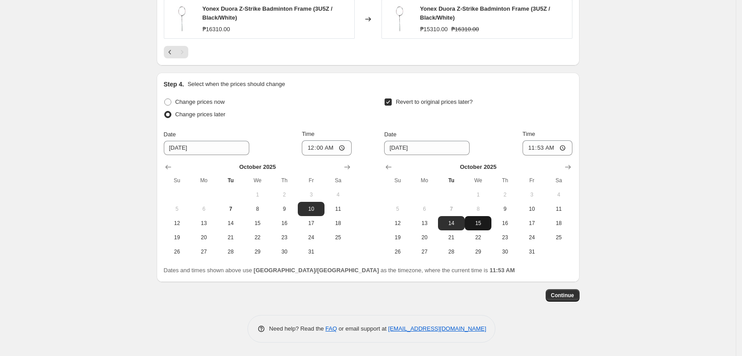
click at [481, 222] on span "15" at bounding box center [478, 222] width 20 height 7
type input "[DATE]"
click at [532, 148] on input "11:53" at bounding box center [548, 147] width 50 height 15
type input "23:59"
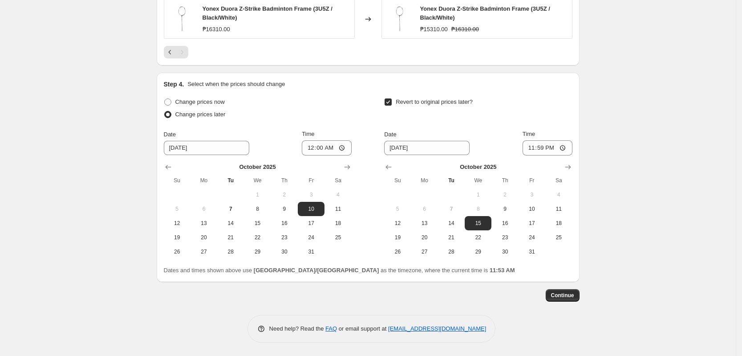
click at [565, 293] on span "Continue" at bounding box center [562, 295] width 23 height 7
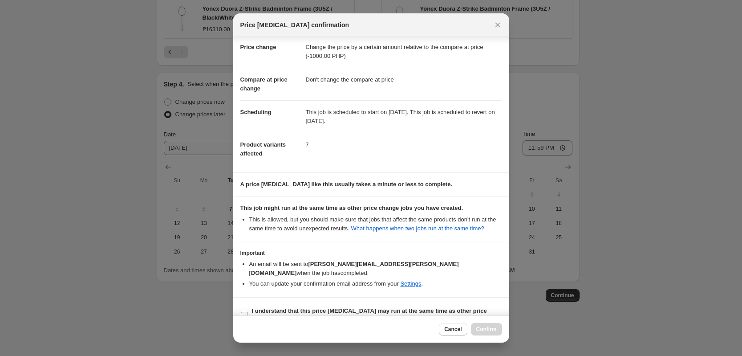
scroll to position [26, 0]
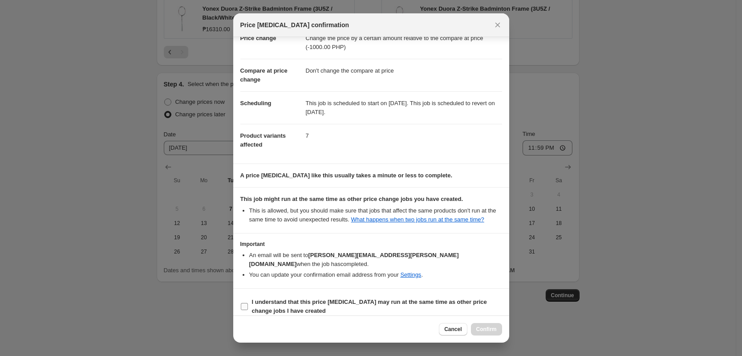
drag, startPoint x: 359, startPoint y: 284, endPoint x: 361, endPoint y: 288, distance: 4.6
click at [360, 288] on section "I understand that this price [MEDICAL_DATA] may run at the same time as other p…" at bounding box center [371, 306] width 276 height 36
click at [364, 298] on b "I understand that this price [MEDICAL_DATA] may run at the same time as other p…" at bounding box center [369, 306] width 235 height 16
click at [248, 303] on input "I understand that this price [MEDICAL_DATA] may run at the same time as other p…" at bounding box center [244, 306] width 7 height 7
checkbox input "true"
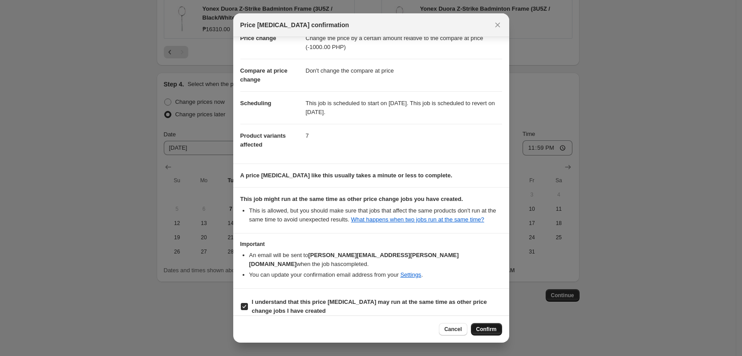
click at [476, 327] on button "Confirm" at bounding box center [486, 329] width 31 height 12
click at [477, 327] on div "Cancel Confirm" at bounding box center [470, 329] width 63 height 12
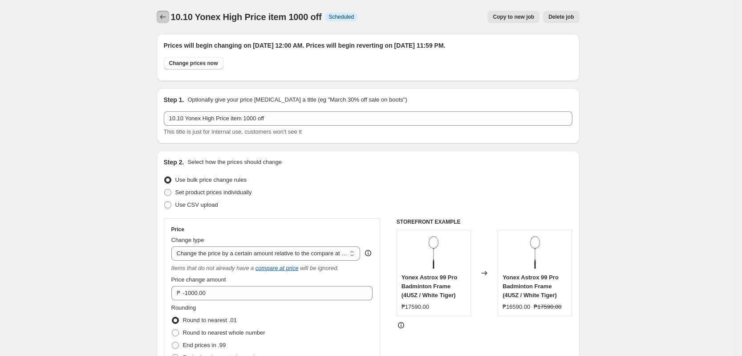
click at [163, 12] on icon "Price change jobs" at bounding box center [162, 16] width 9 height 9
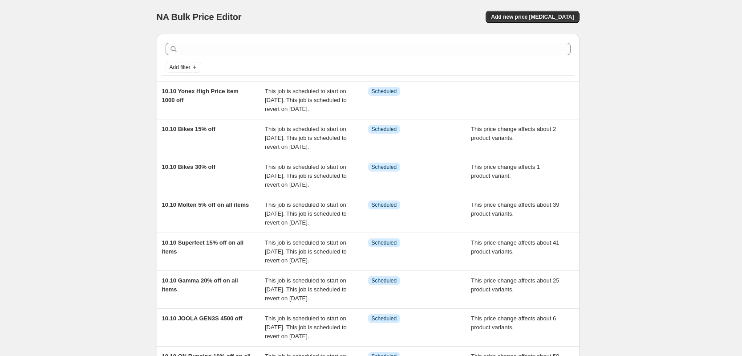
click at [112, 102] on div "NA Bulk Price Editor. This page is ready NA Bulk Price Editor Add new price [ME…" at bounding box center [368, 265] width 736 height 530
